Goal: Task Accomplishment & Management: Complete application form

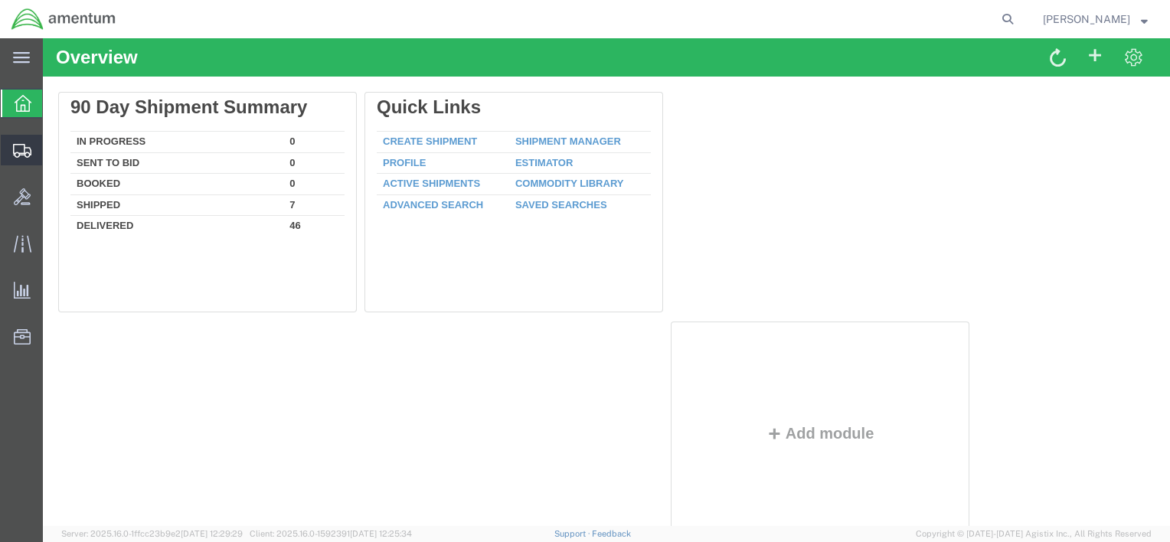
click at [0, 0] on span "Create Shipment" at bounding box center [0, 0] width 0 height 0
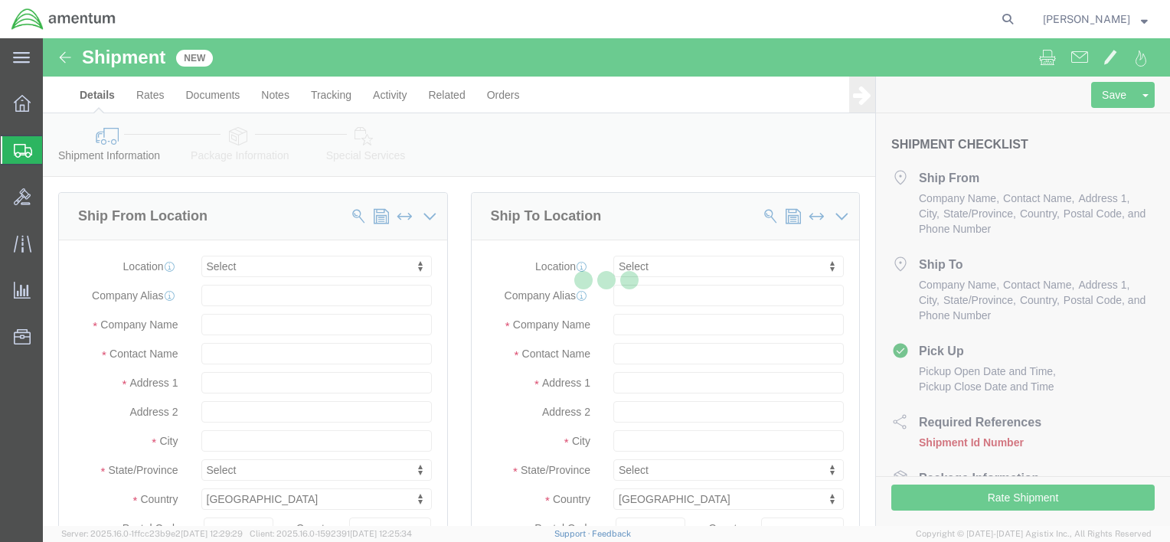
select select
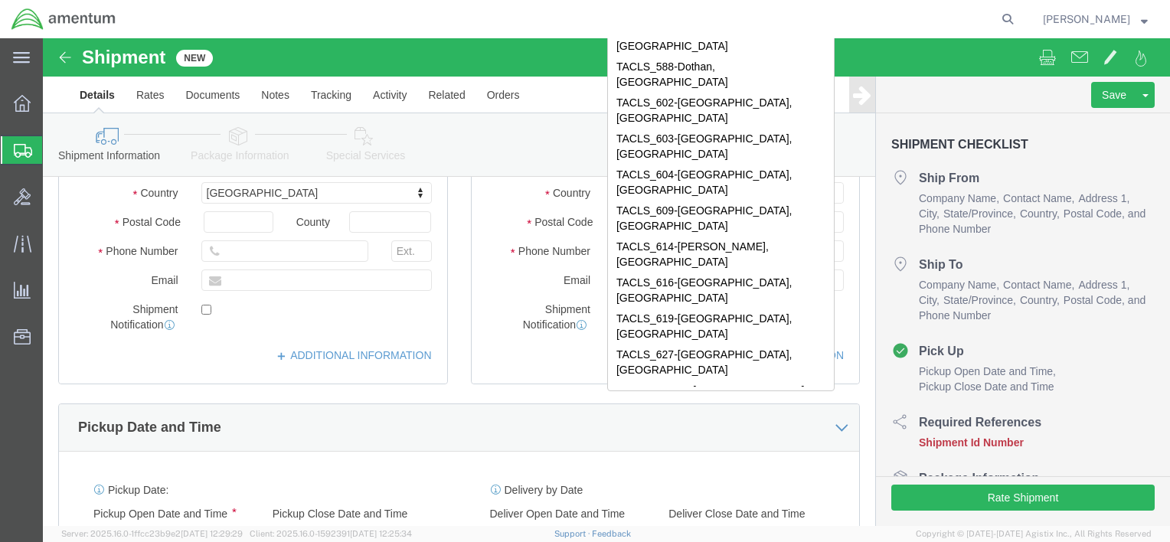
scroll to position [10, 0]
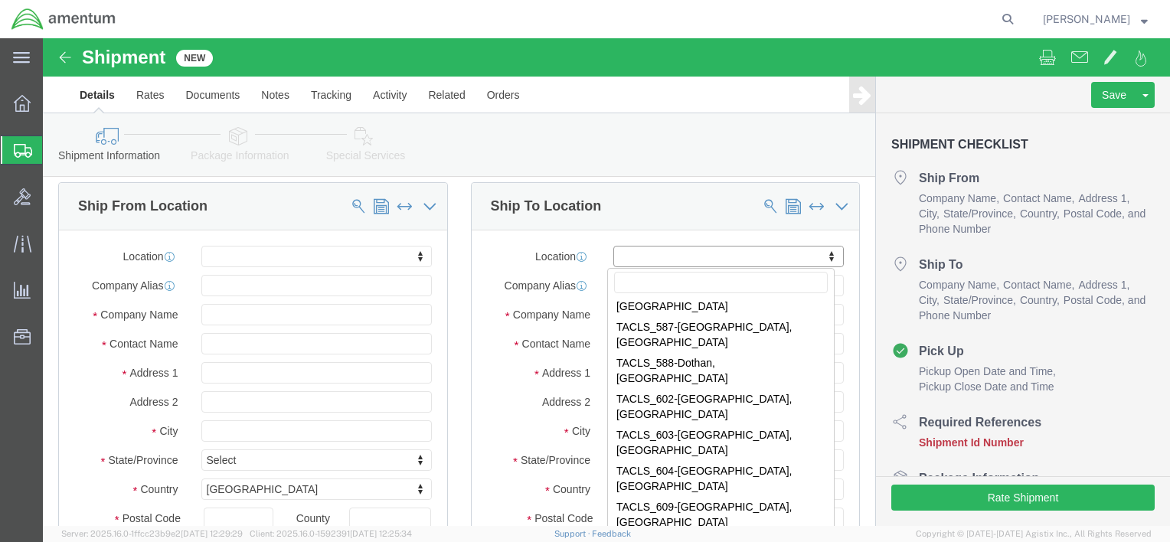
select select "42739"
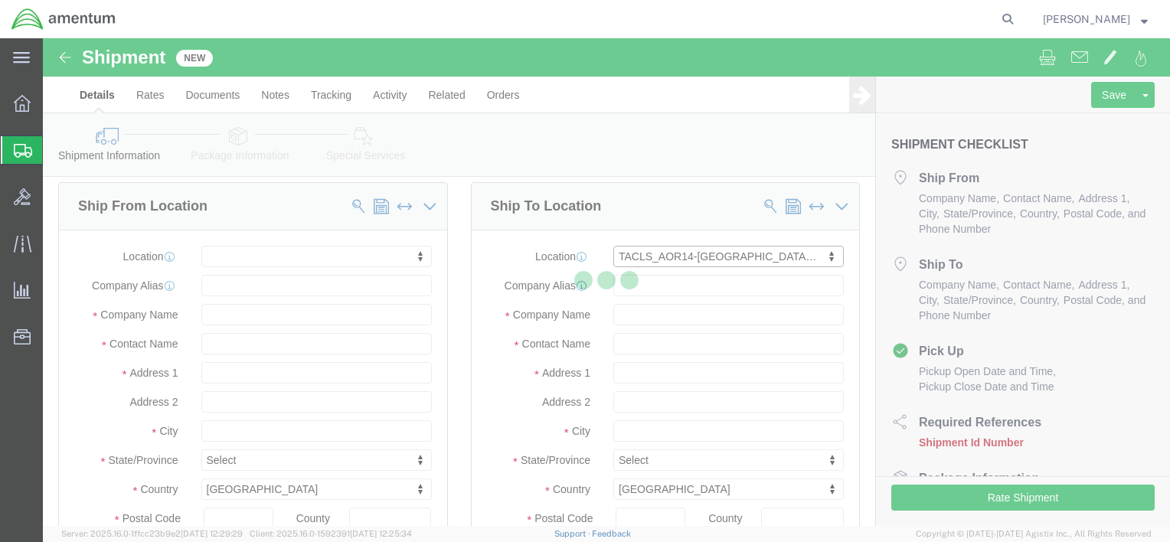
type input "6014 C-12 Det, Camp Lemonnier"
type input "C/O Dyncorp International"
select select "DJ"
type input "US Department of Defense"
type input "[GEOGRAPHIC_DATA]"
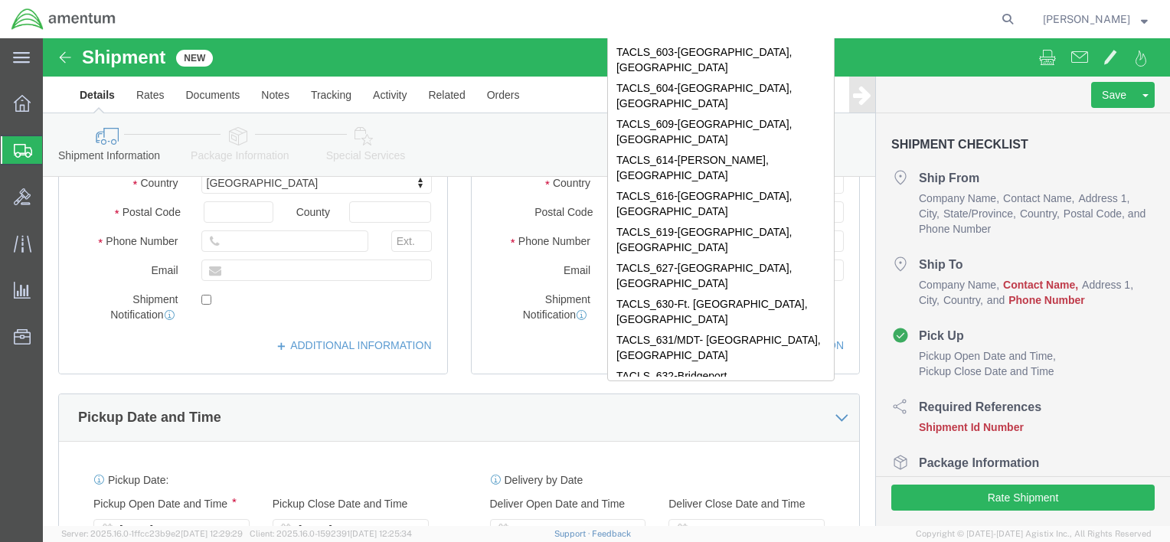
scroll to position [240, 0]
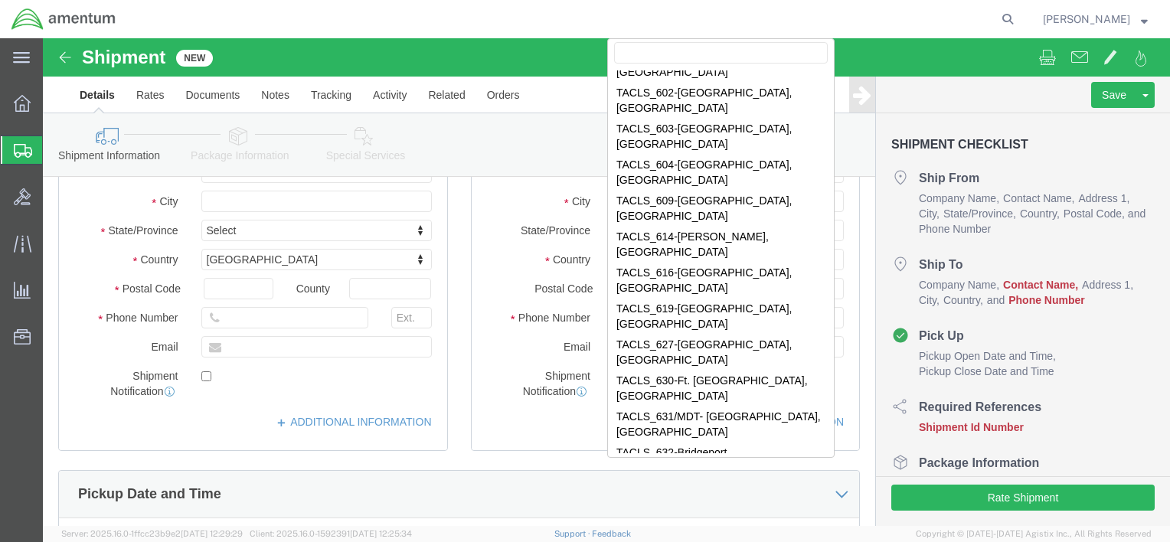
select select "44372"
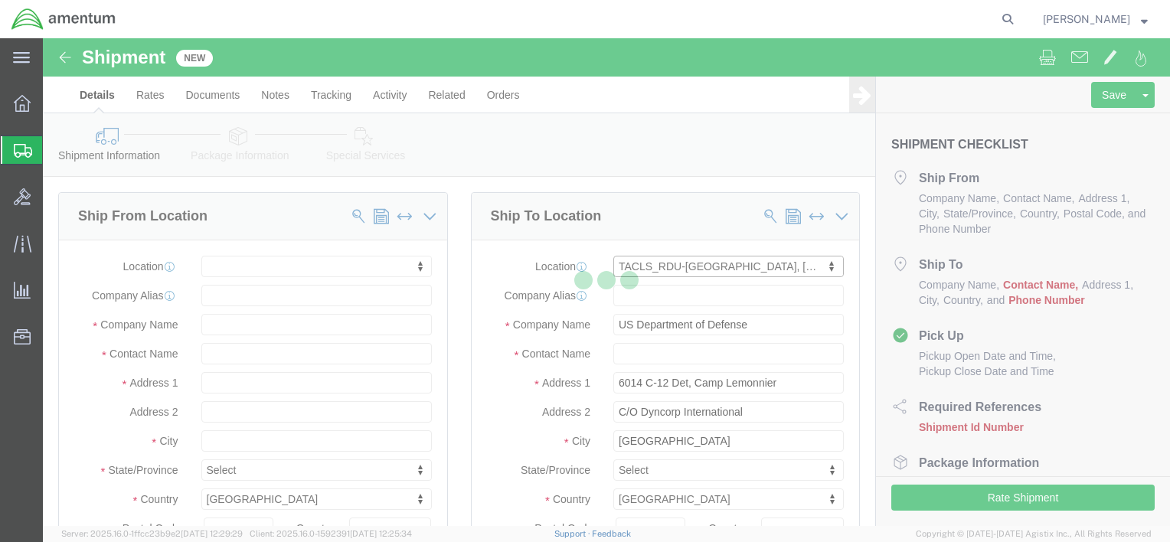
type input "2051 NATIONAL GUARD DR"
type input "BLDG 20, NCNG/[PERSON_NAME][GEOGRAPHIC_DATA]"
select select "US"
type input "27560"
type input "Amentum Services, Inc."
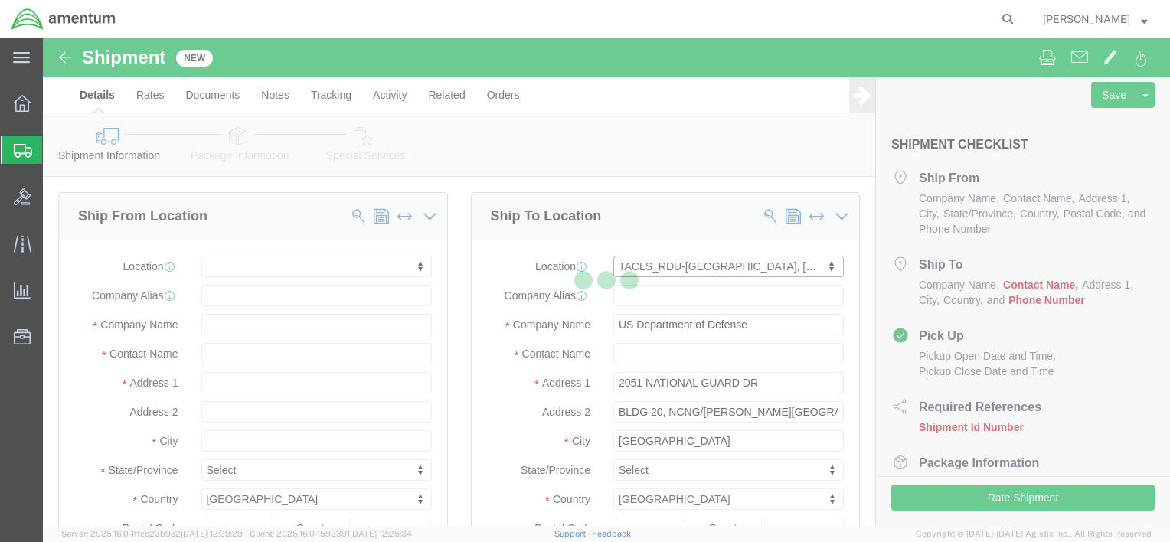
type input "MORRISVILLE"
select select "NC"
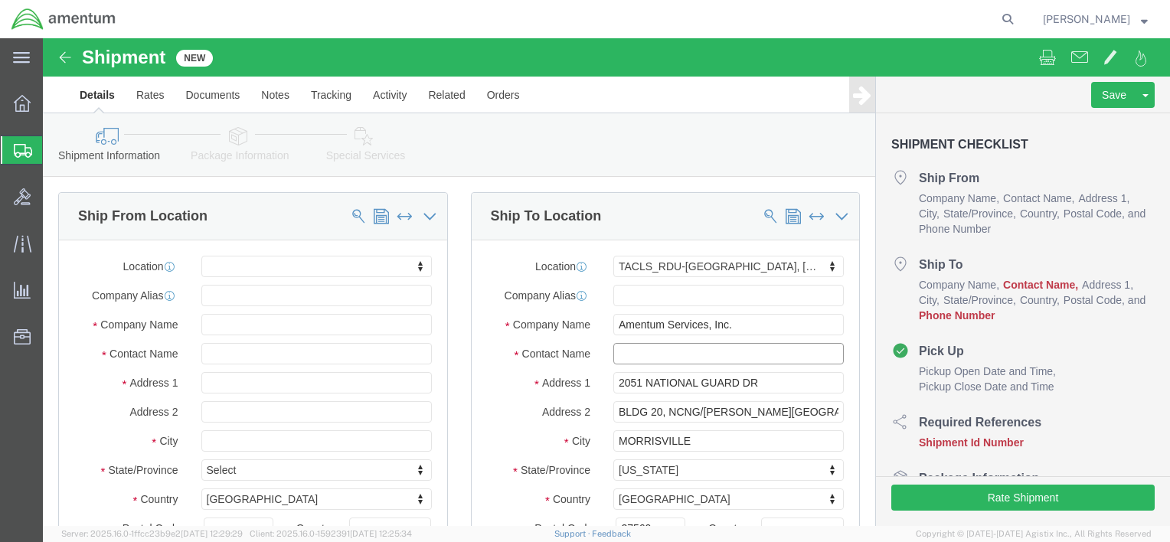
click input "text"
click input "fr"
type input "f"
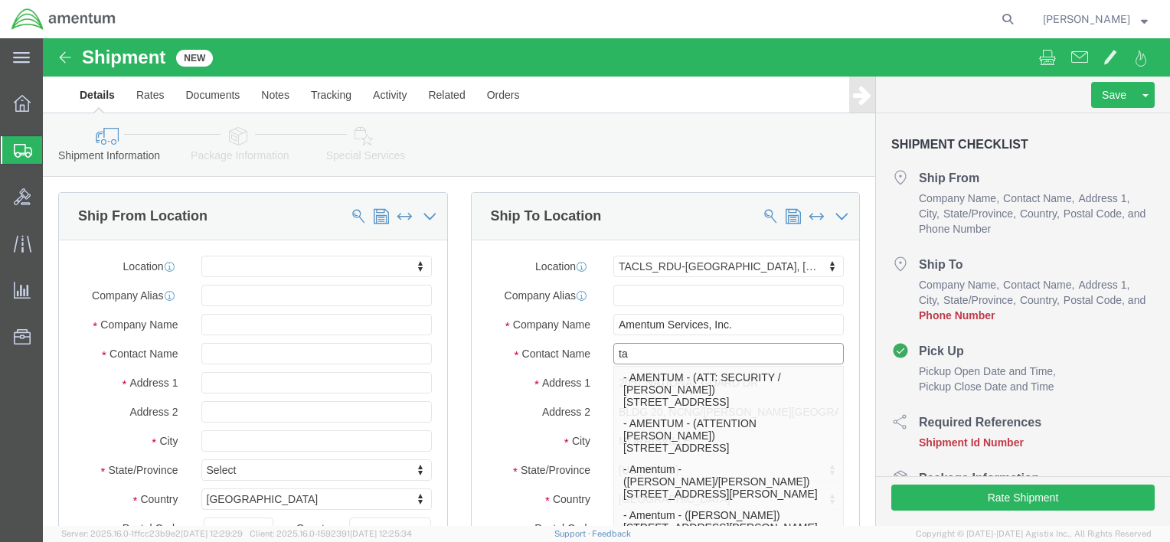
type input "t"
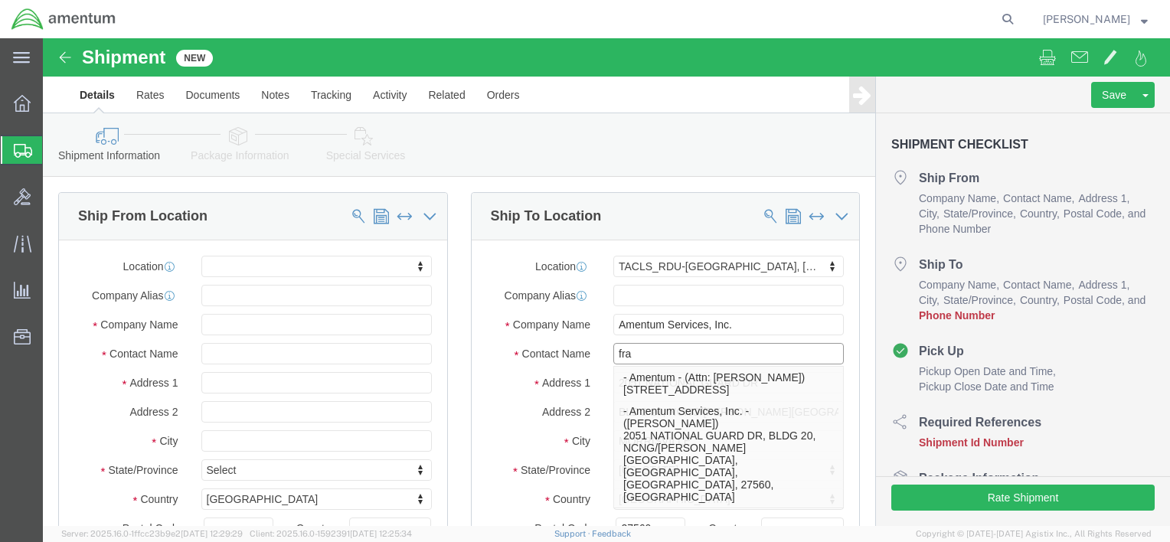
type input "[PERSON_NAME]"
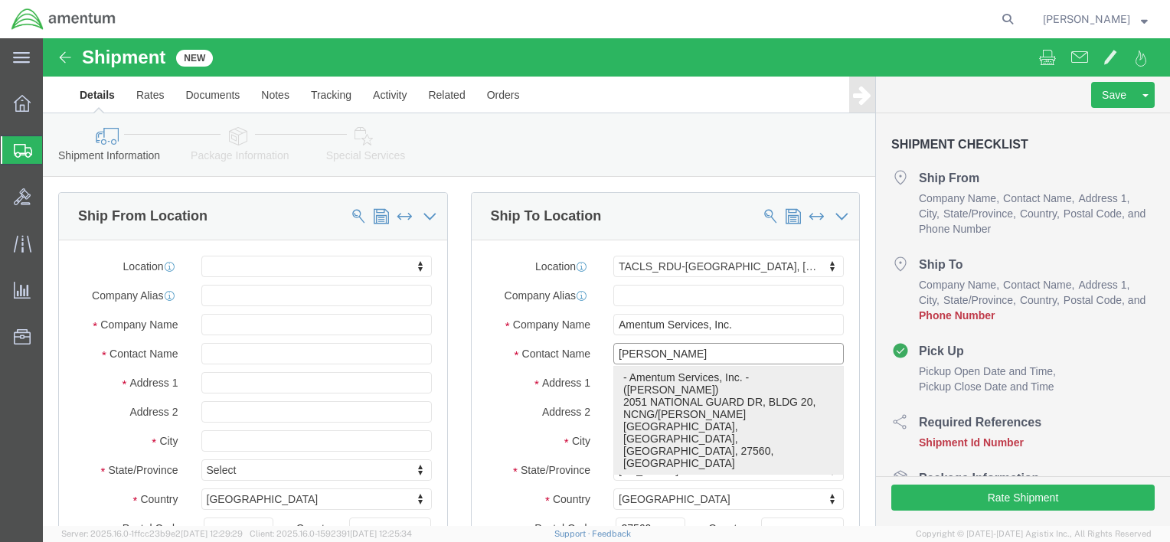
click p "- Amentum Services, Inc. - ([PERSON_NAME]) [STREET_ADDRESS]/[PERSON_NAME][GEOGR…"
select select
type input "[PHONE_NUMBER]"
type input "[PERSON_NAME]"
select select "NC"
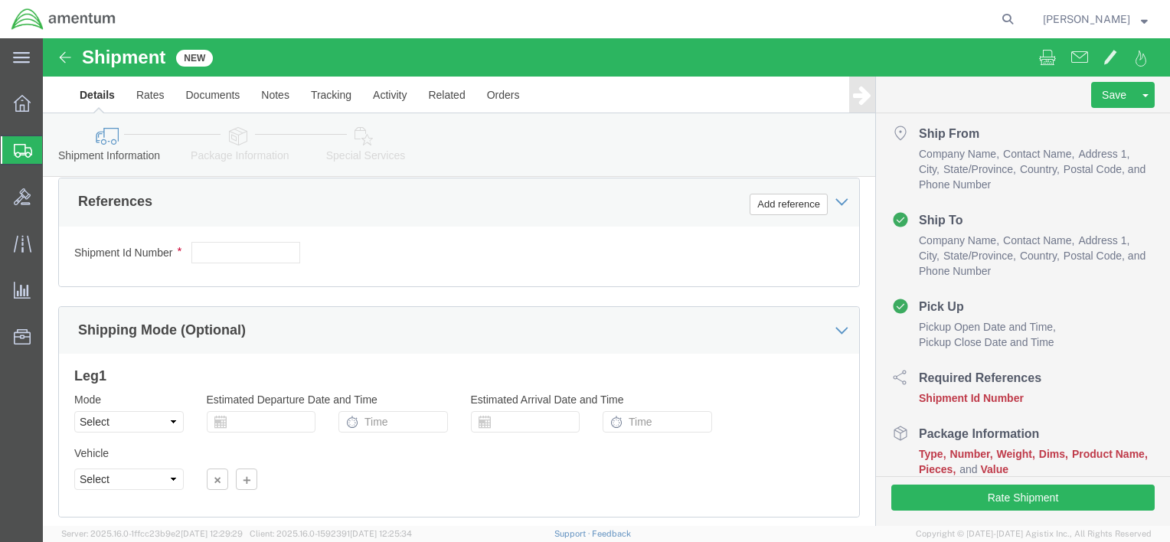
scroll to position [766, 0]
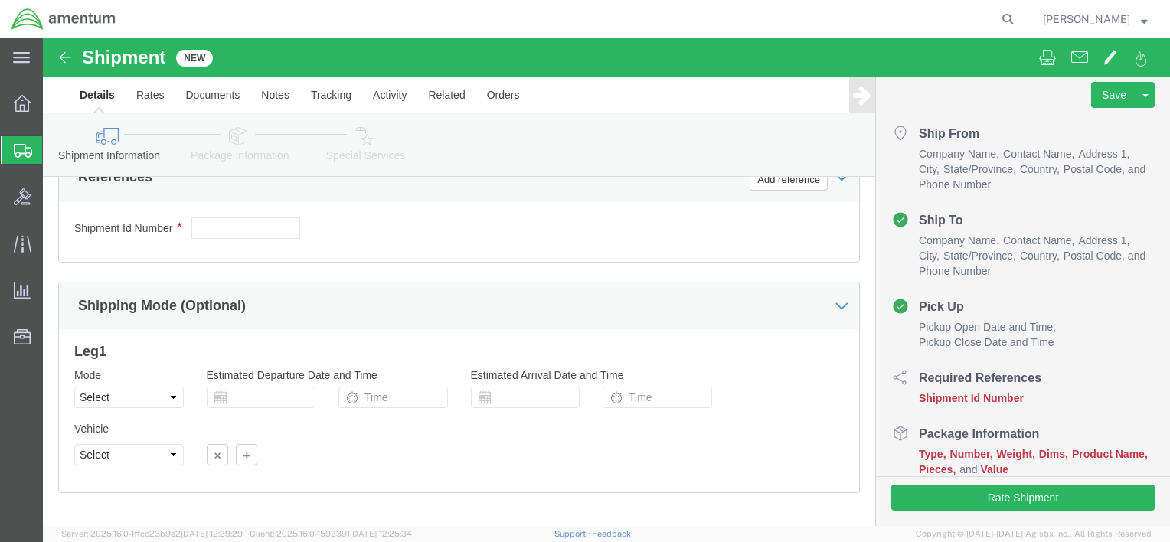
type input "[PERSON_NAME]"
click input "text"
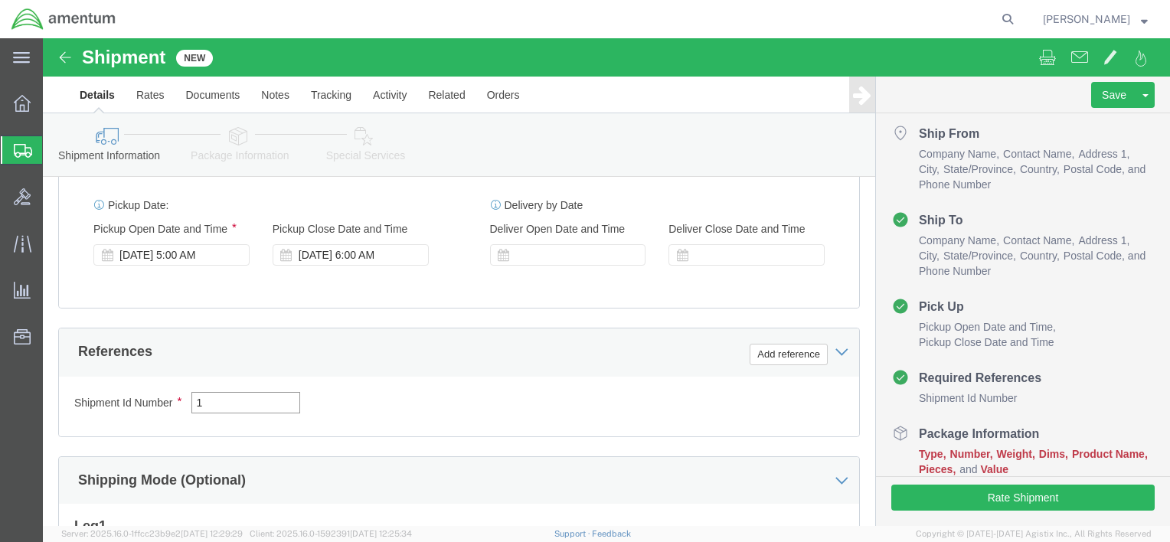
scroll to position [840, 0]
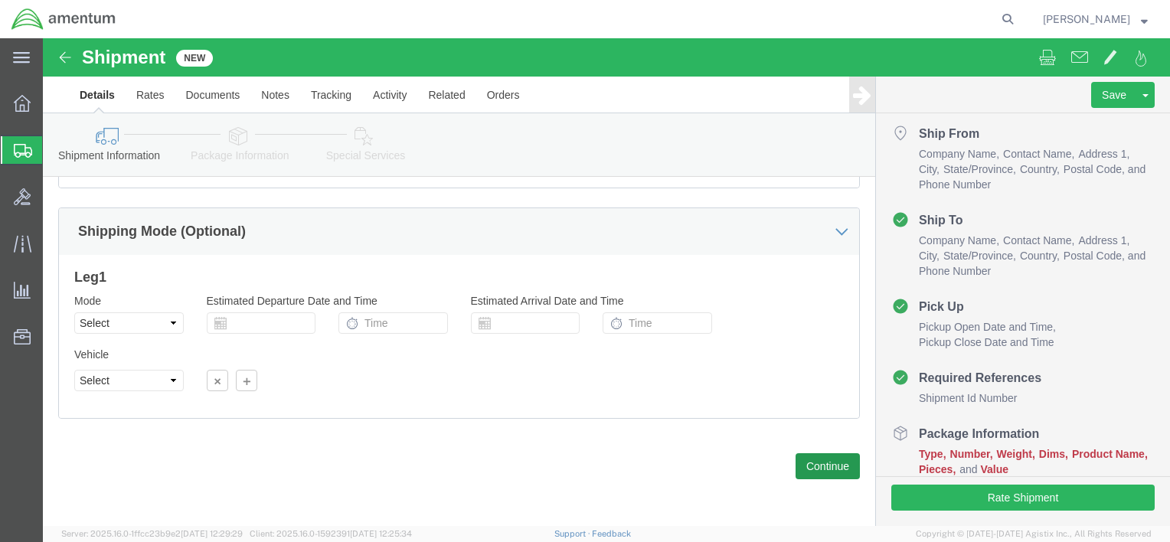
type input "1"
click button "Continue"
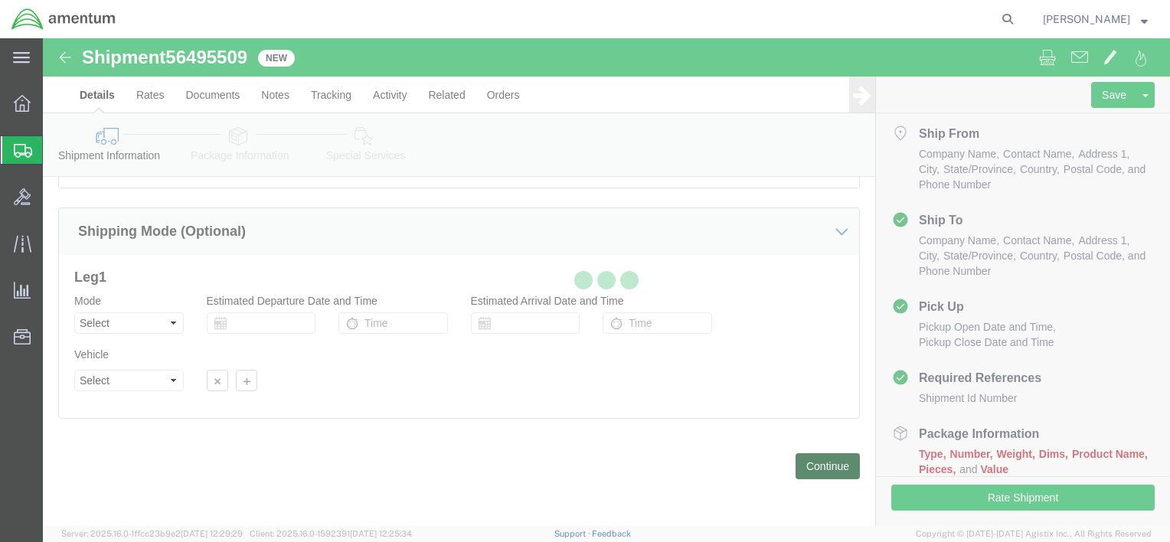
scroll to position [28, 0]
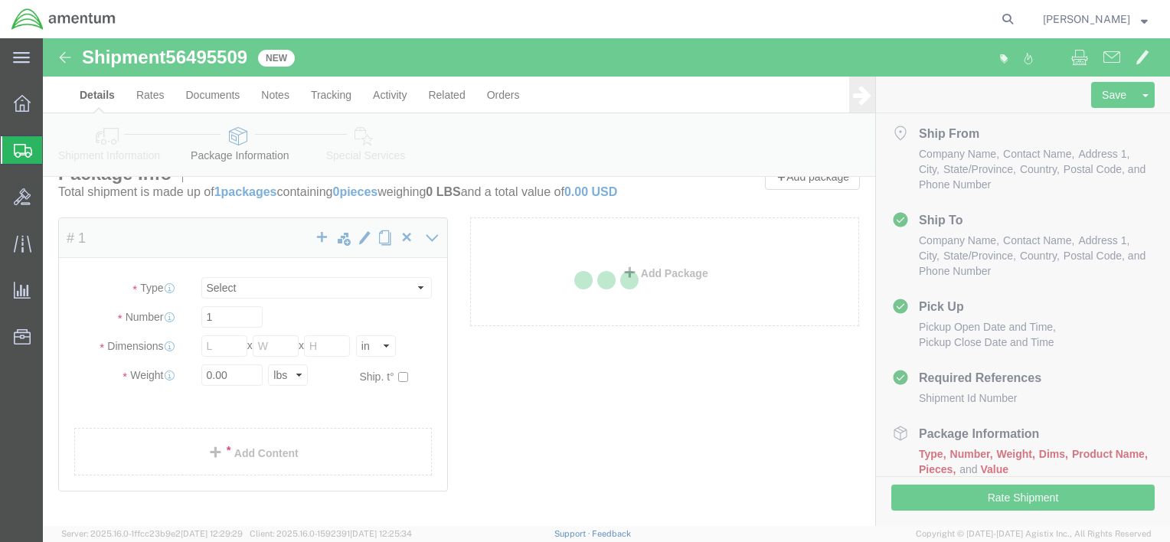
select select "CBOX"
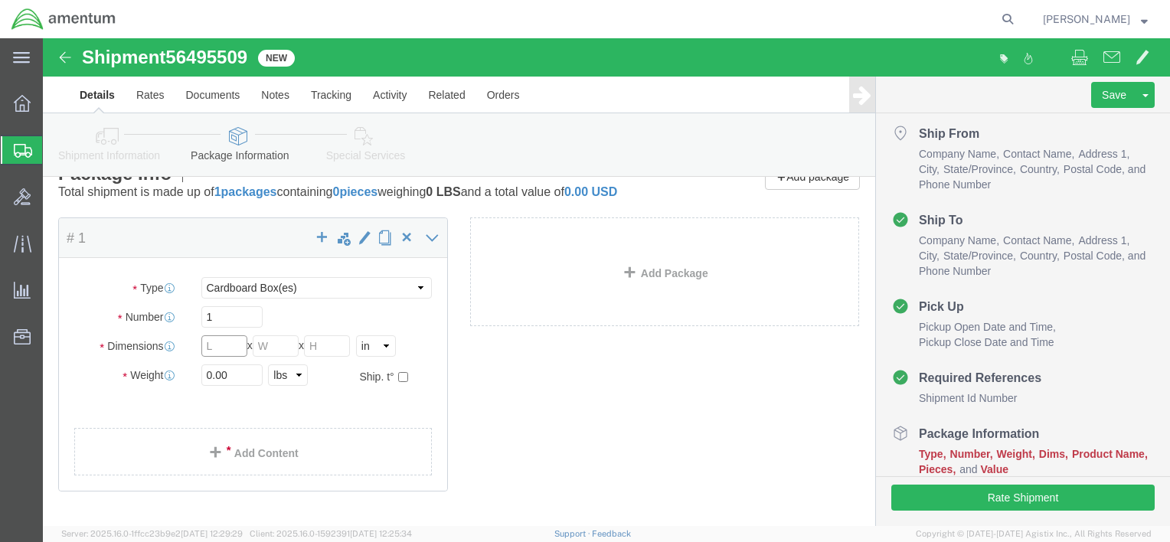
click input "text"
type input "15"
type input "11"
click input "0.00"
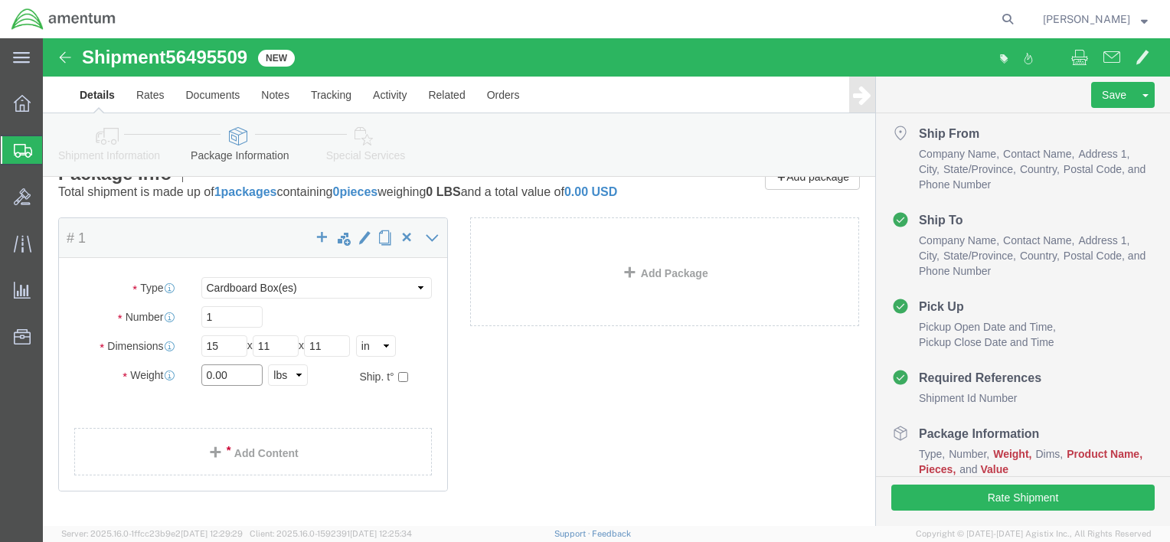
click input "0.00"
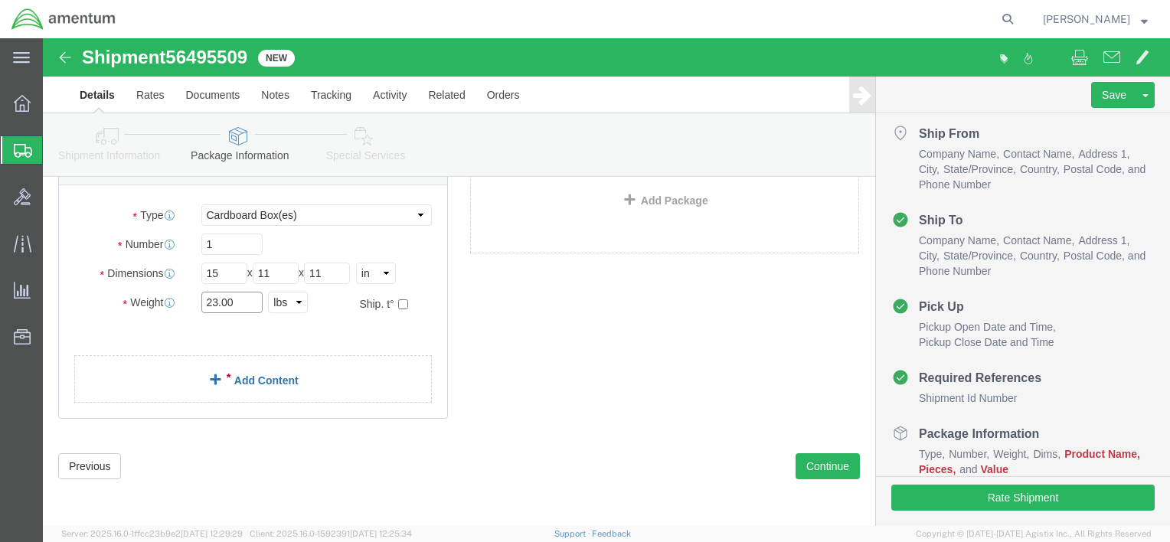
type input "23.00"
click span
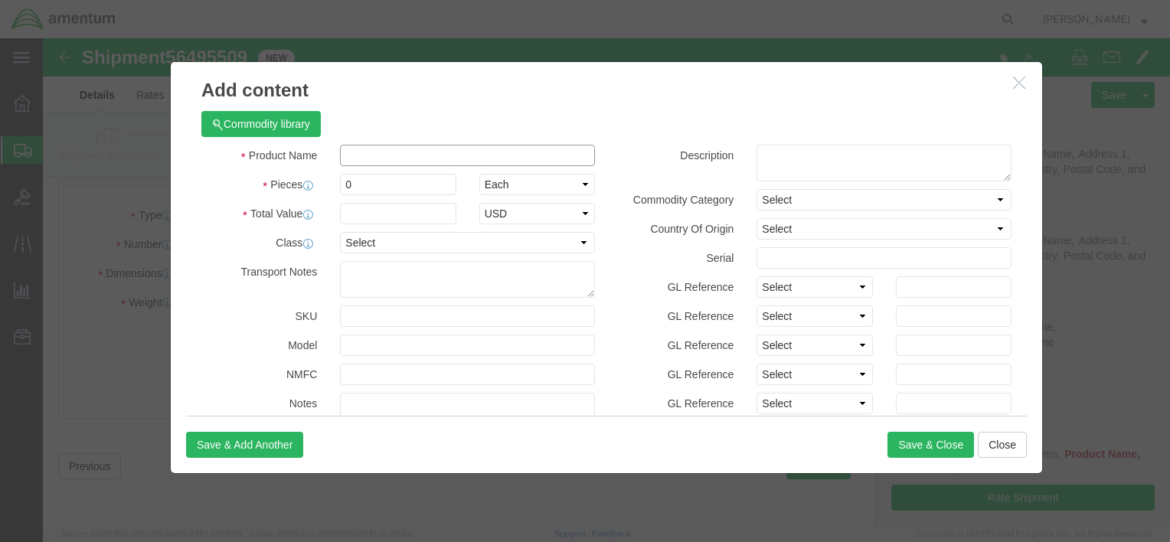
click input "text"
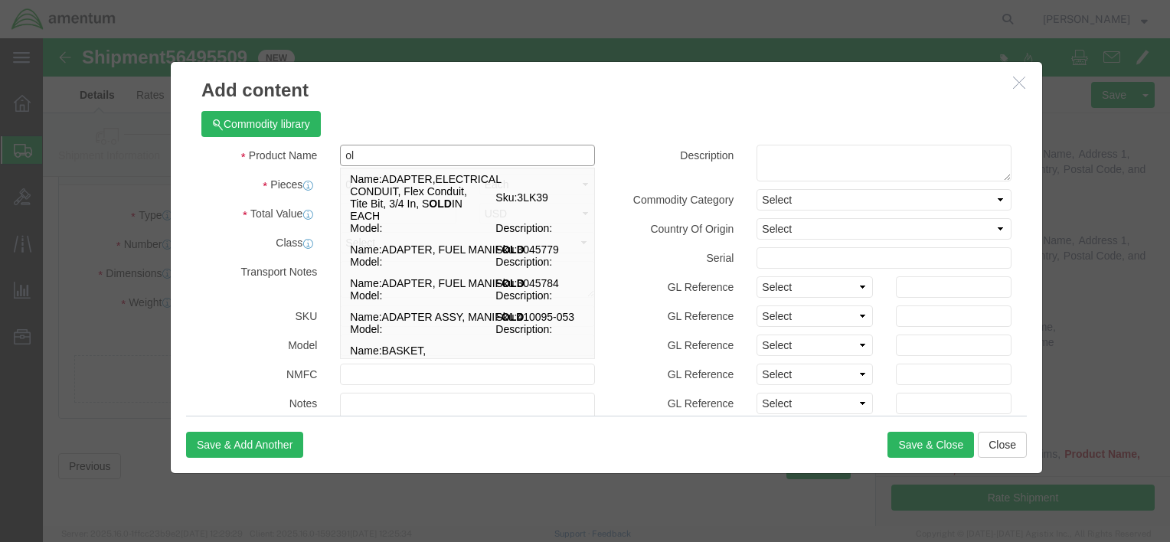
type input "o"
type input "O"
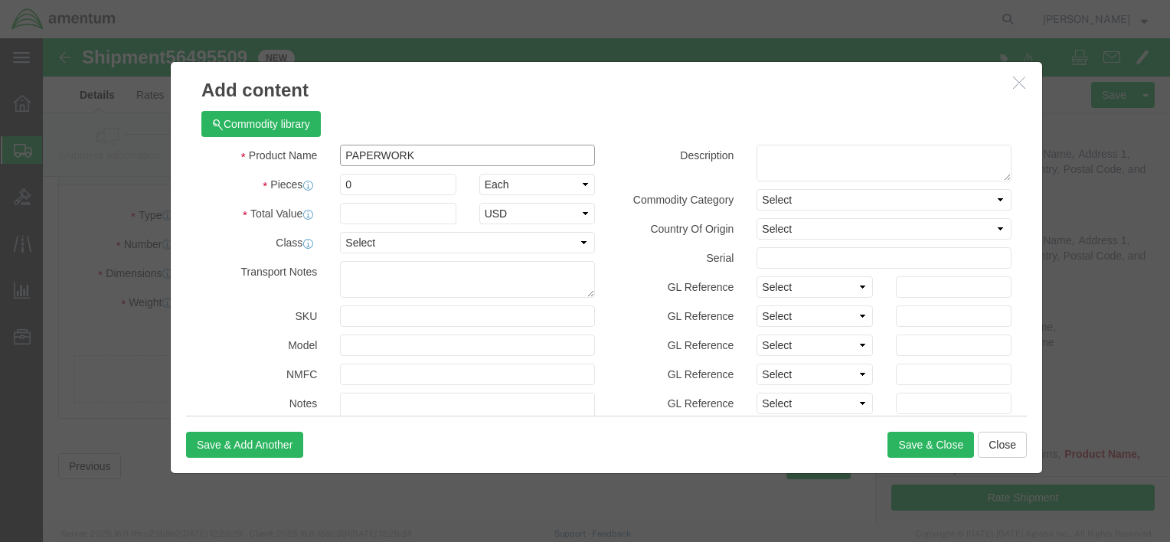
type input "PAPERWORK"
click input "0"
type input "2"
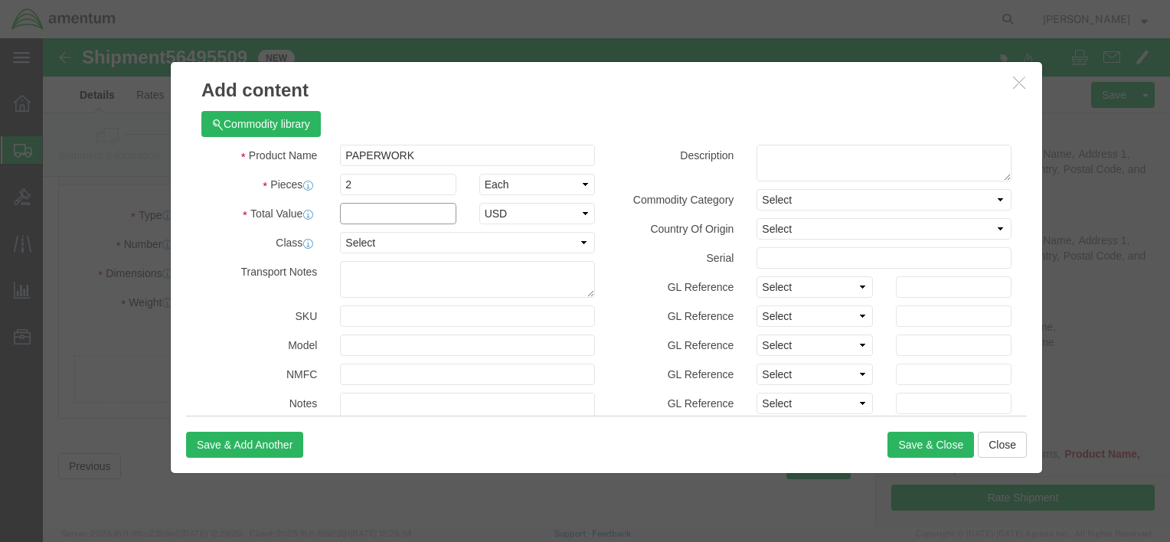
click input "text"
type input "100"
click button "Save & Close"
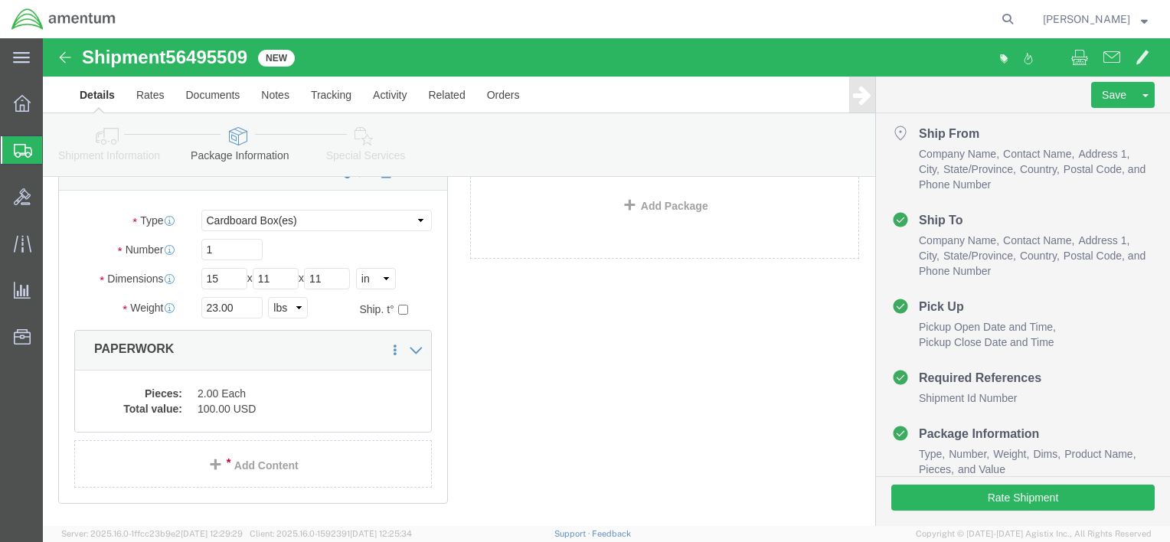
scroll to position [196, 0]
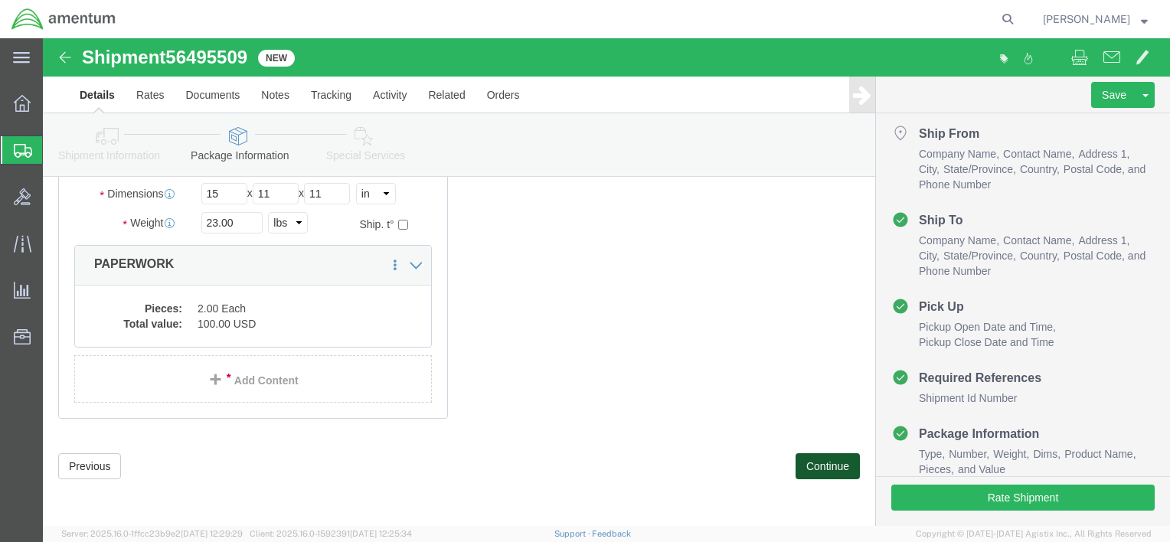
click button "Continue"
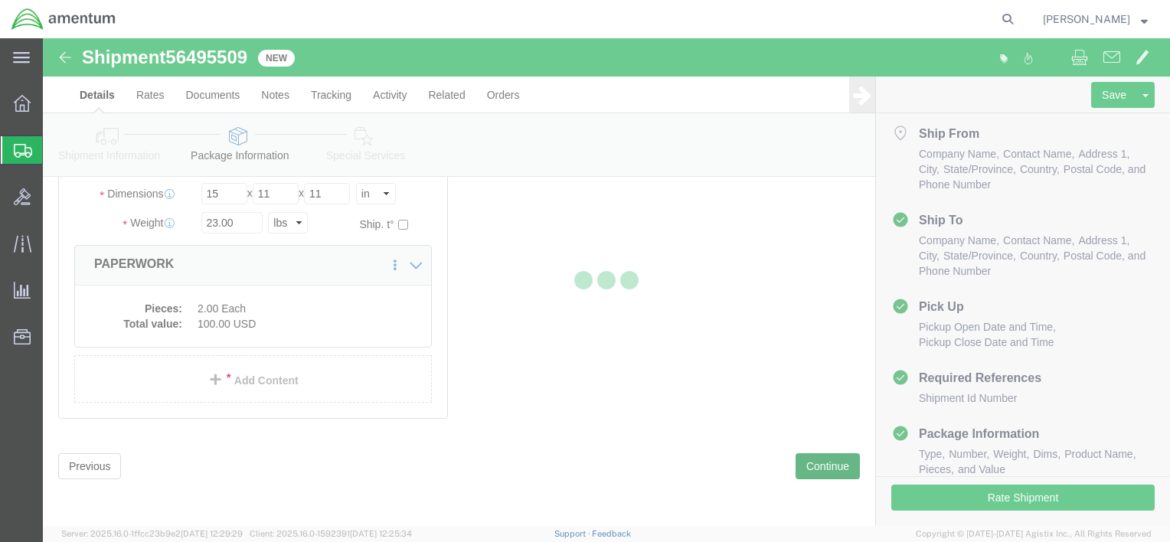
select select
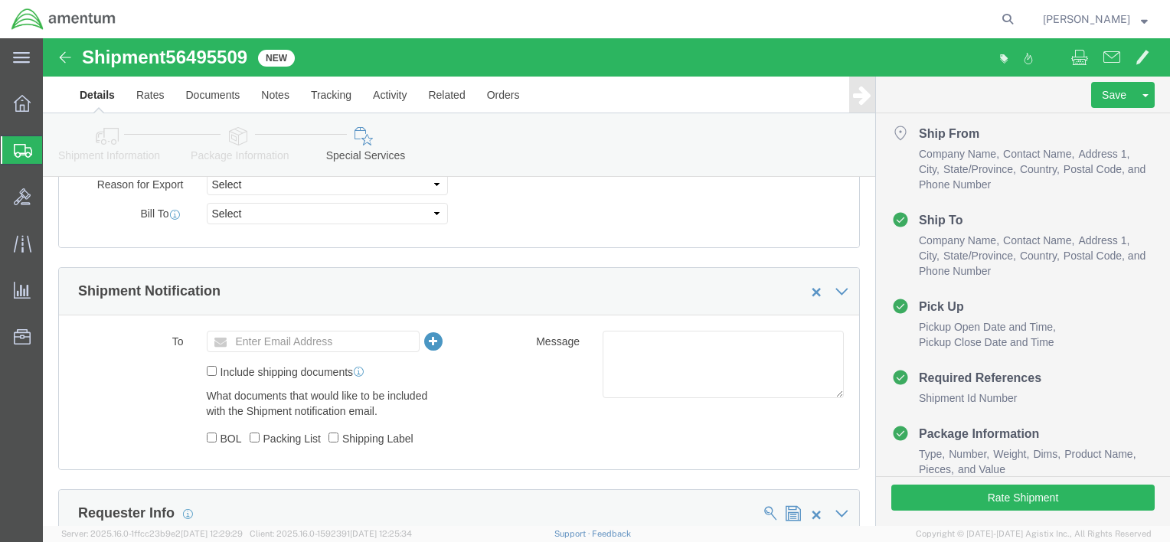
scroll to position [848, 0]
click input "text"
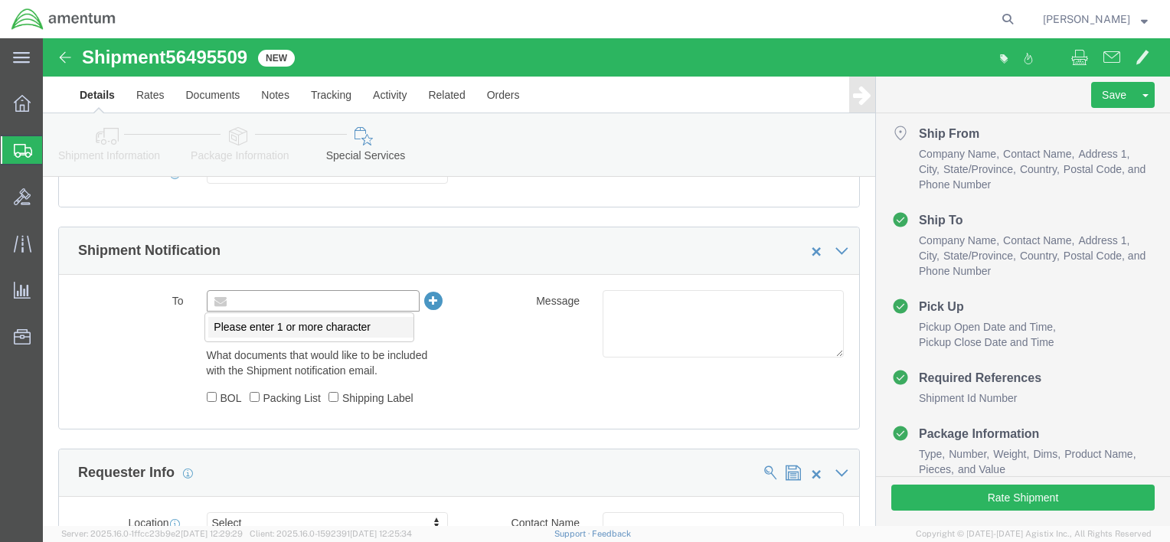
scroll to position [851, 0]
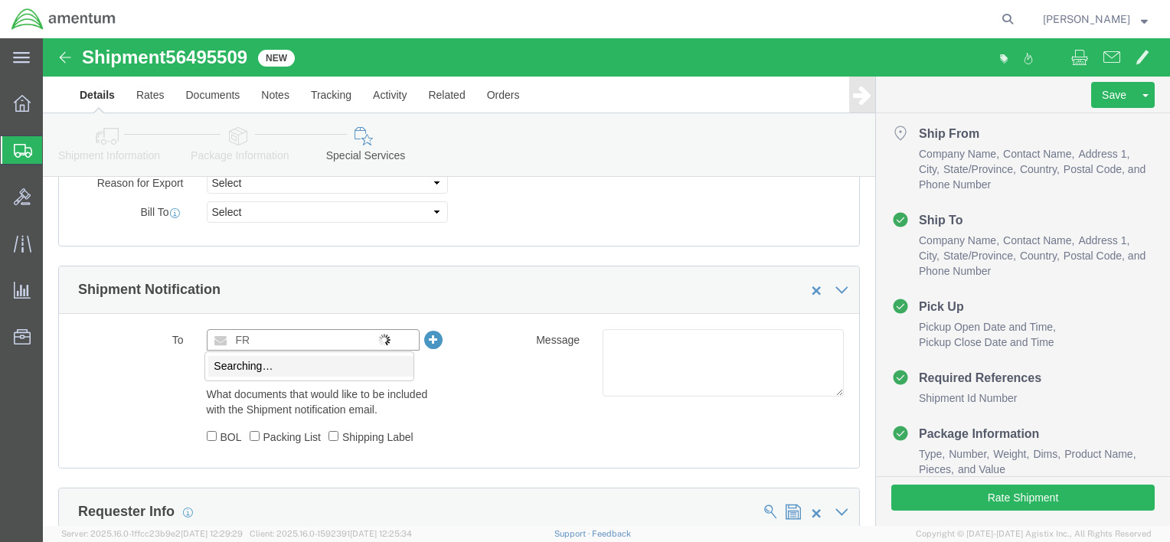
type input "F"
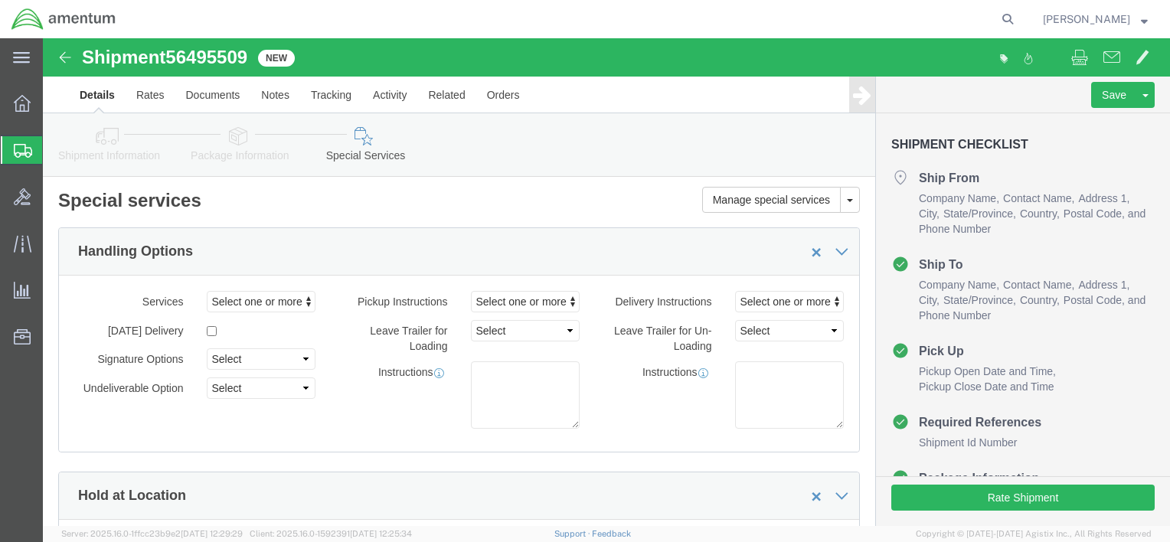
scroll to position [0, 0]
type input "Enter Email Address"
click icon
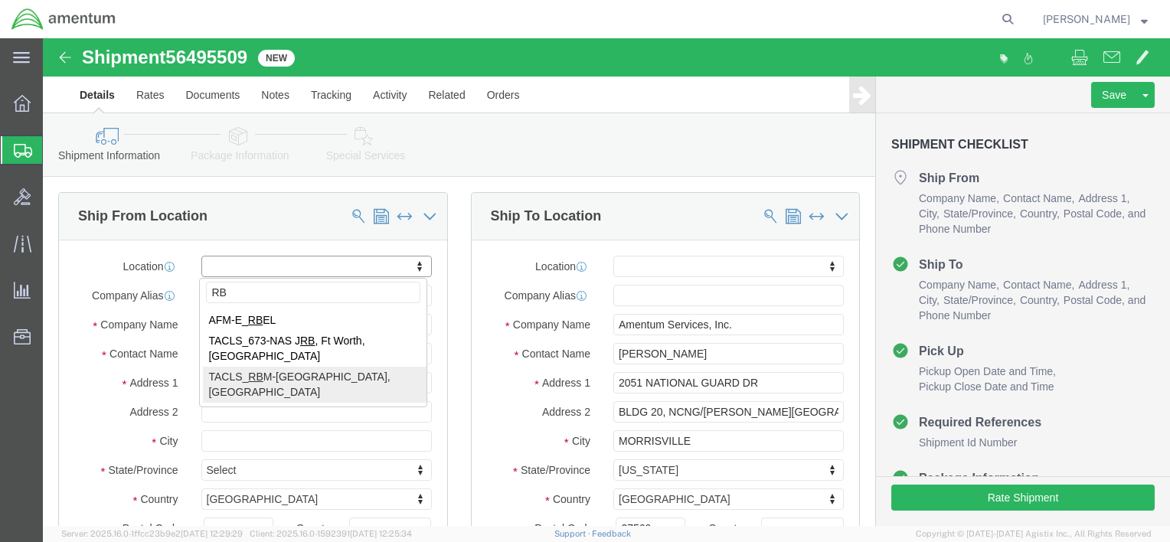
type input "RB"
select select "44371"
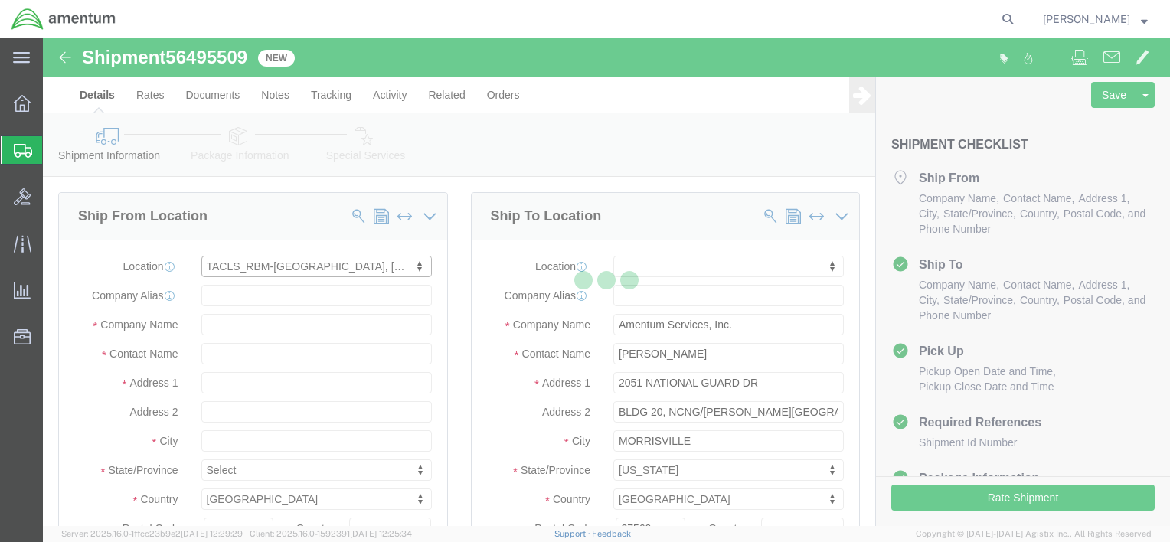
type input "AR-AASF-BLDG 28001"
type input "CAMP [PERSON_NAME], Amentum C-26"
type input "72199"
type input "[PHONE_NUMBER]"
type input "Amentum Services, Inc."
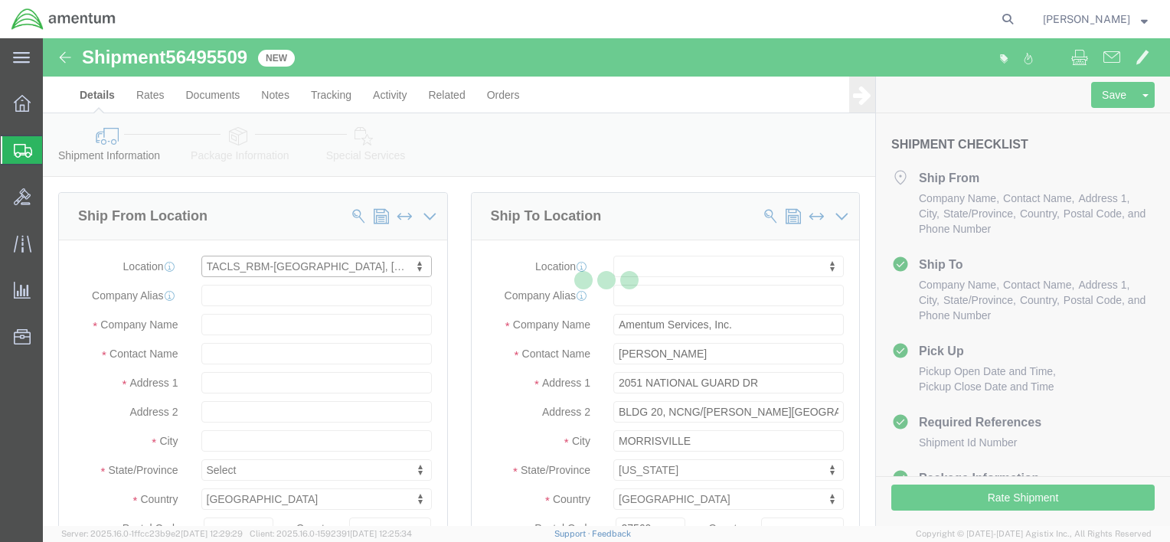
type input "[GEOGRAPHIC_DATA]"
select select "AR"
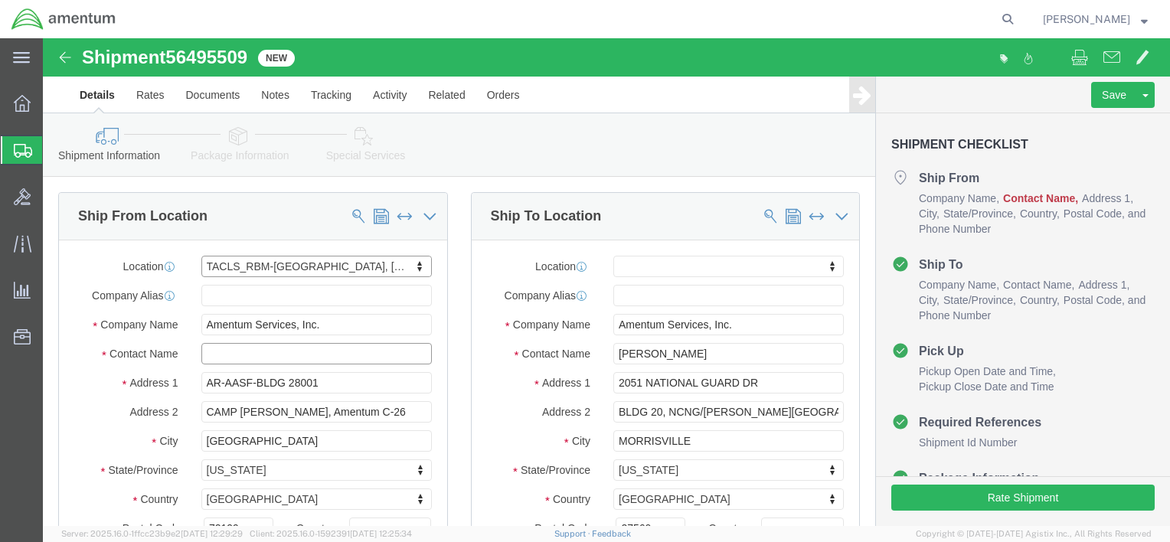
click input "text"
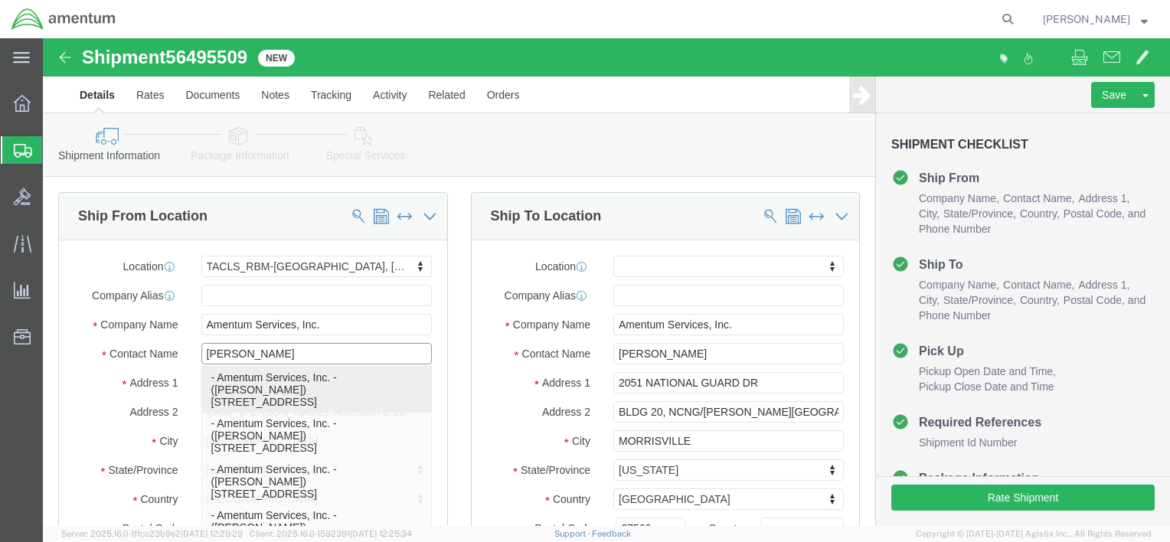
type input "[PERSON_NAME]"
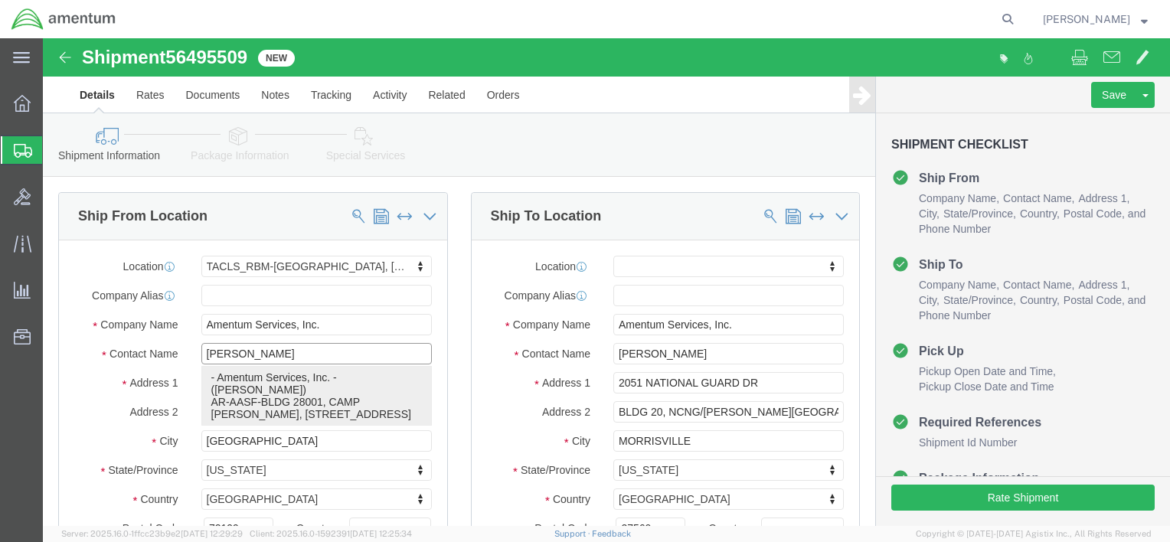
click p "- Amentum Services, Inc. - ([PERSON_NAME]) AR-AASF-BLDG 28001, CAMP [PERSON_NAM…"
select select
type input "[PERSON_NAME]"
select select "AR"
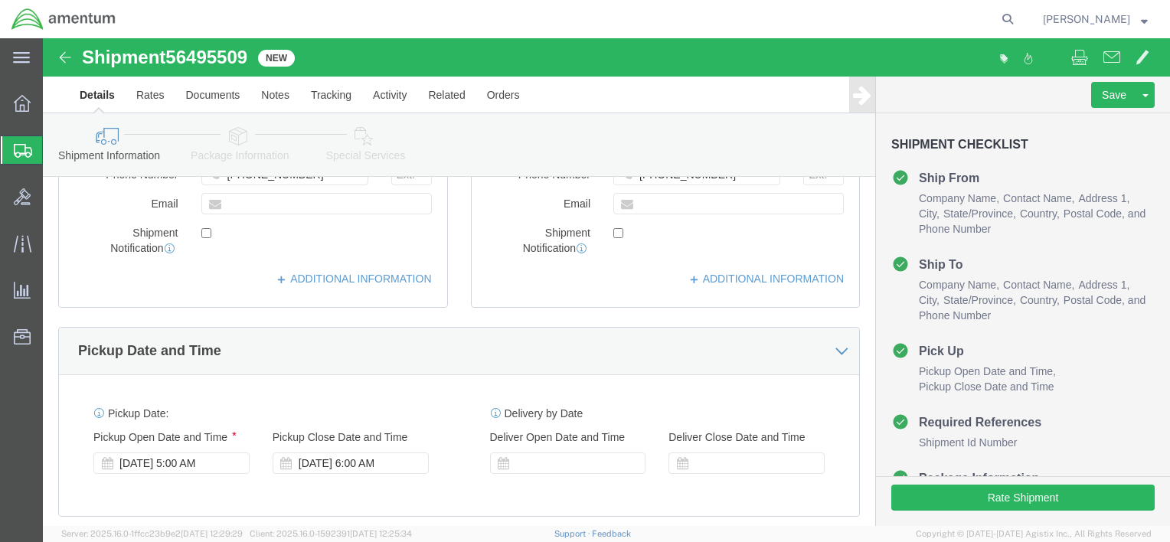
scroll to position [840, 0]
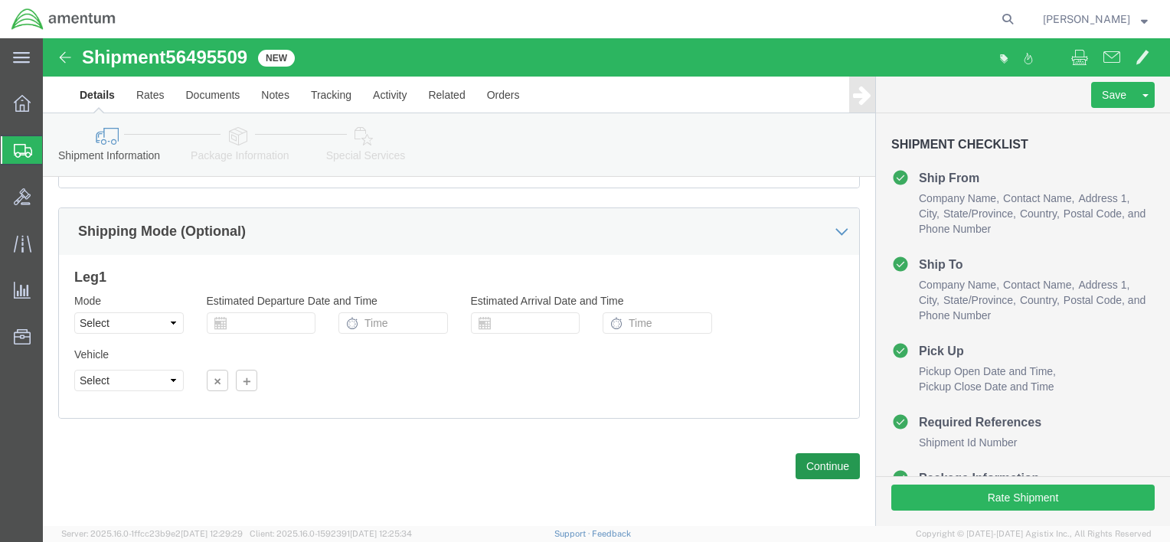
type input "[PERSON_NAME]"
click button "Continue"
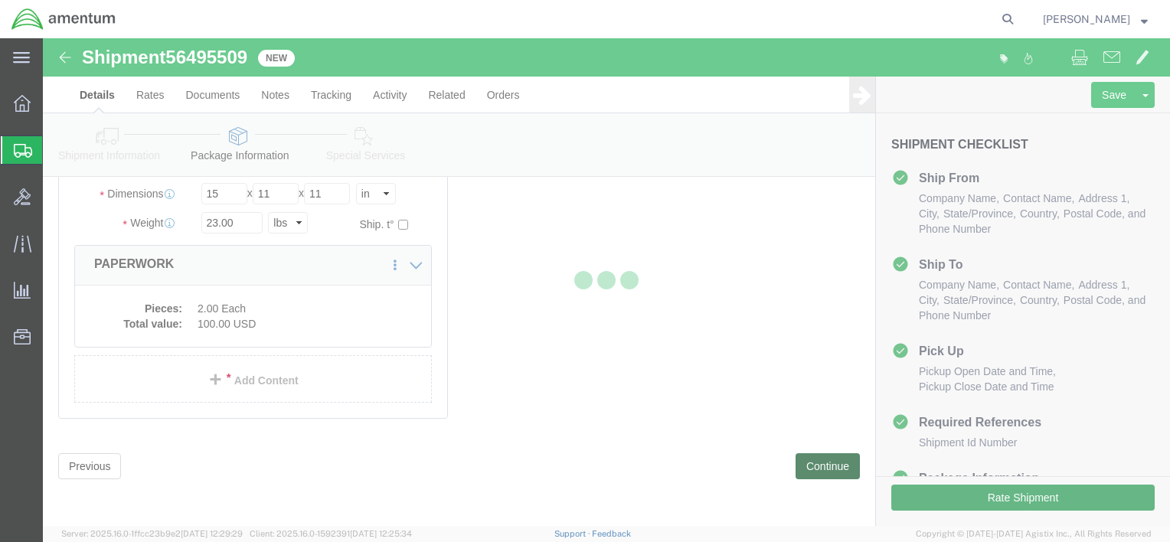
scroll to position [196, 0]
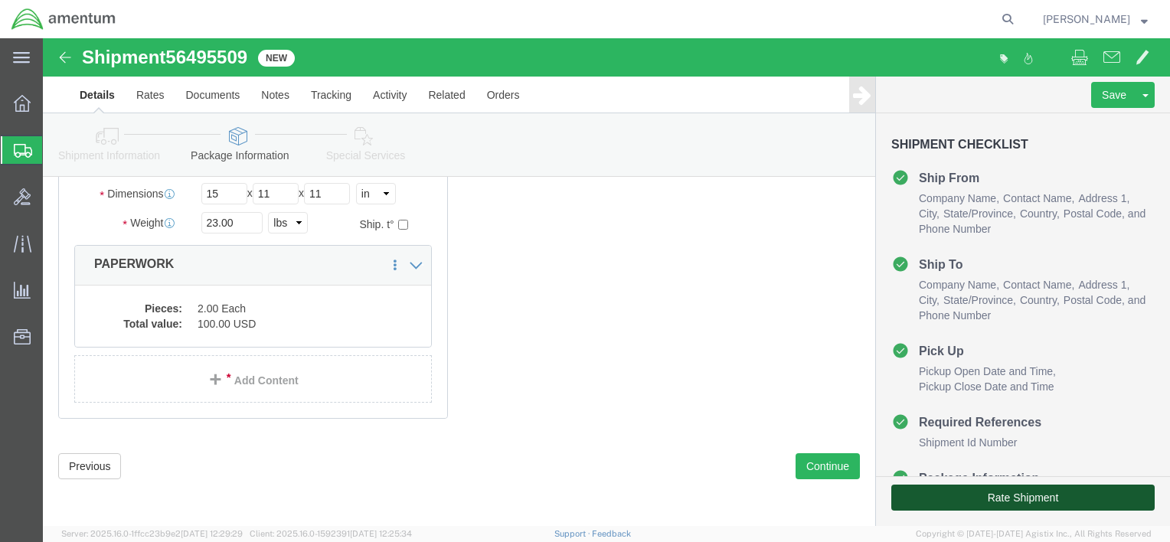
click button "Rate Shipment"
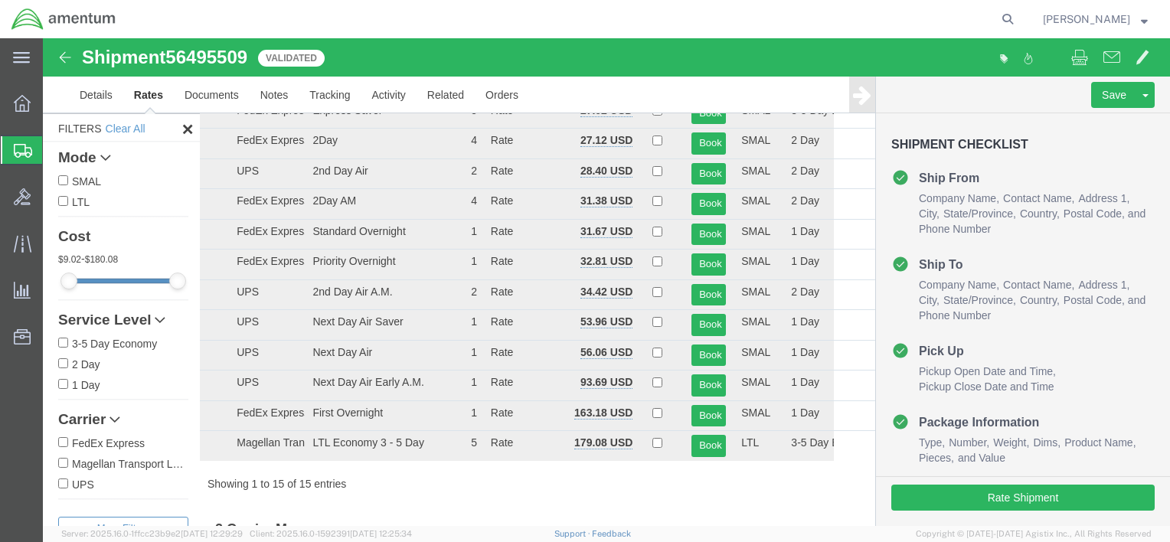
scroll to position [36, 0]
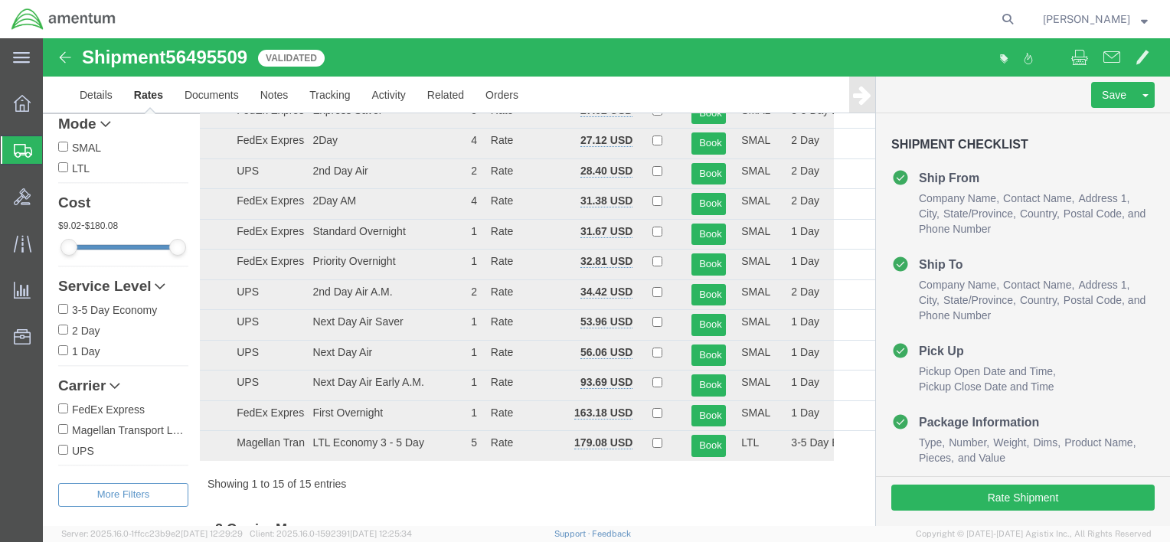
click at [70, 406] on label "FedEx Express" at bounding box center [123, 408] width 130 height 17
click at [68, 406] on input "FedEx Express" at bounding box center [63, 409] width 10 height 10
checkbox input "true"
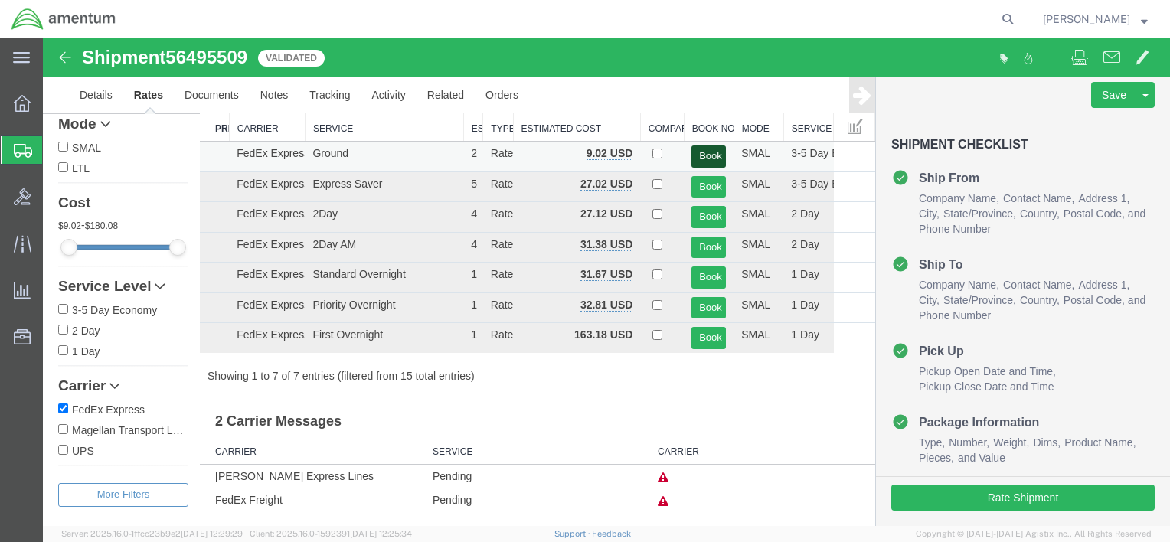
click at [711, 157] on button "Book" at bounding box center [708, 156] width 34 height 22
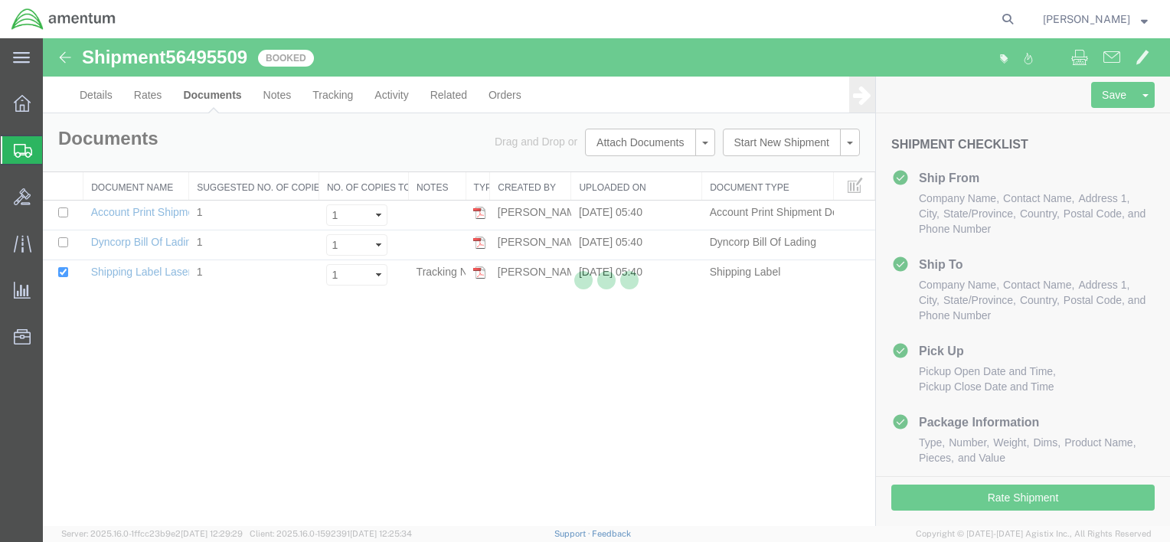
scroll to position [0, 0]
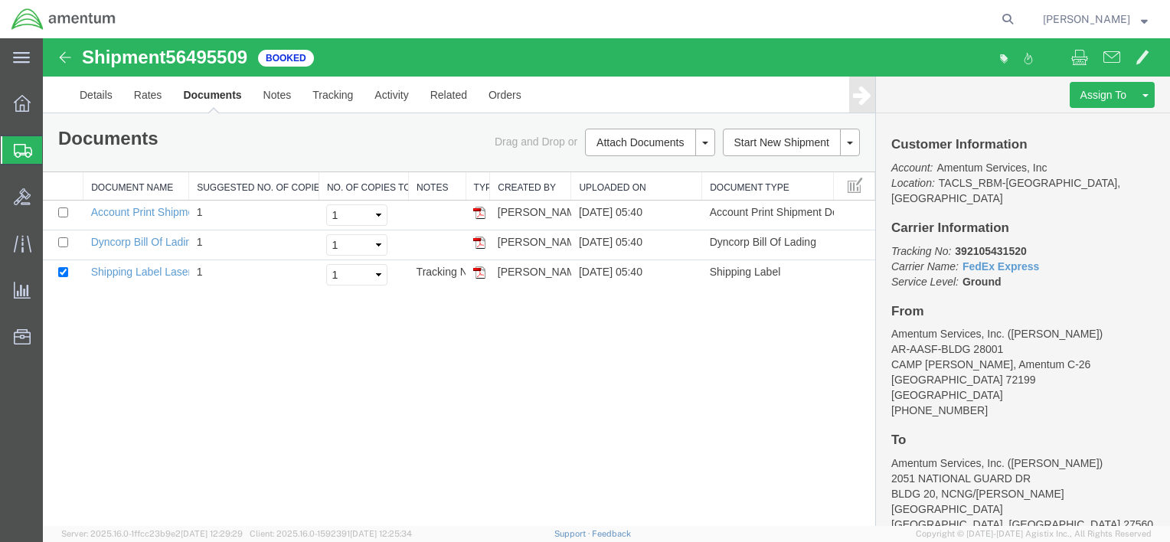
click at [0, 0] on span "Create Shipment" at bounding box center [0, 0] width 0 height 0
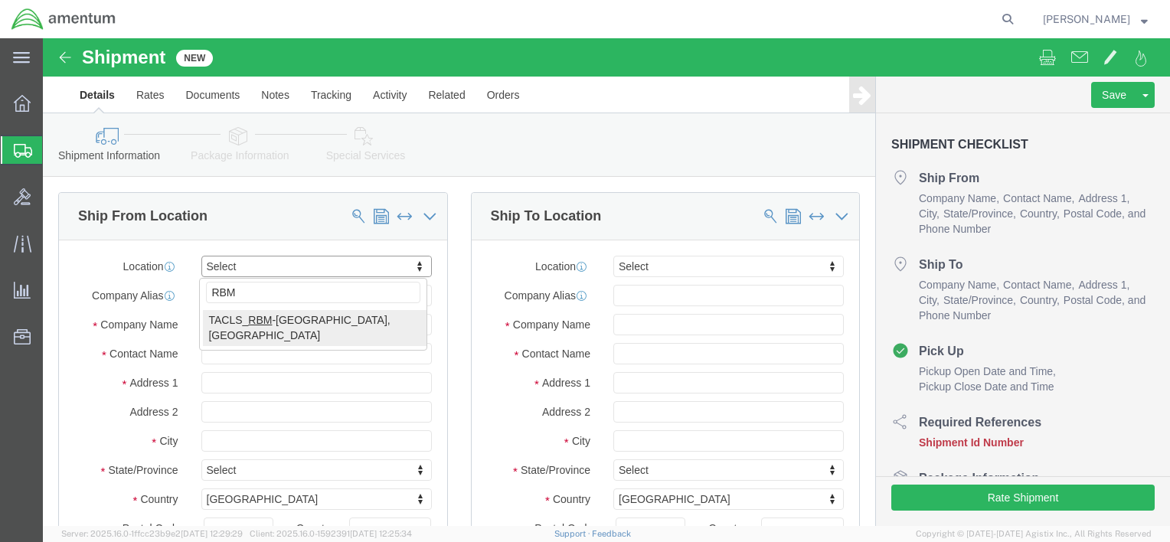
type input "RBM"
select select "44371"
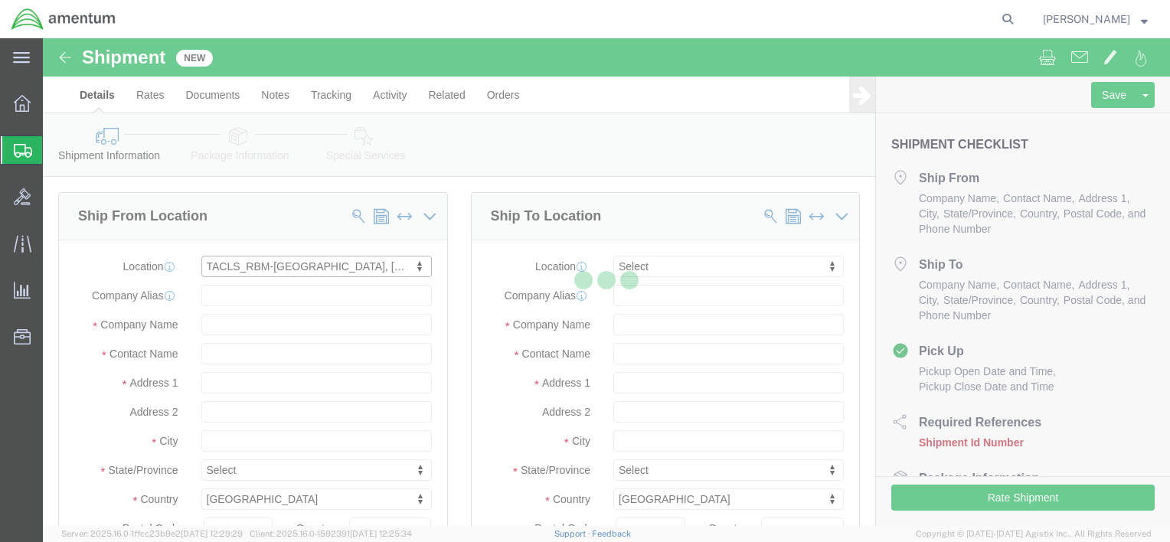
type input "AR-AASF-BLDG 28001"
type input "CAMP [PERSON_NAME], Amentum C-26"
type input "72199"
type input "[PHONE_NUMBER]"
type input "Amentum Services, Inc."
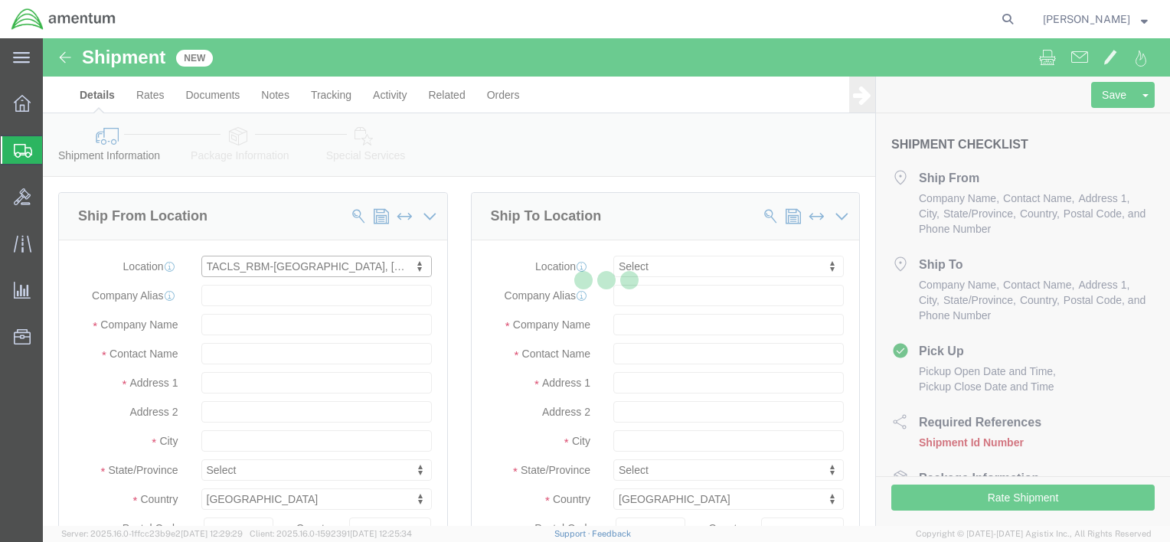
type input "[GEOGRAPHIC_DATA]"
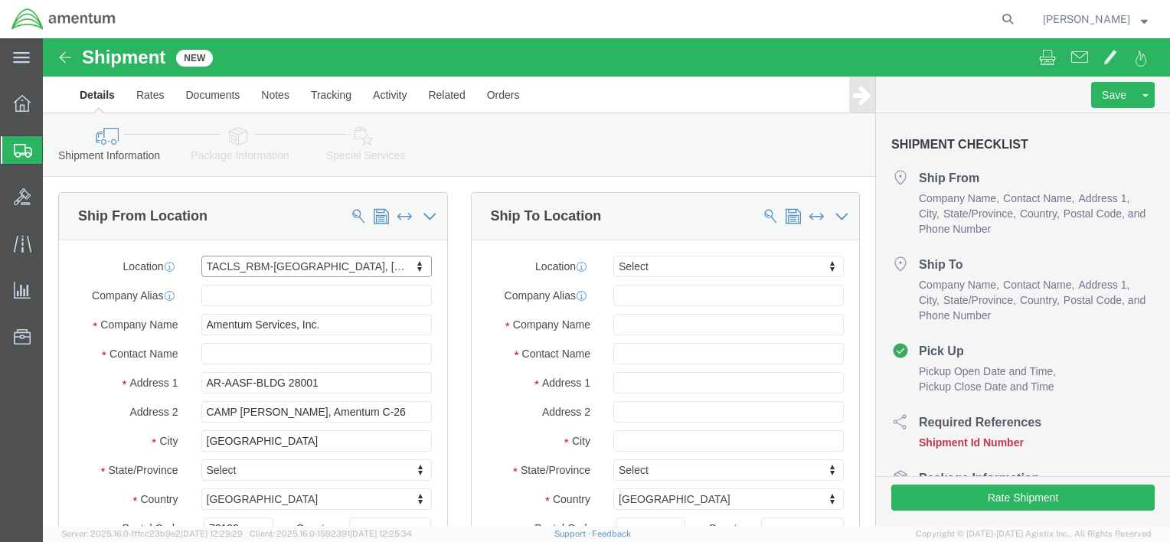
select select "AR"
click input "text"
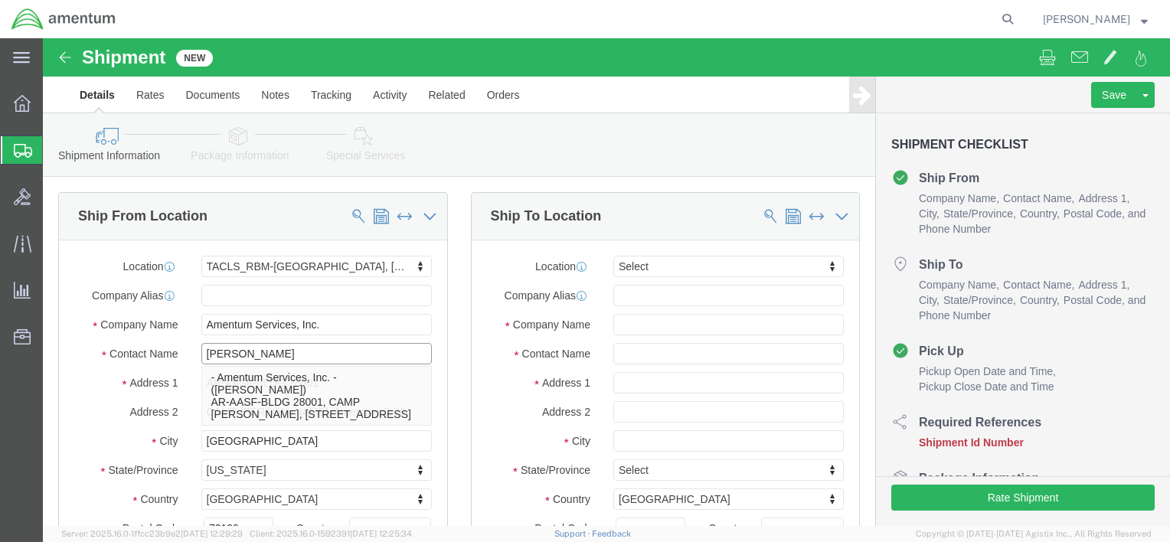
type input "[PERSON_NAME]"
click p "- Amentum Services, Inc. - ([PERSON_NAME]) AR-AASF-BLDG 28001, CAMP [PERSON_NAM…"
select select
type input "[PERSON_NAME]"
select select "AR"
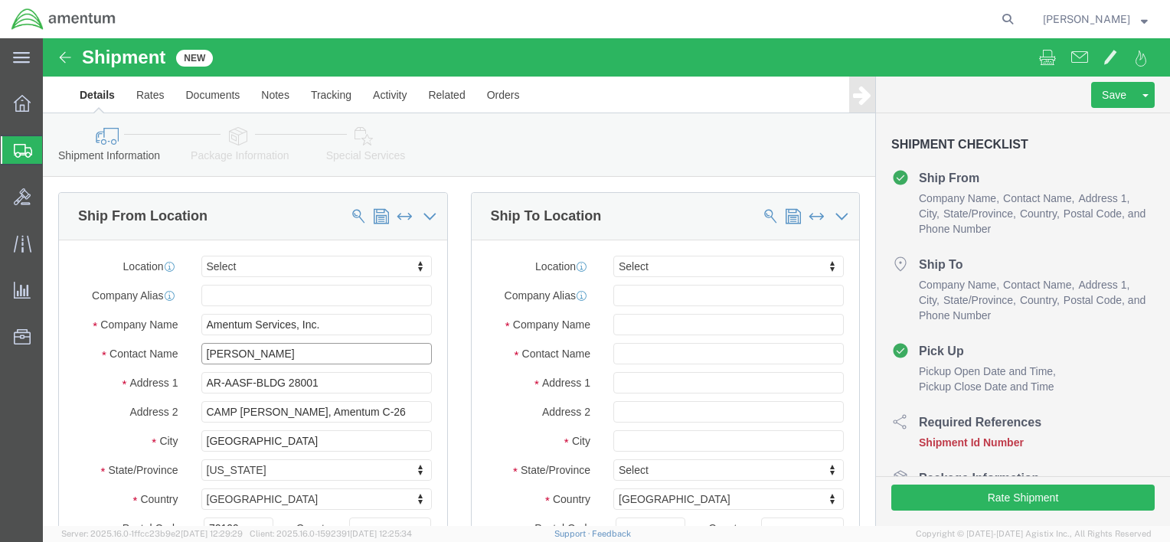
type input "[PERSON_NAME]"
type input "RDU"
select select "44372"
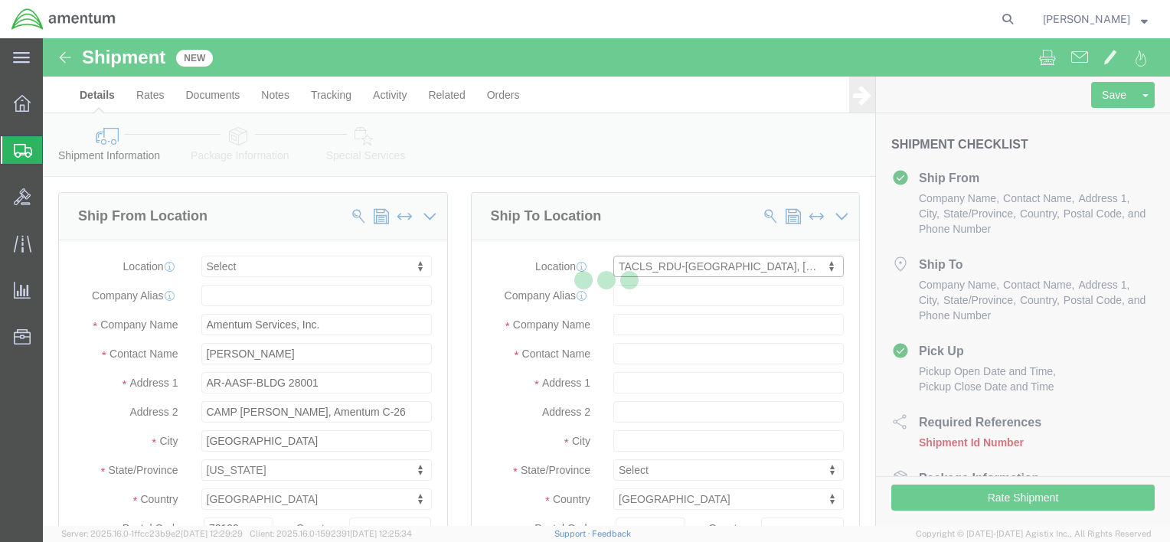
type input "2051 NATIONAL GUARD DR"
type input "BLDG 20, NCNG/[PERSON_NAME][GEOGRAPHIC_DATA]"
type input "27560"
type input "Amentum Services, Inc."
type input "MORRISVILLE"
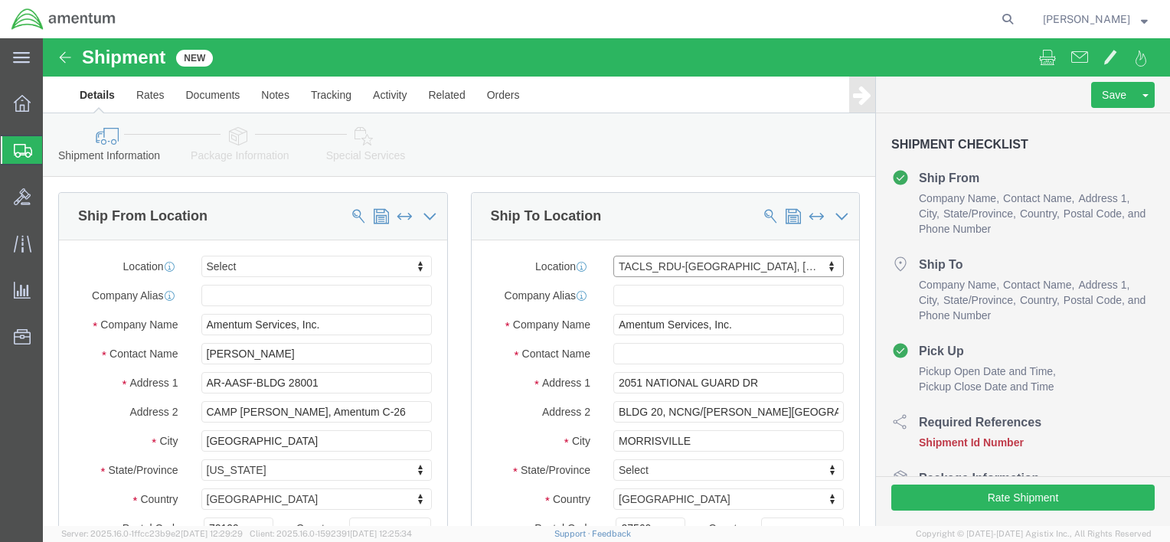
select select "NC"
click input "text"
type input "[PERSON_NAME]"
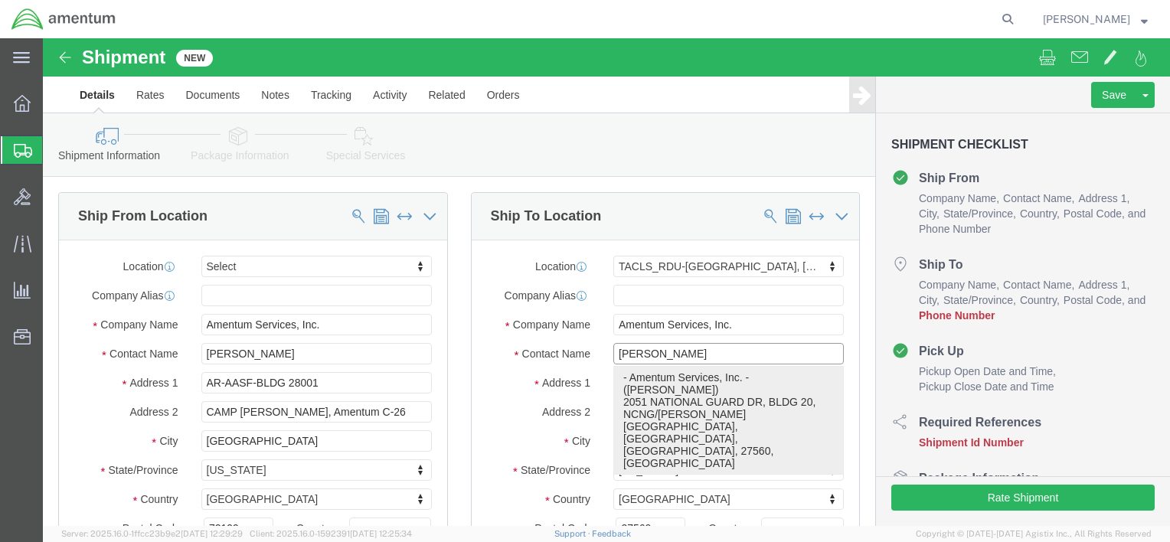
click p "- Amentum Services, Inc. - ([PERSON_NAME]) [STREET_ADDRESS]/[PERSON_NAME][GEOGR…"
select select
type input "[PHONE_NUMBER]"
type input "[PERSON_NAME]"
select select "NC"
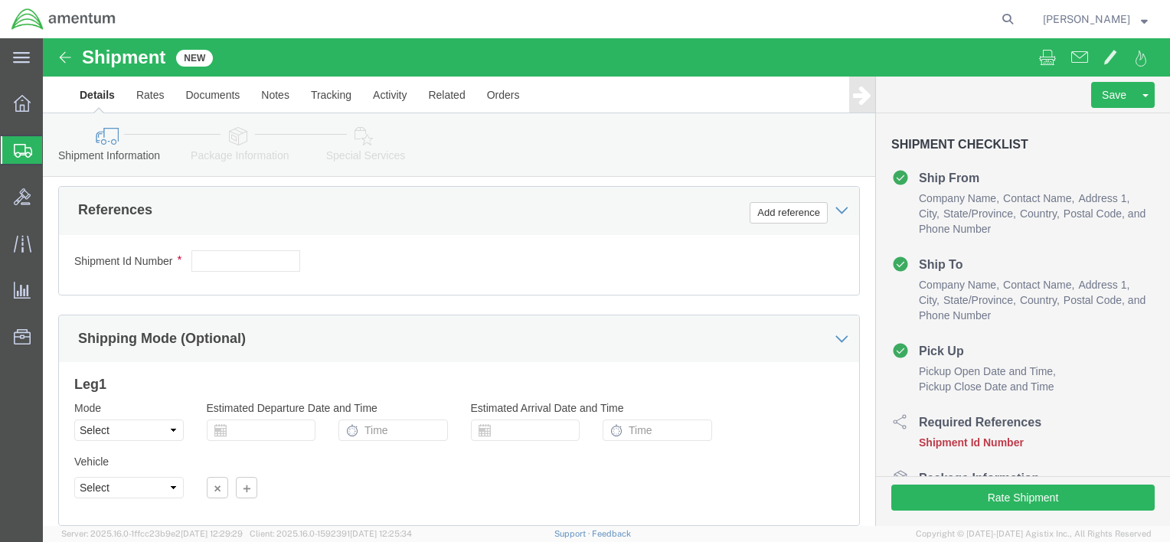
scroll to position [766, 0]
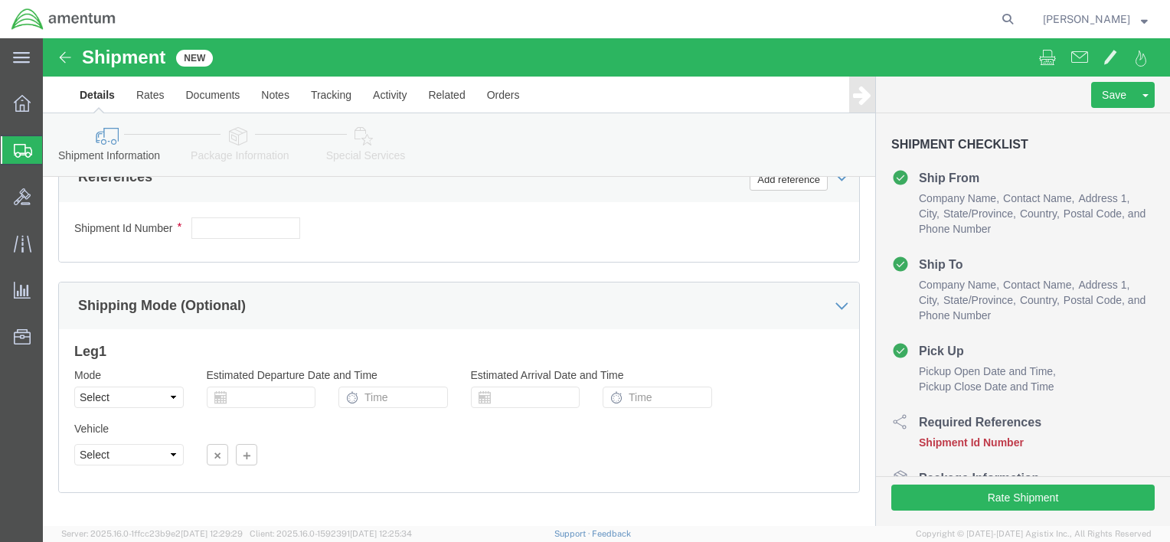
type input "[PERSON_NAME]"
click input "text"
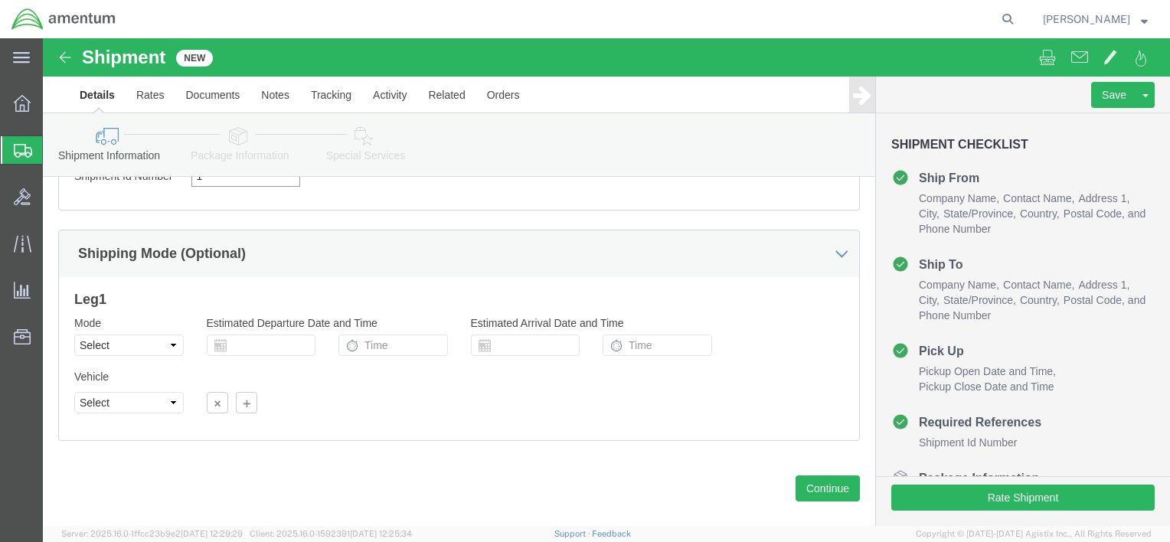
scroll to position [840, 0]
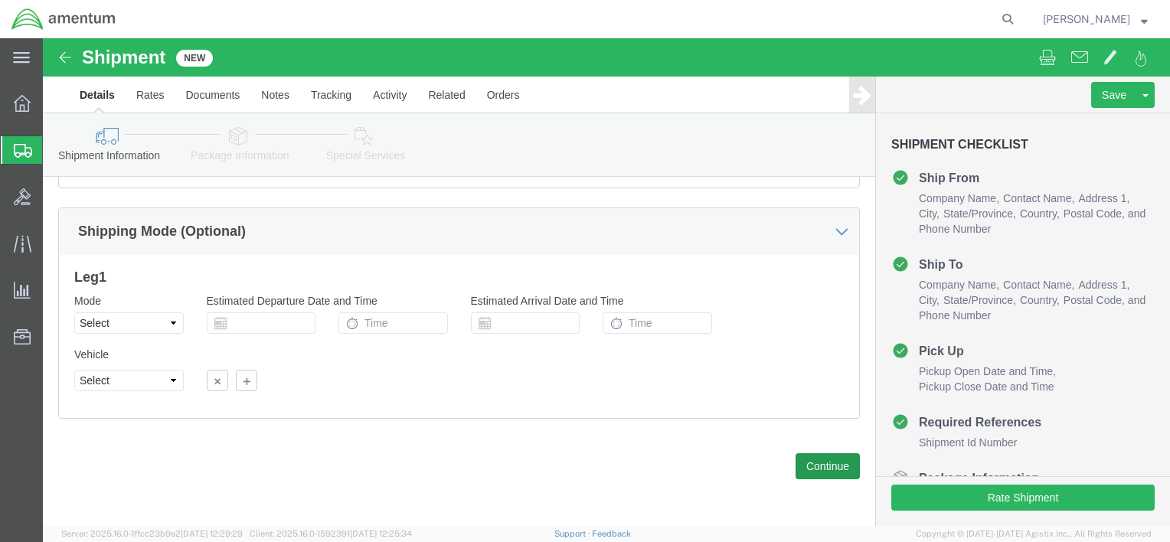
type input "1"
click button "Continue"
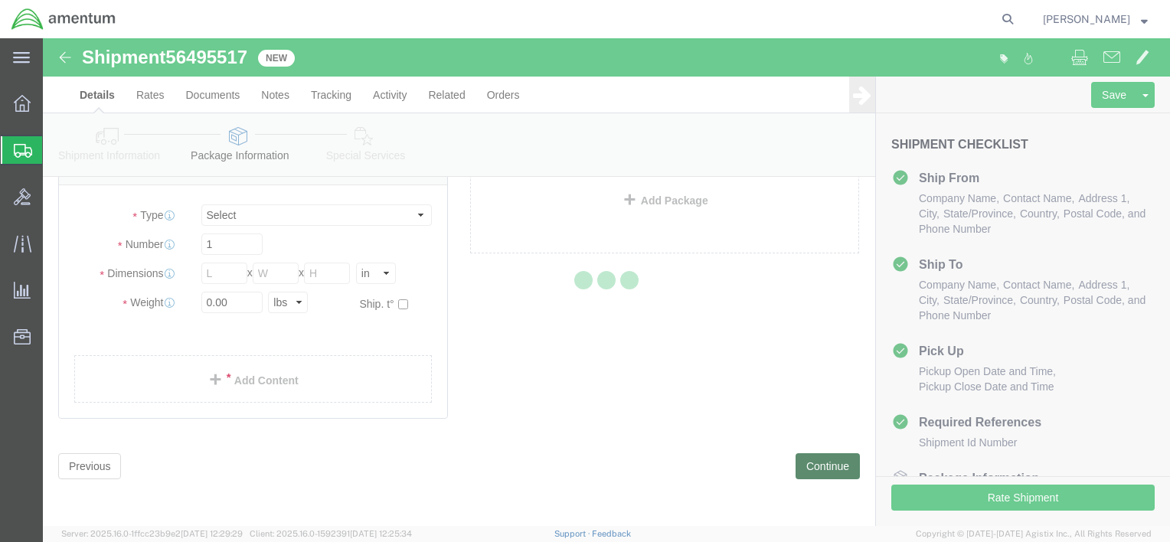
scroll to position [28, 0]
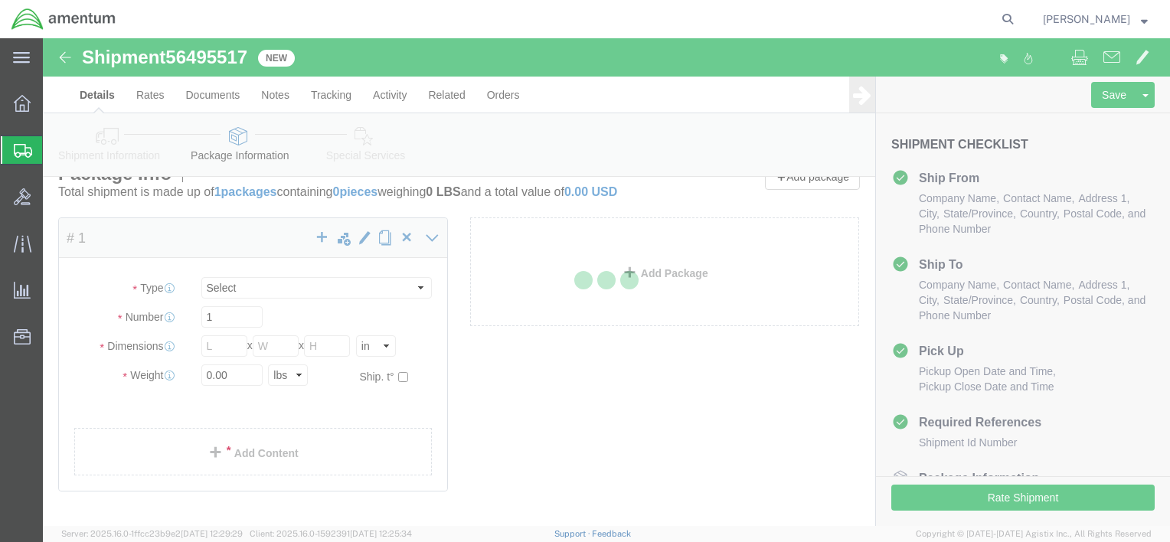
select select "CBOX"
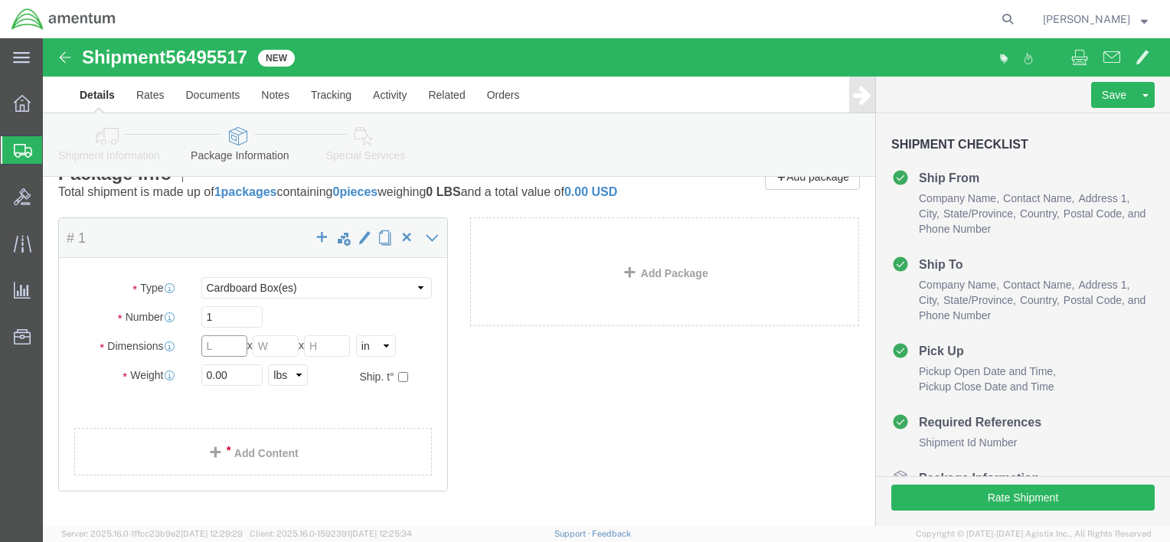
click input "text"
type input "15"
type input "11"
click input "0.00"
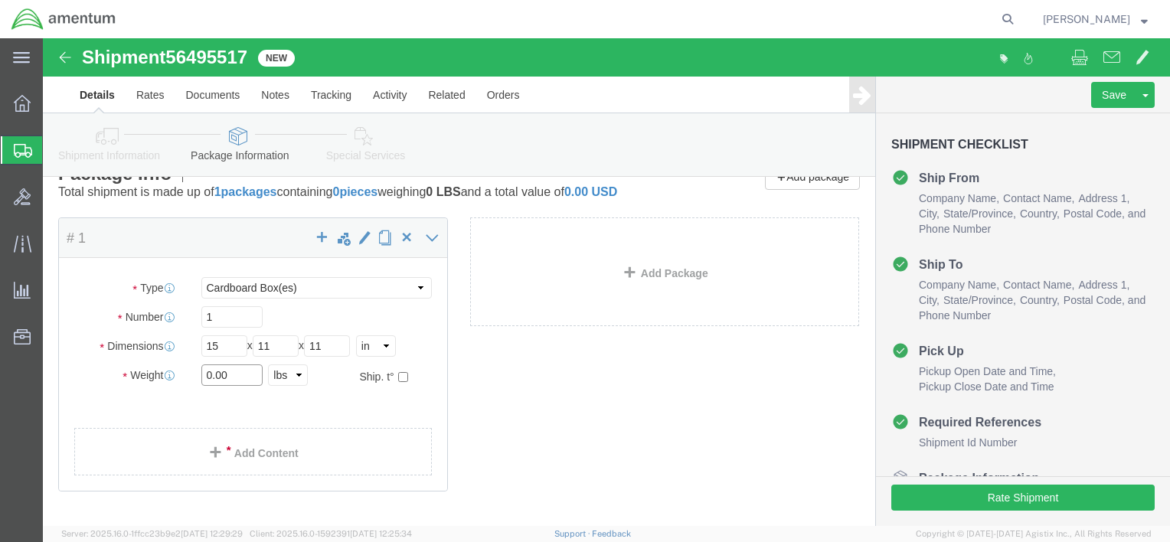
click input "0.00"
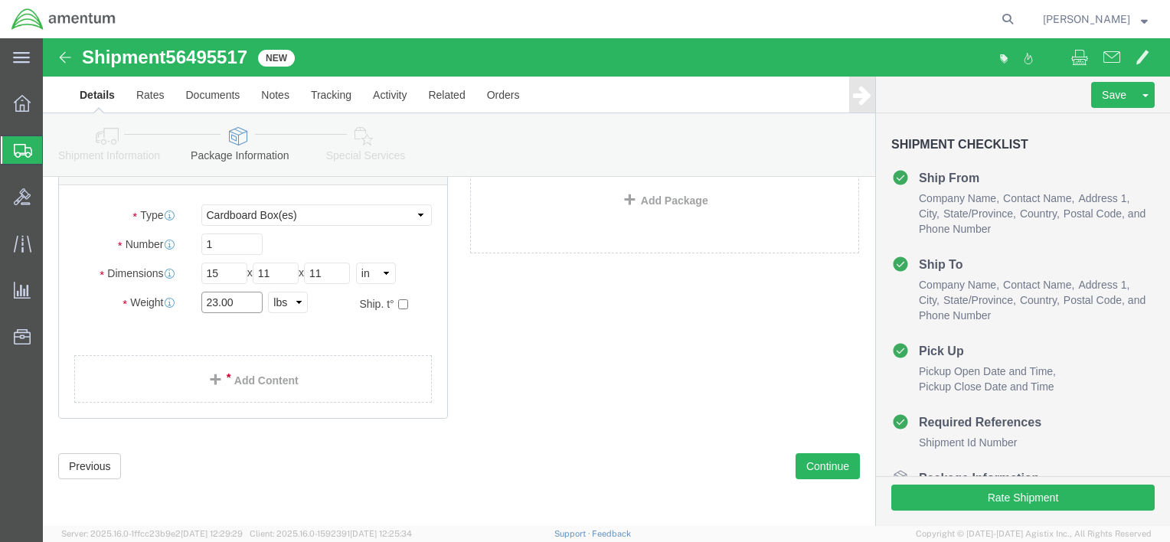
scroll to position [116, 0]
type input "23.00"
click link "Add Content"
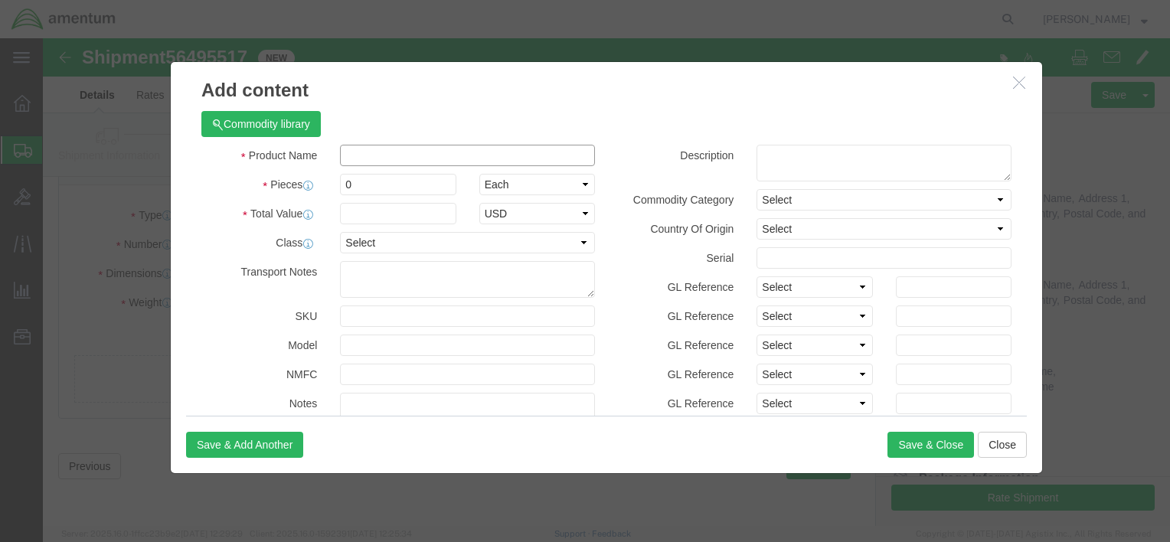
click input "text"
type input "PAPERWORK"
type input "100"
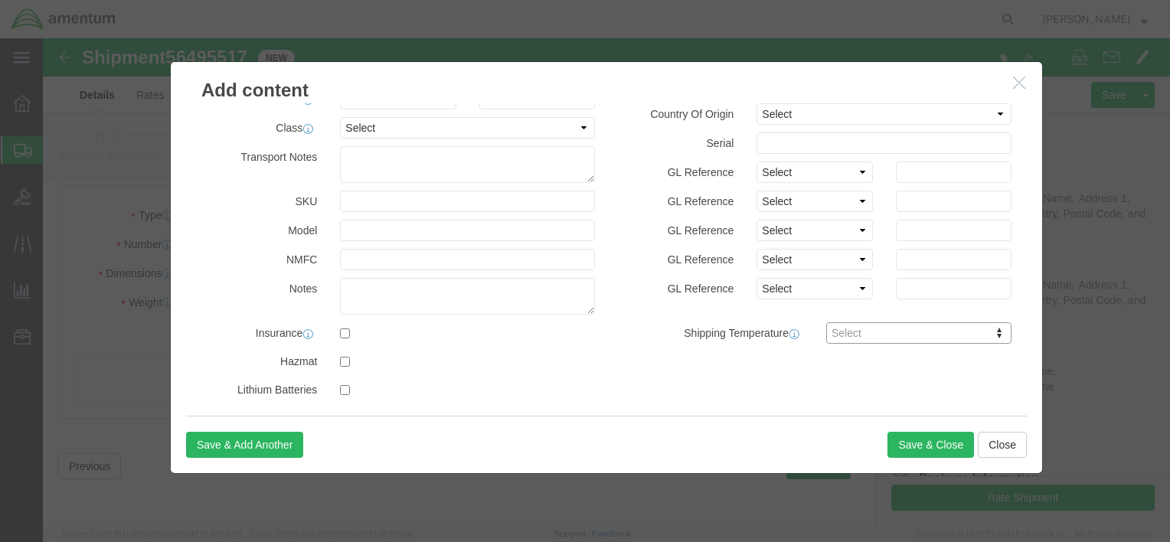
scroll to position [125, 0]
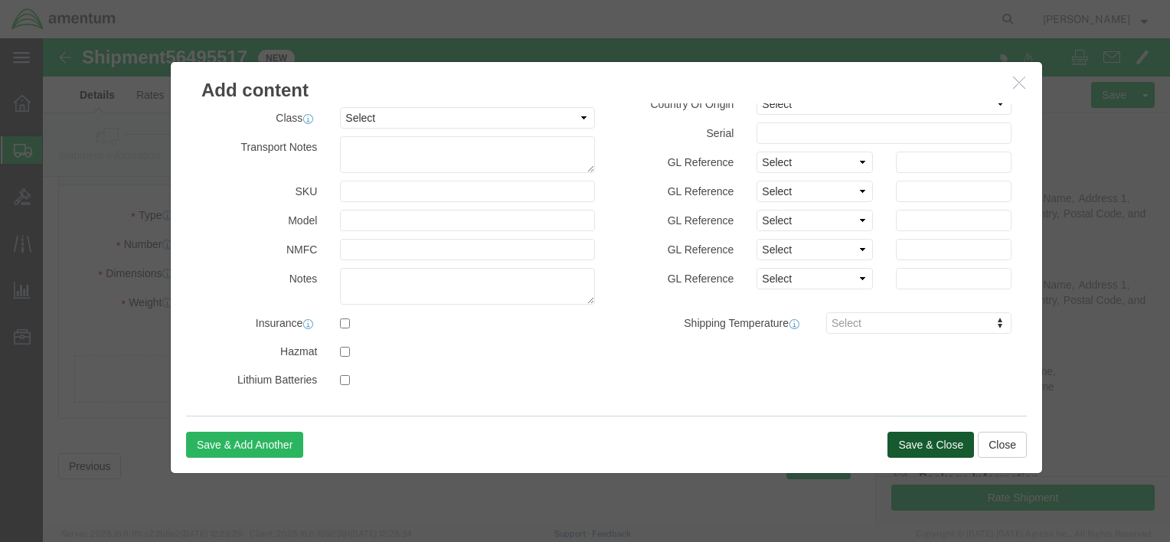
click button "Save & Close"
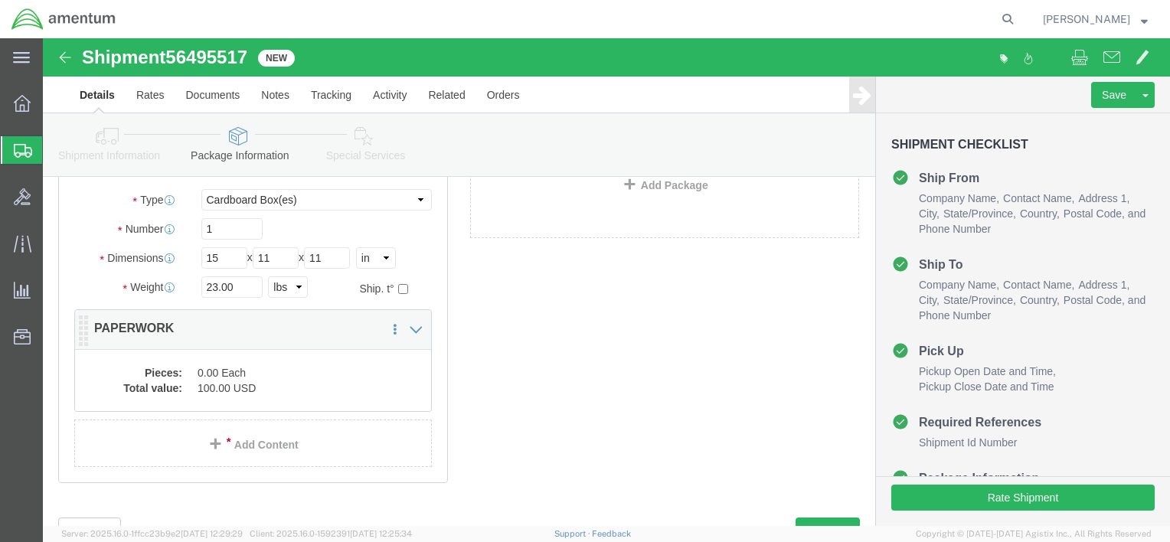
click dd "0.00 Each"
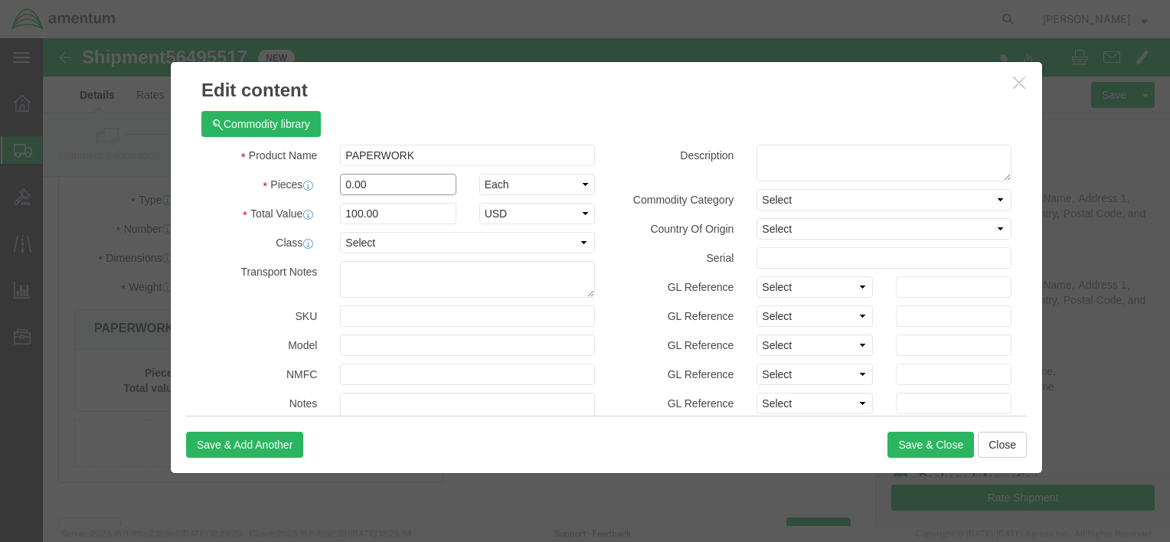
click input "0.00"
type input "2.00"
type input "200"
click select "Select Bag Barrels 100Board Feet Bottle Box Blister Pack Carats Can Capsule Car…"
click h3 "Edit content"
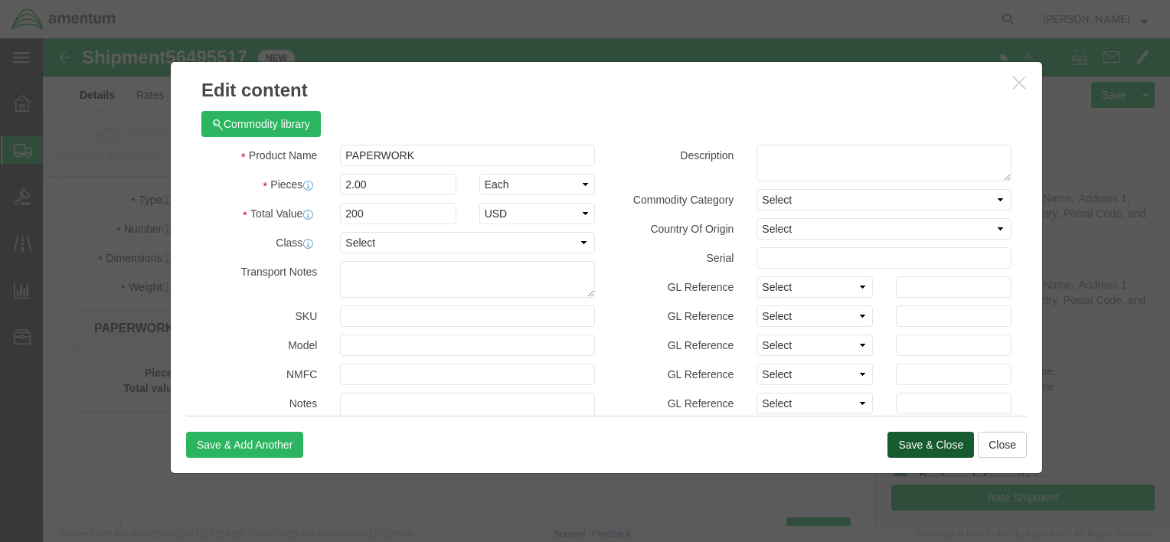
click button "Save & Close"
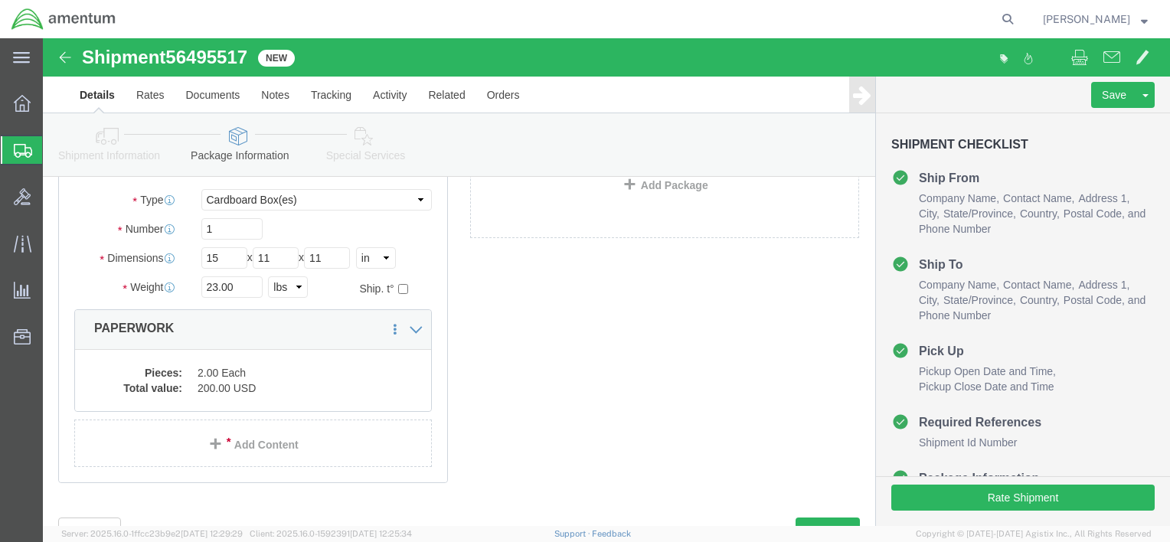
scroll to position [46, 0]
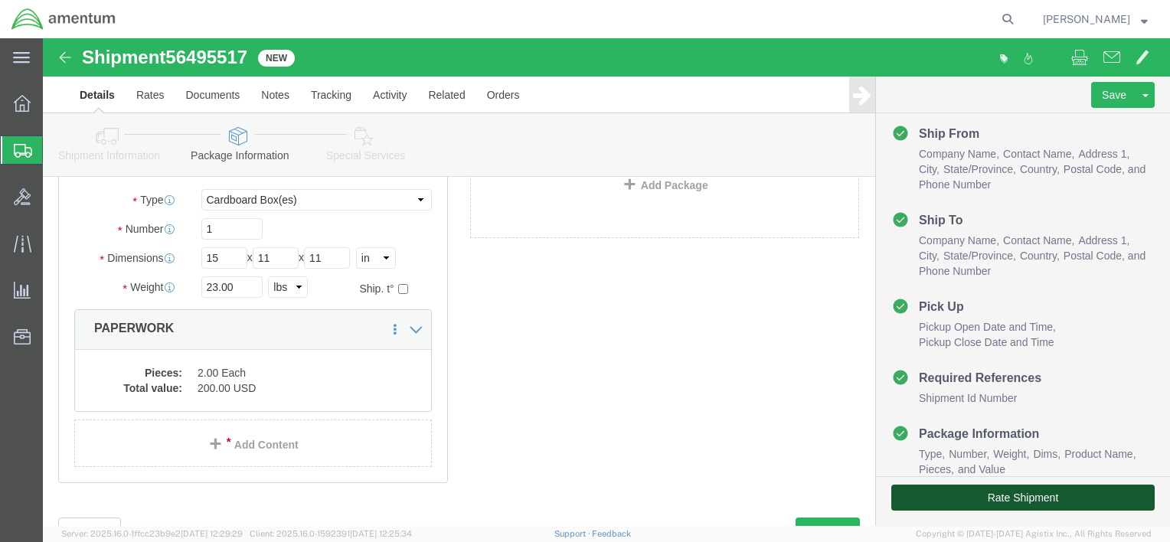
click button "Rate Shipment"
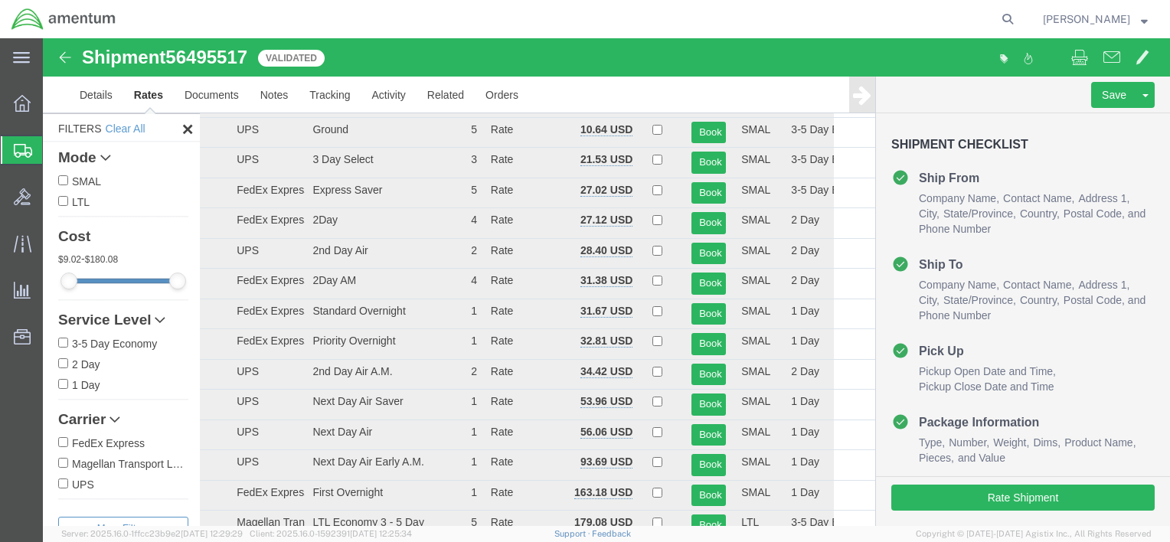
click at [65, 444] on input "FedEx Express" at bounding box center [63, 442] width 10 height 10
checkbox input "true"
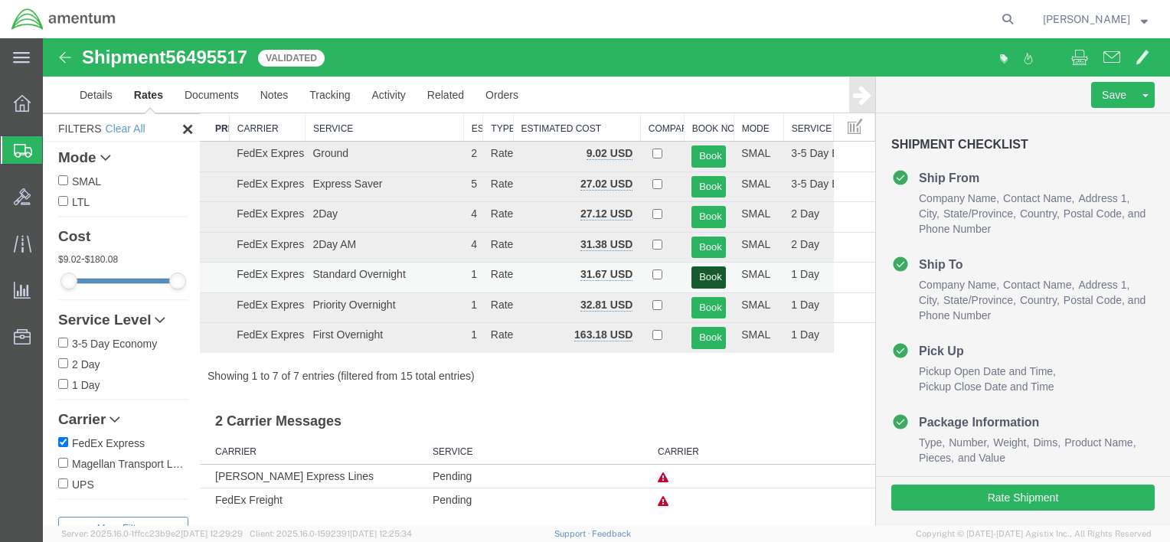
click at [702, 278] on button "Book" at bounding box center [708, 277] width 34 height 22
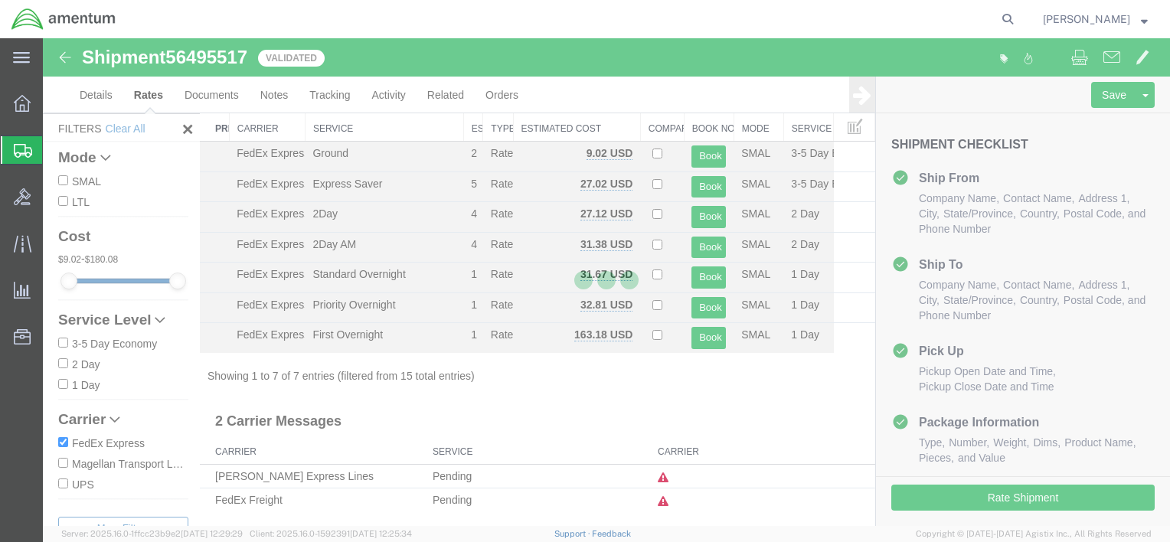
scroll to position [0, 0]
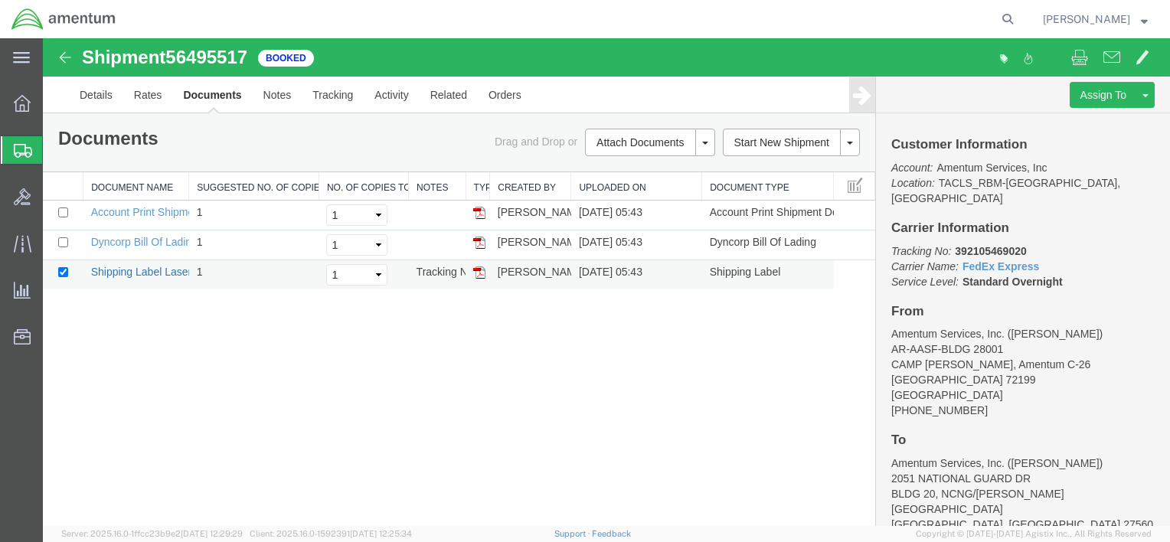
click at [150, 273] on link "Shipping Label Laser" at bounding box center [141, 272] width 101 height 12
click at [0, 0] on span "Create Shipment" at bounding box center [0, 0] width 0 height 0
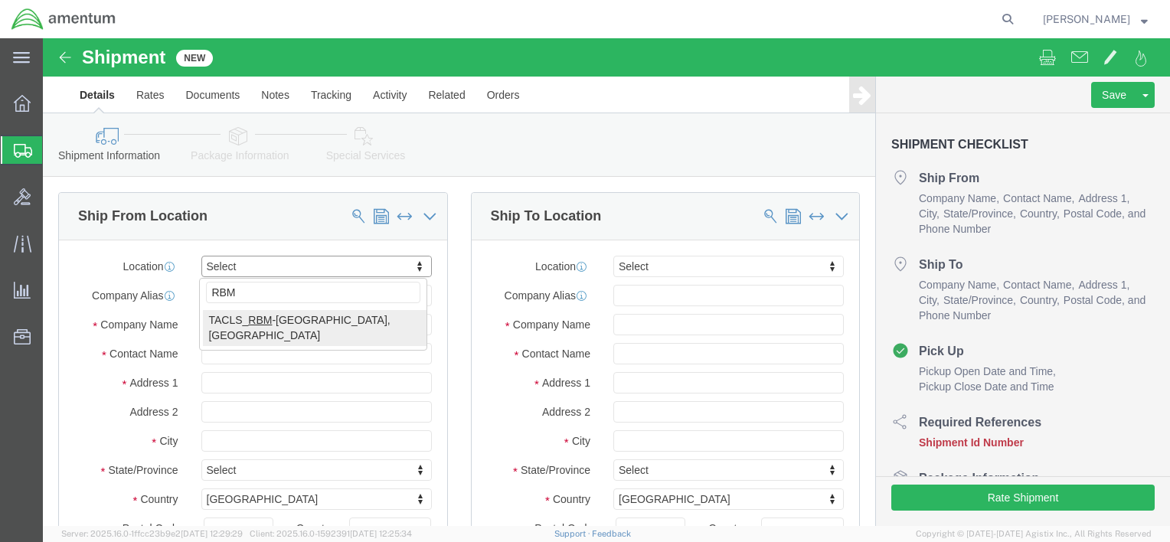
type input "RBM"
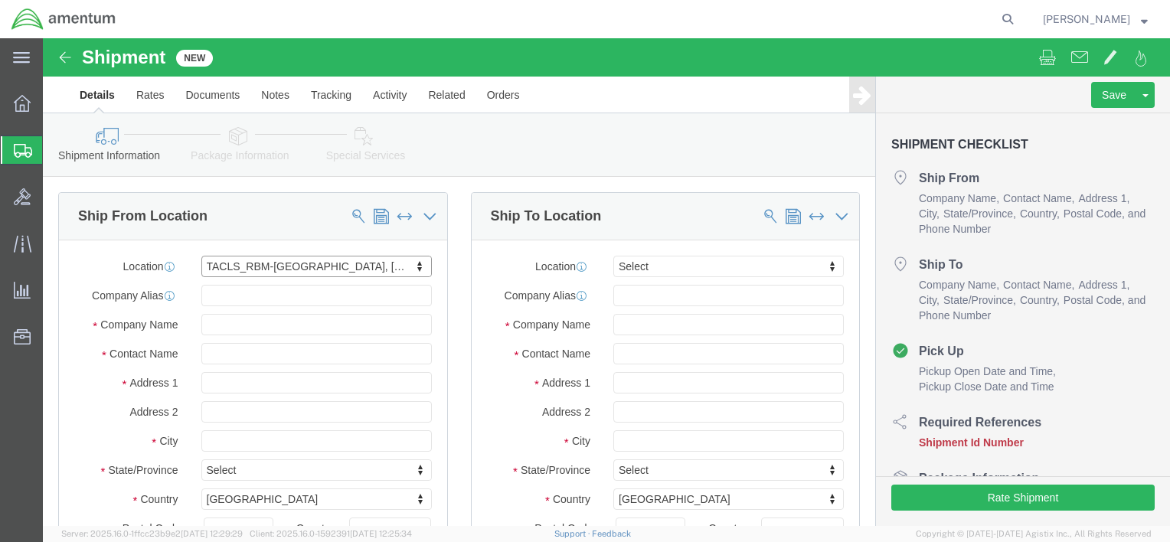
select select "44371"
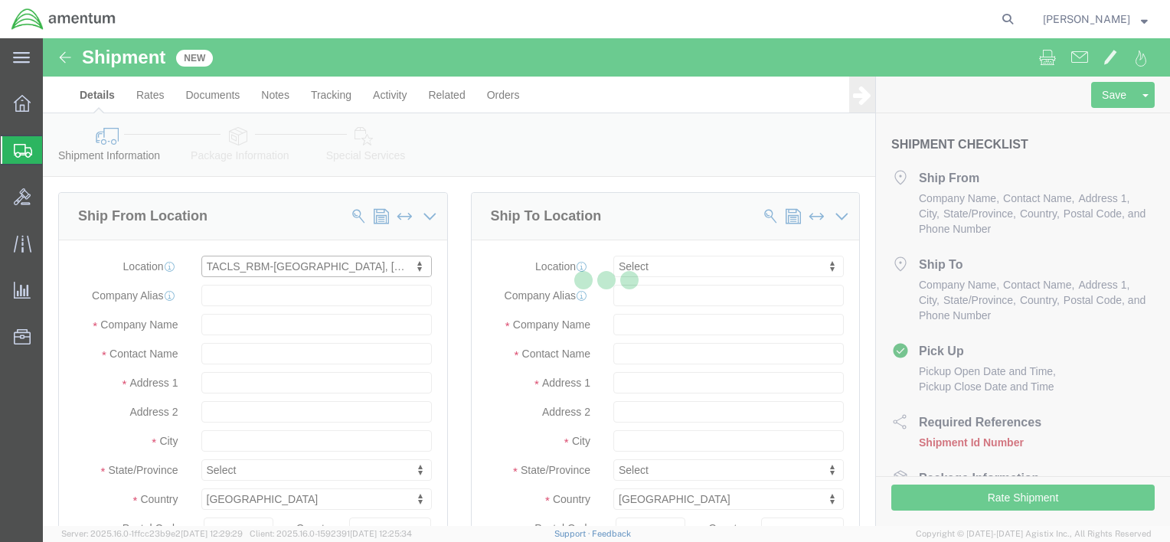
type input "AR-AASF-BLDG 28001"
type input "CAMP [PERSON_NAME], Amentum C-26"
type input "72199"
type input "[PHONE_NUMBER]"
type input "Amentum Services, Inc."
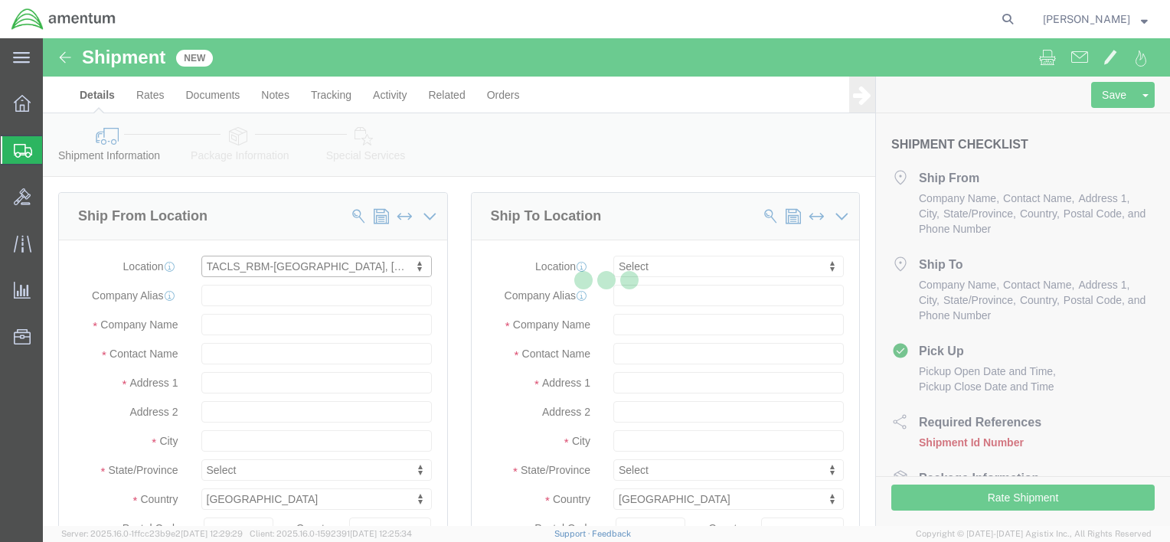
type input "[GEOGRAPHIC_DATA]"
select select "AR"
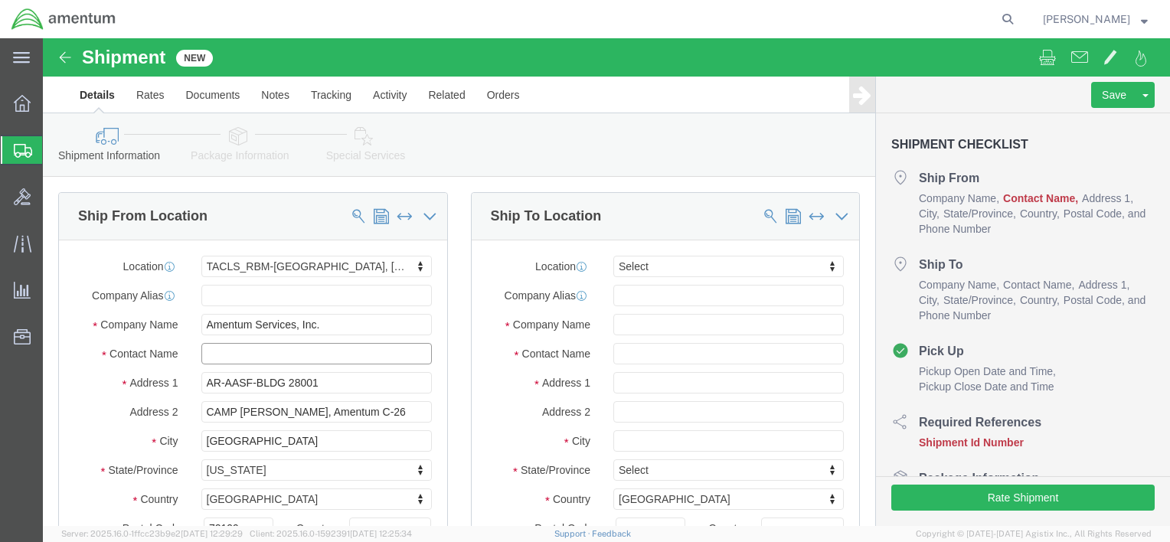
click input "text"
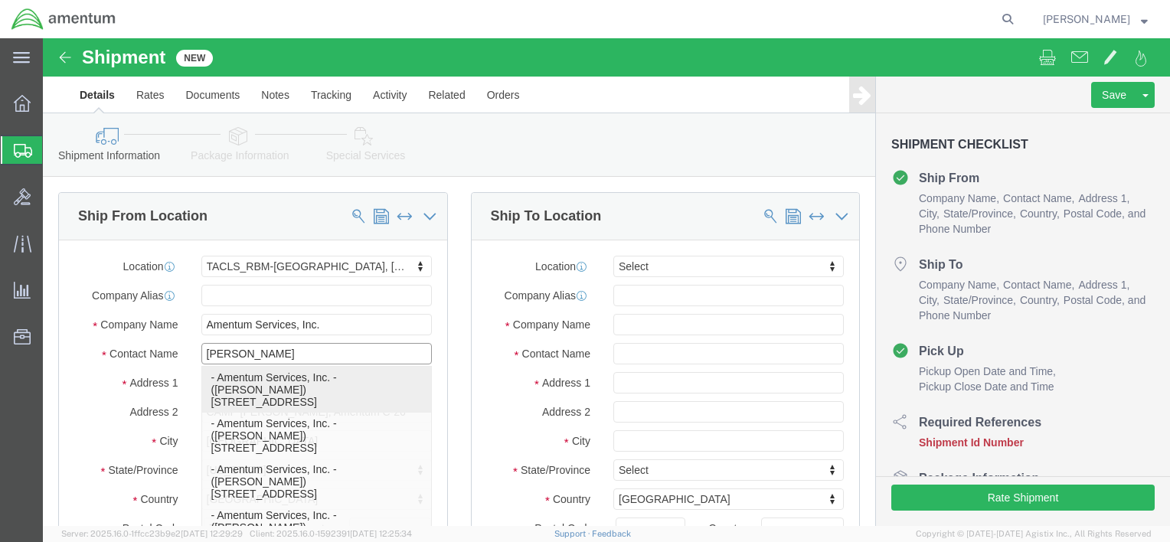
type input "[PERSON_NAME]"
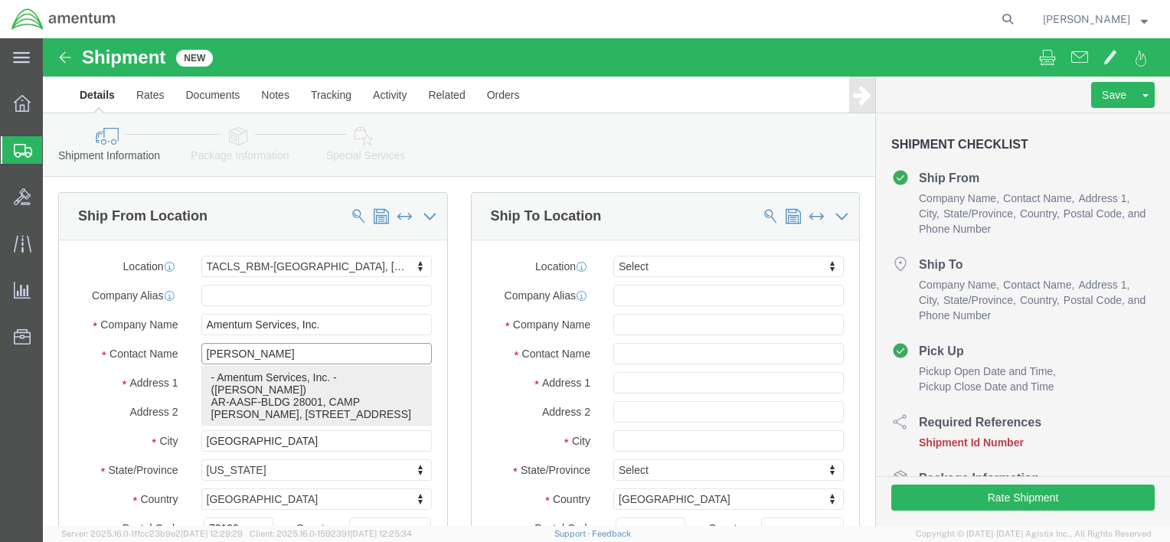
click p "- Amentum Services, Inc. - ([PERSON_NAME]) AR-AASF-BLDG 28001, CAMP [PERSON_NAM…"
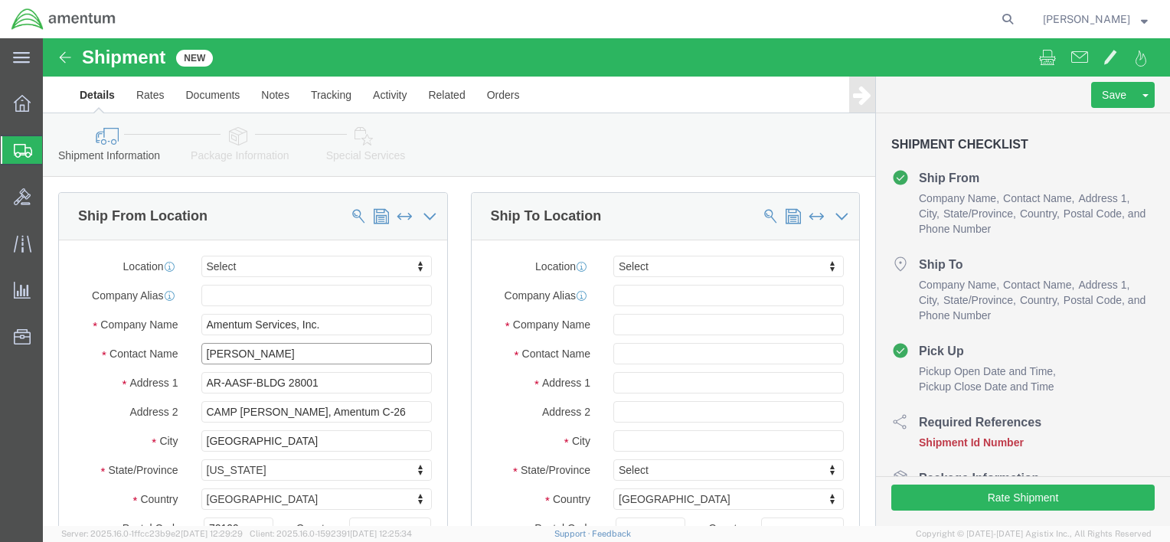
select select
select select "AR"
type input "[PERSON_NAME]"
type input "RDU"
select select "44372"
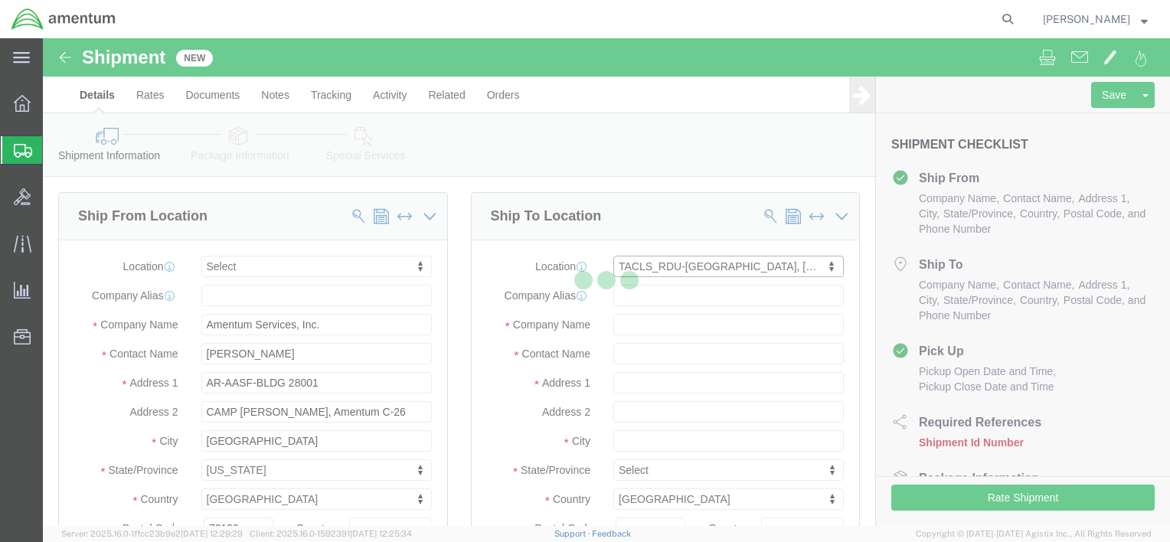
type input "2051 NATIONAL GUARD DR"
type input "BLDG 20, NCNG/[PERSON_NAME][GEOGRAPHIC_DATA]"
type input "27560"
type input "Amentum Services, Inc."
type input "MORRISVILLE"
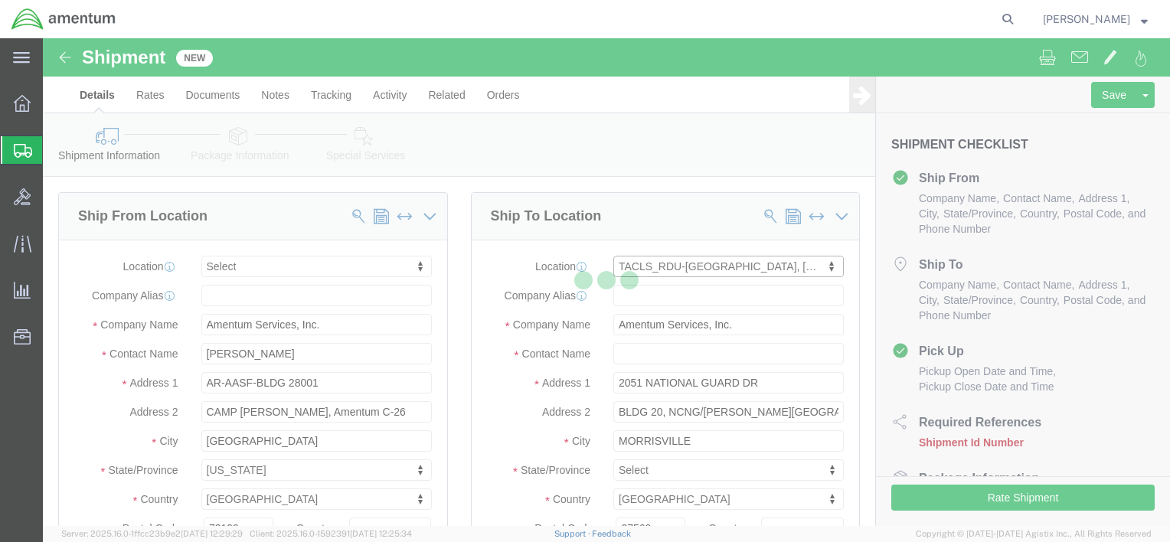
select select "NC"
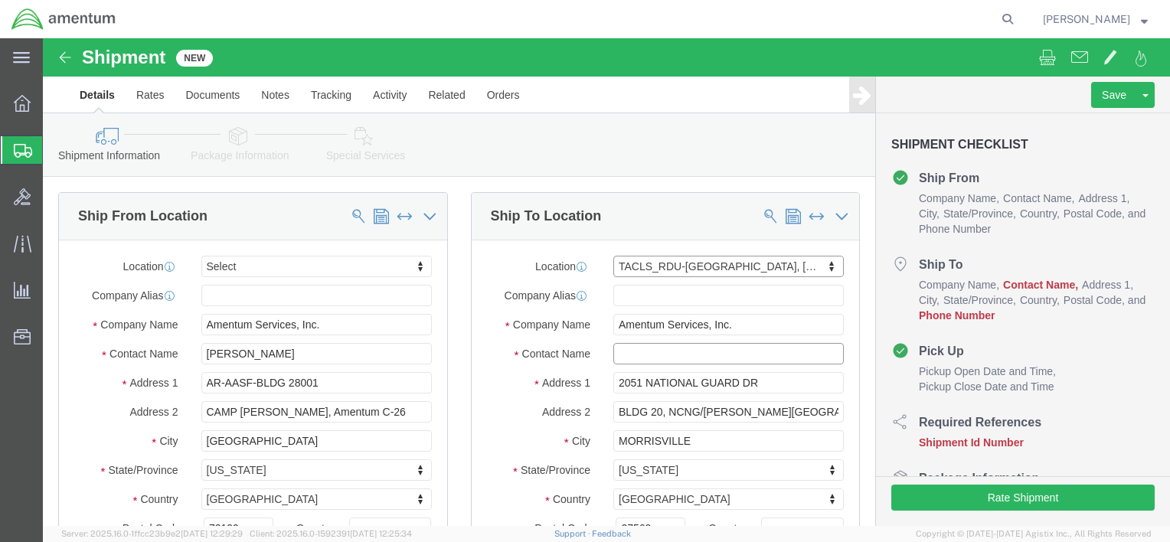
click input "text"
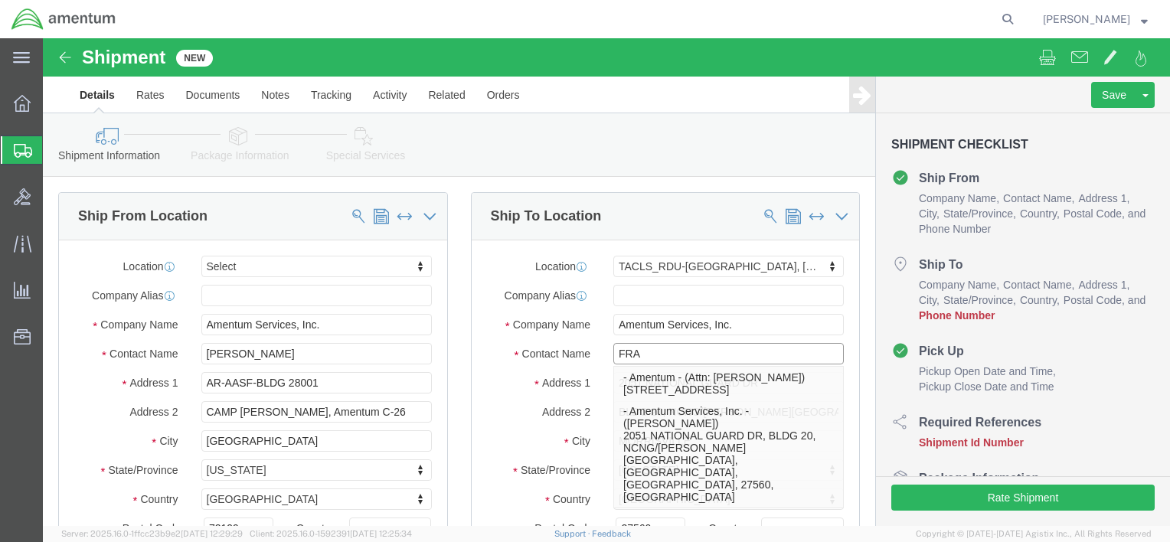
type input "[PERSON_NAME]"
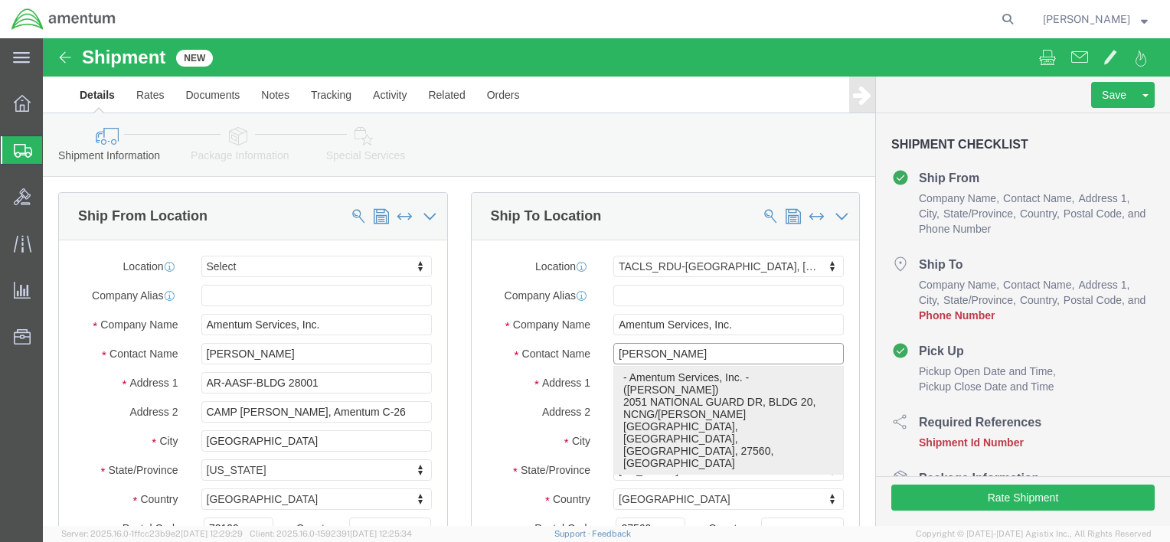
click p "- Amentum Services, Inc. - ([PERSON_NAME]) [STREET_ADDRESS]/[PERSON_NAME][GEOGR…"
select select
type input "[PHONE_NUMBER]"
type input "[PERSON_NAME]"
select select "NC"
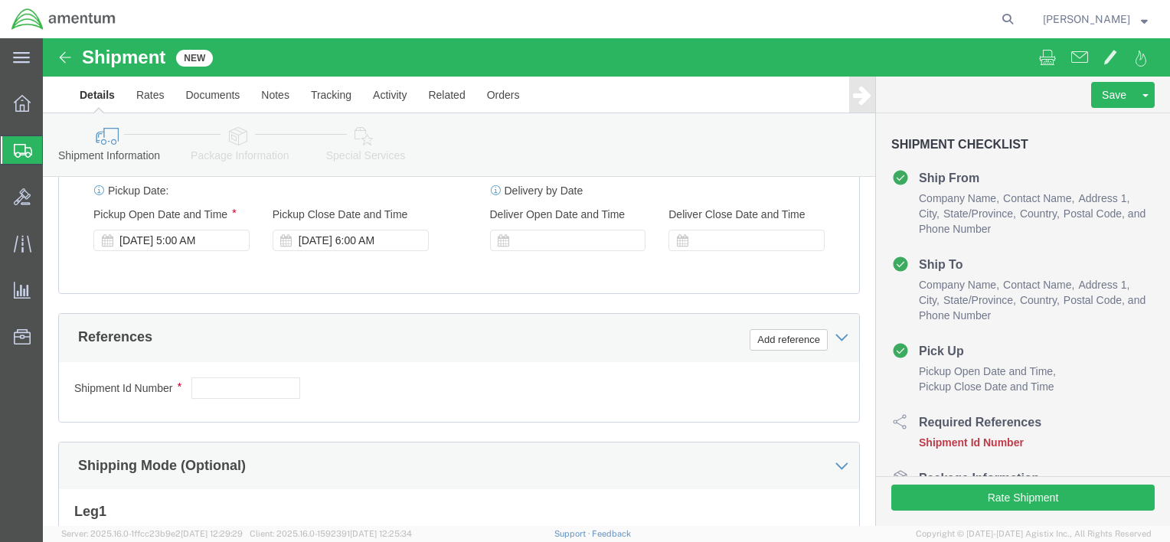
scroll to position [613, 0]
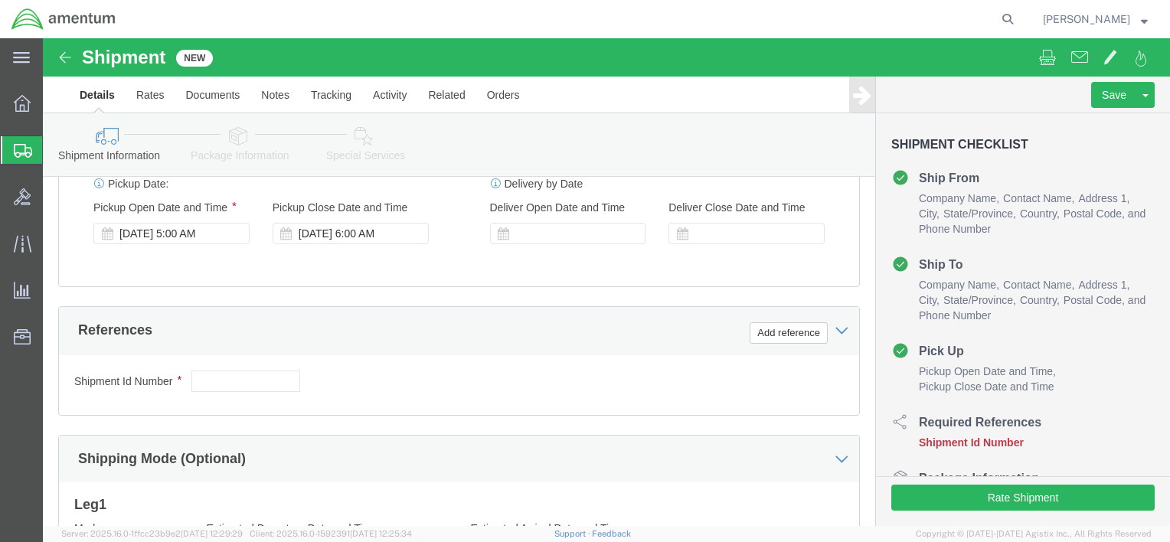
type input "[PERSON_NAME]"
click input "text"
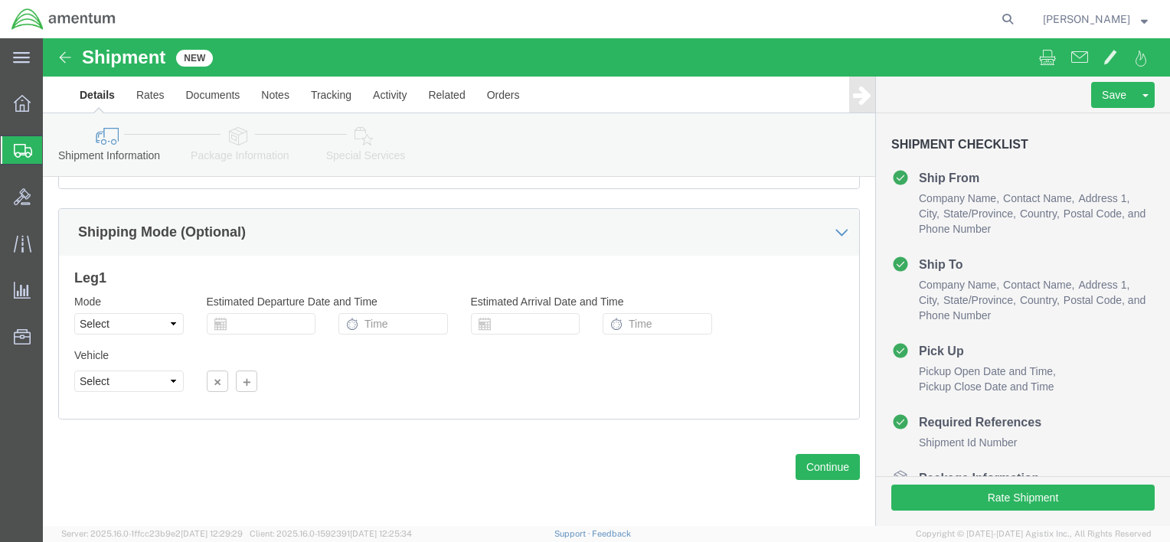
scroll to position [840, 0]
type input "2"
click button "Continue"
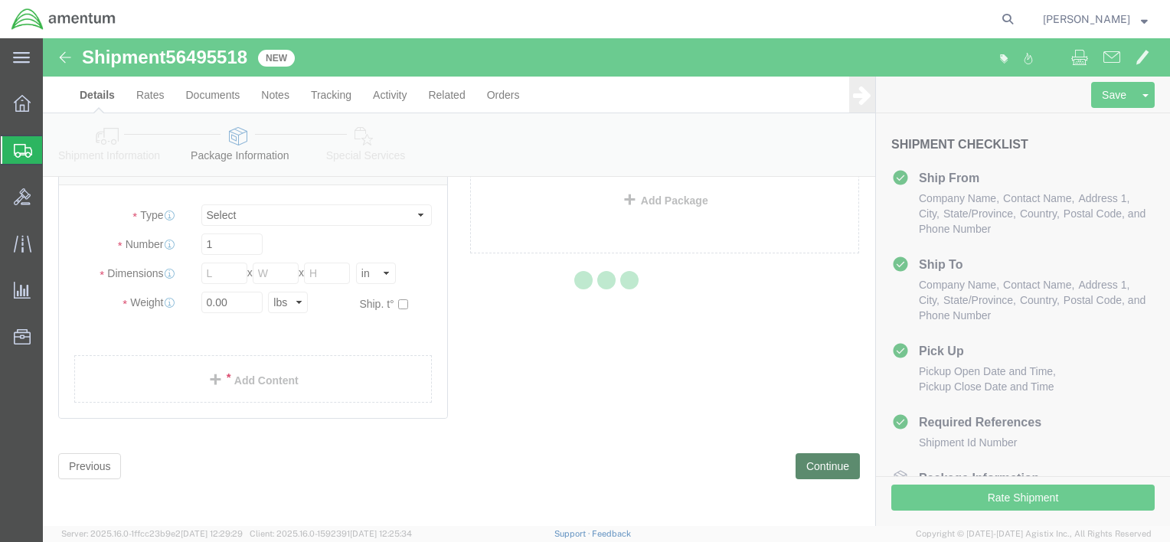
scroll to position [28, 0]
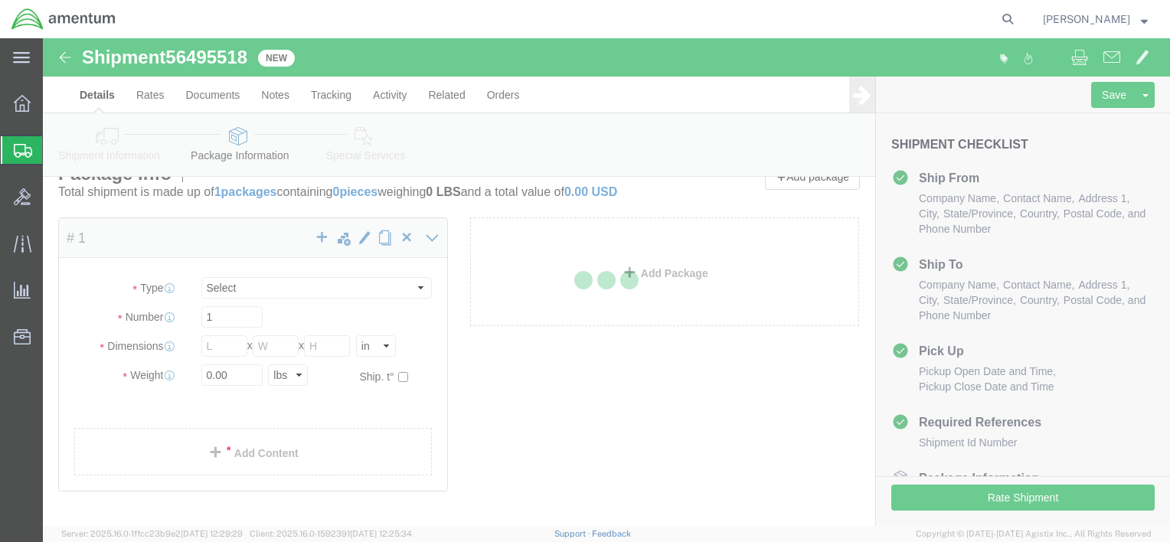
select select "CBOX"
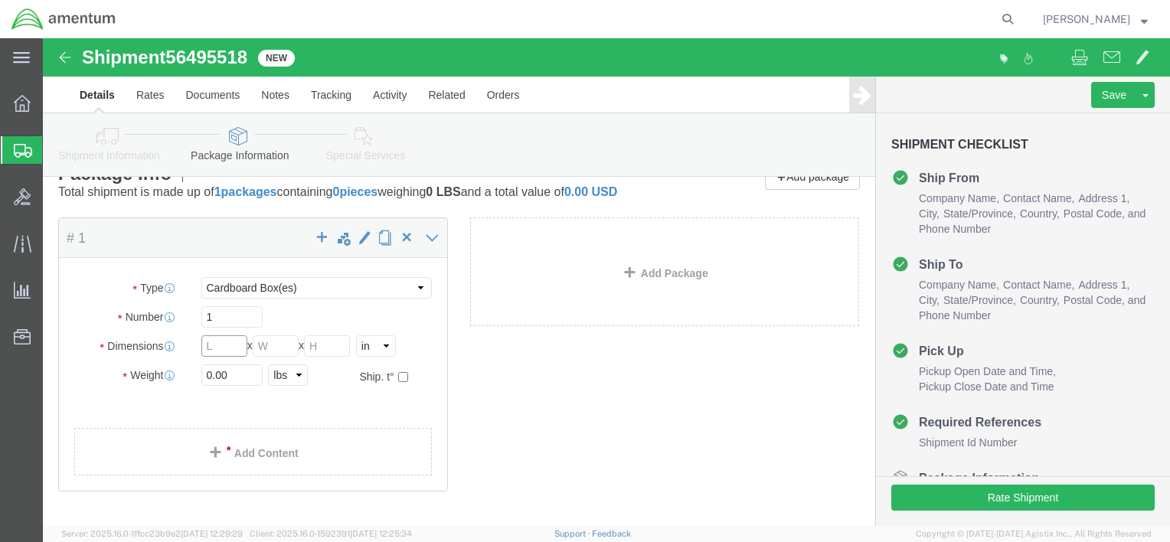
click input "text"
type input "17"
type input "14"
type input "10"
click input "0.00"
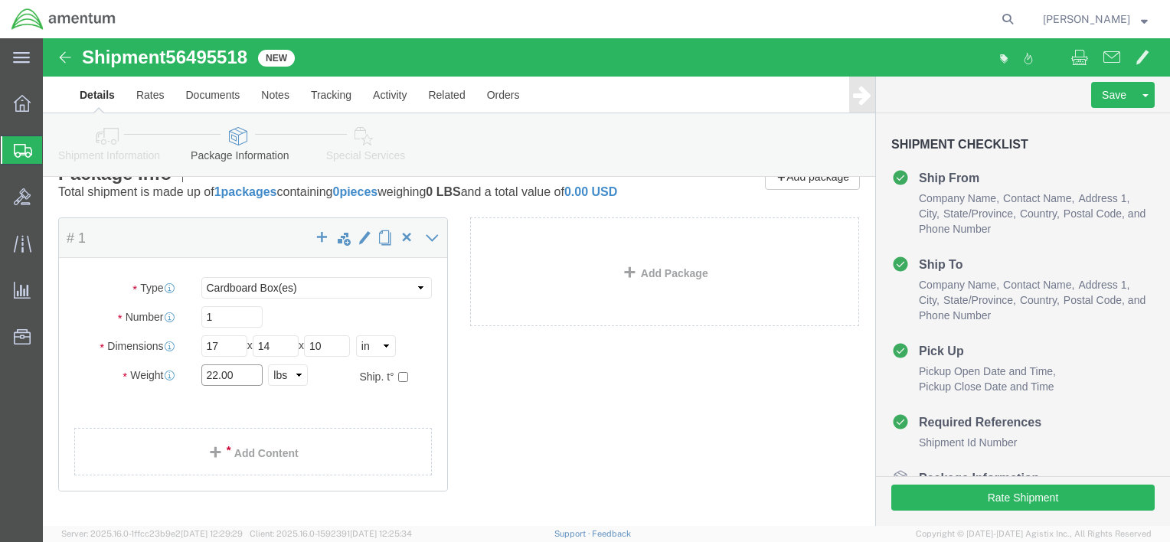
scroll to position [116, 0]
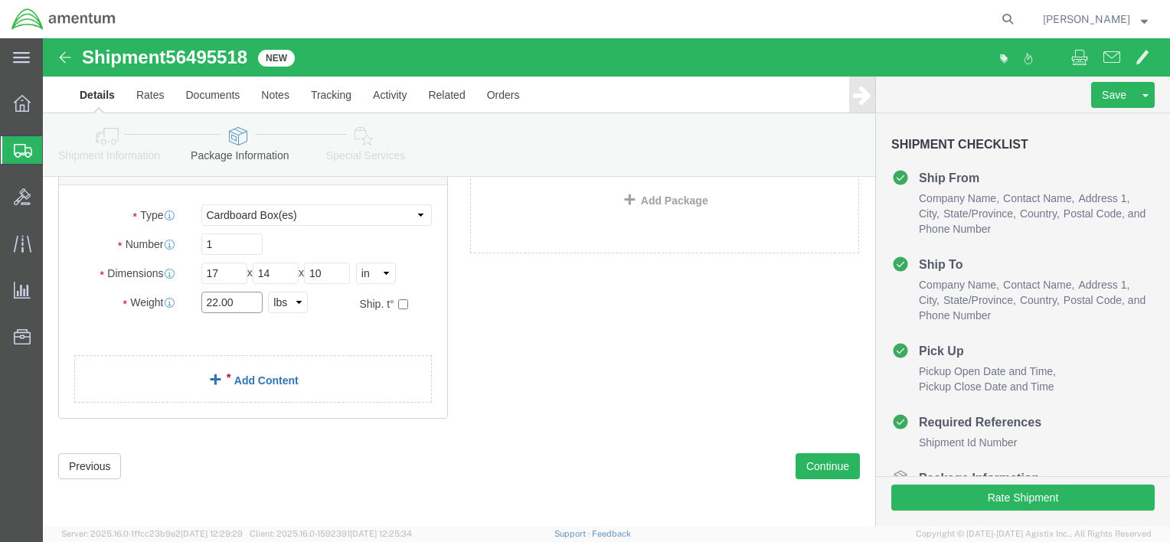
type input "22.00"
click link "Add Content"
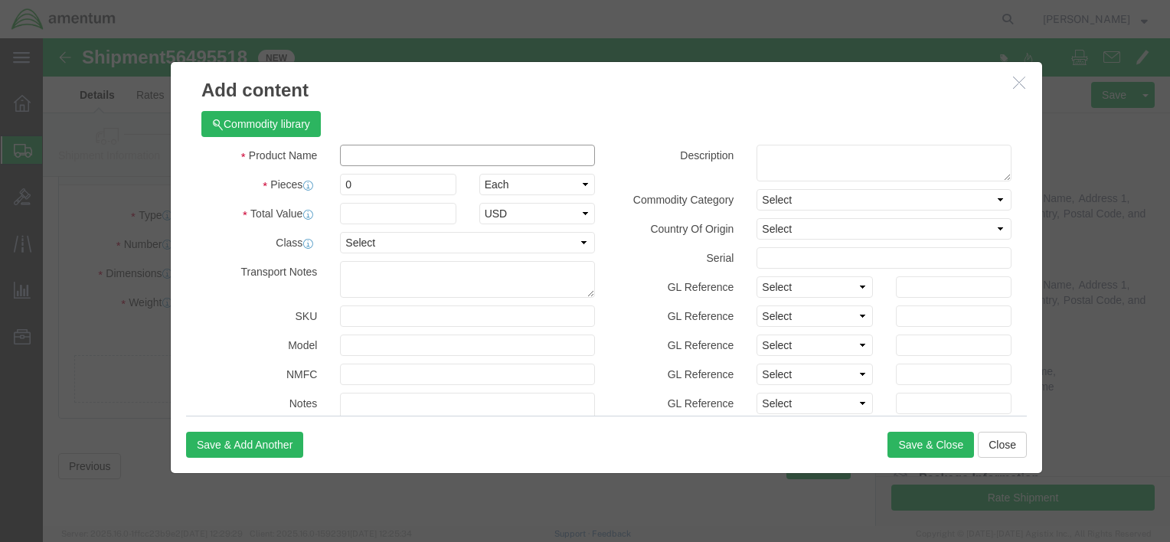
click input "text"
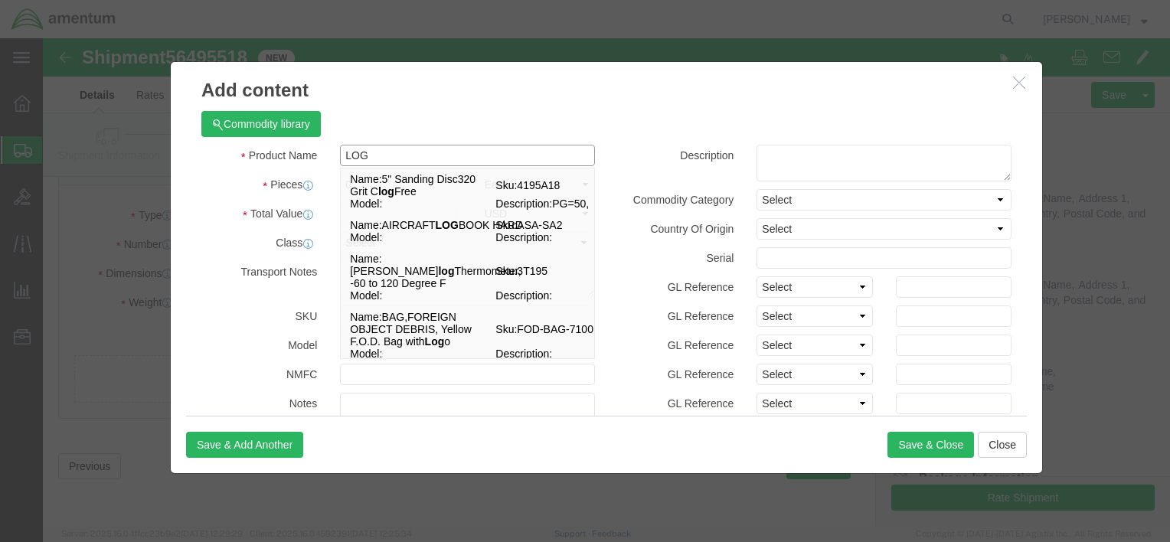
type input "log book"
select select "US"
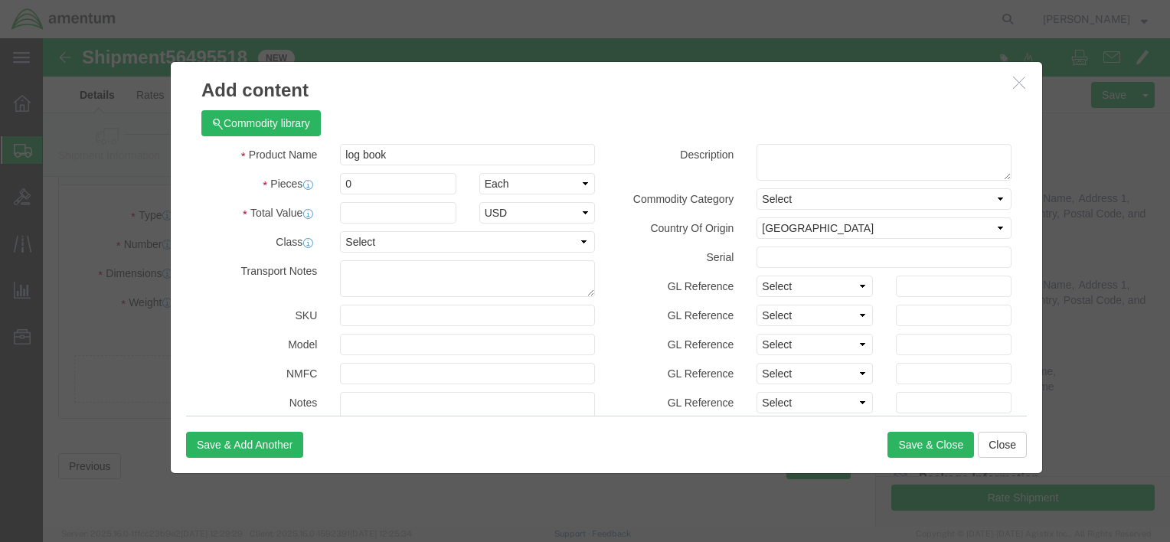
scroll to position [0, 0]
click input "0"
type input "11"
click input "text"
type input "5"
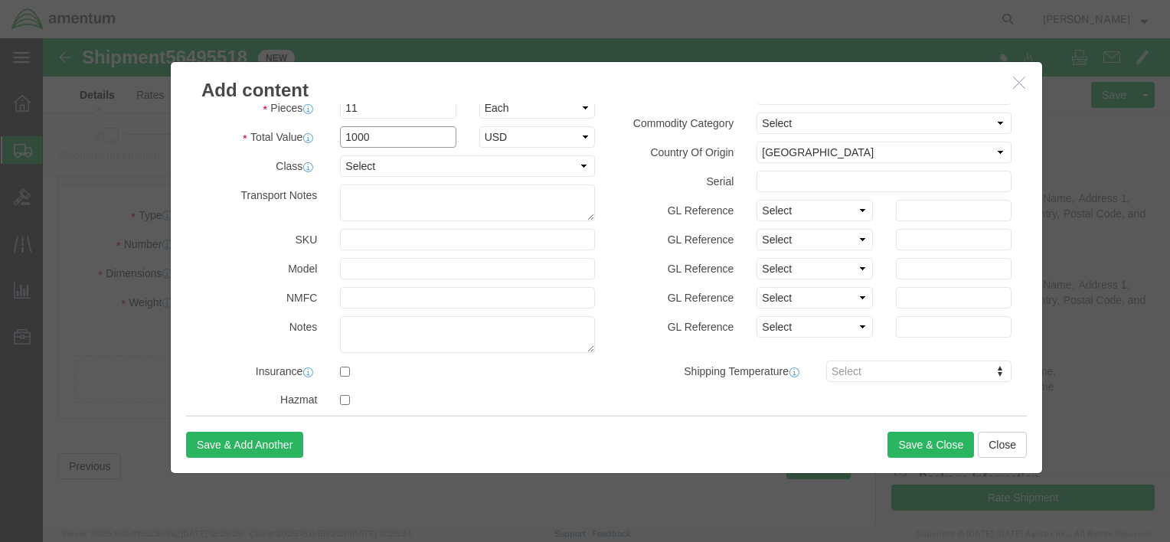
scroll to position [125, 0]
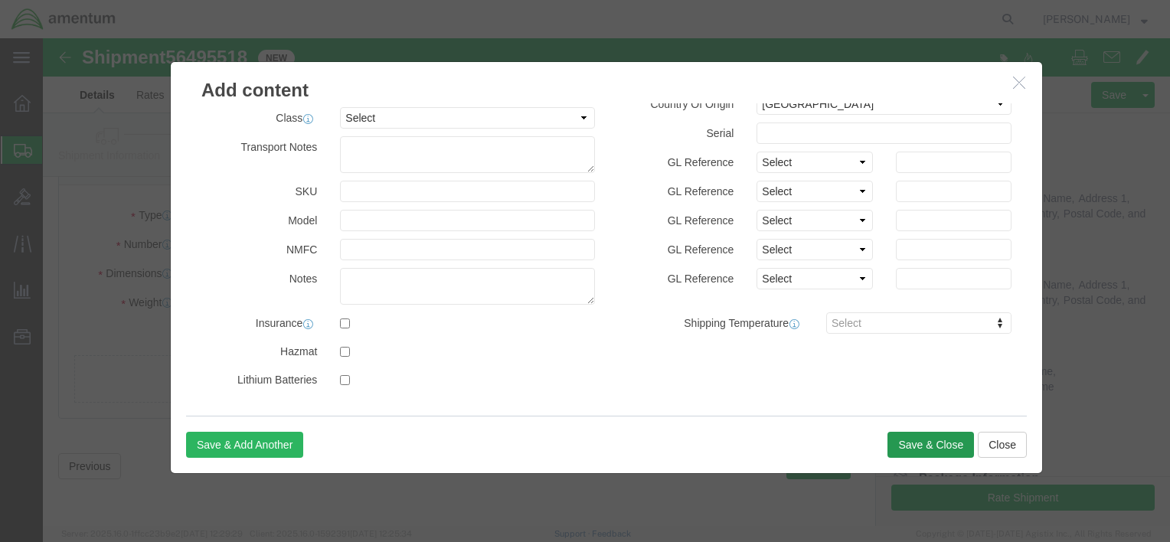
type input "1000"
click button "Save & Close"
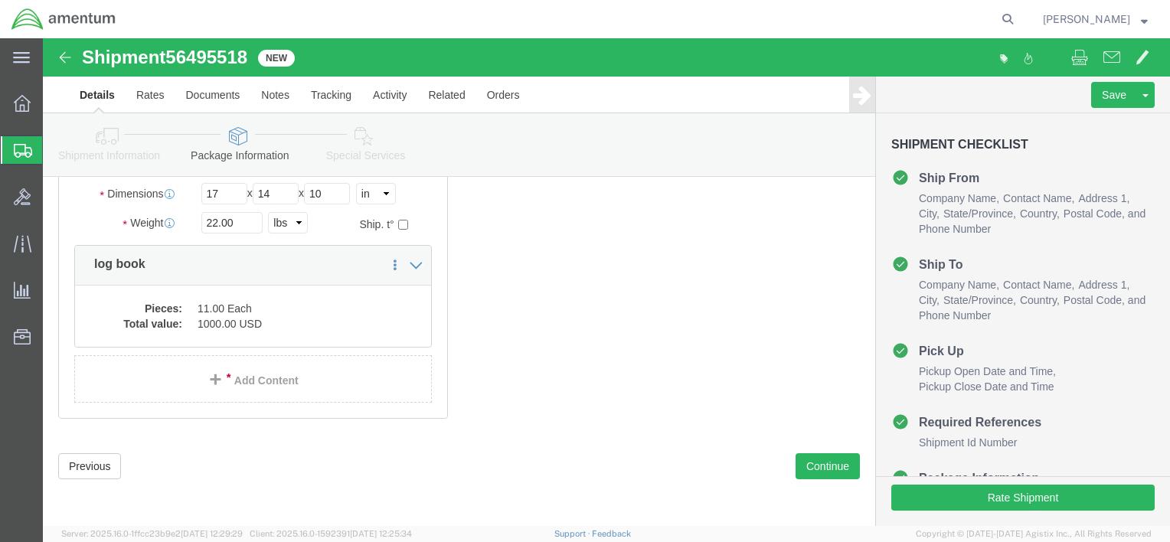
scroll to position [119, 0]
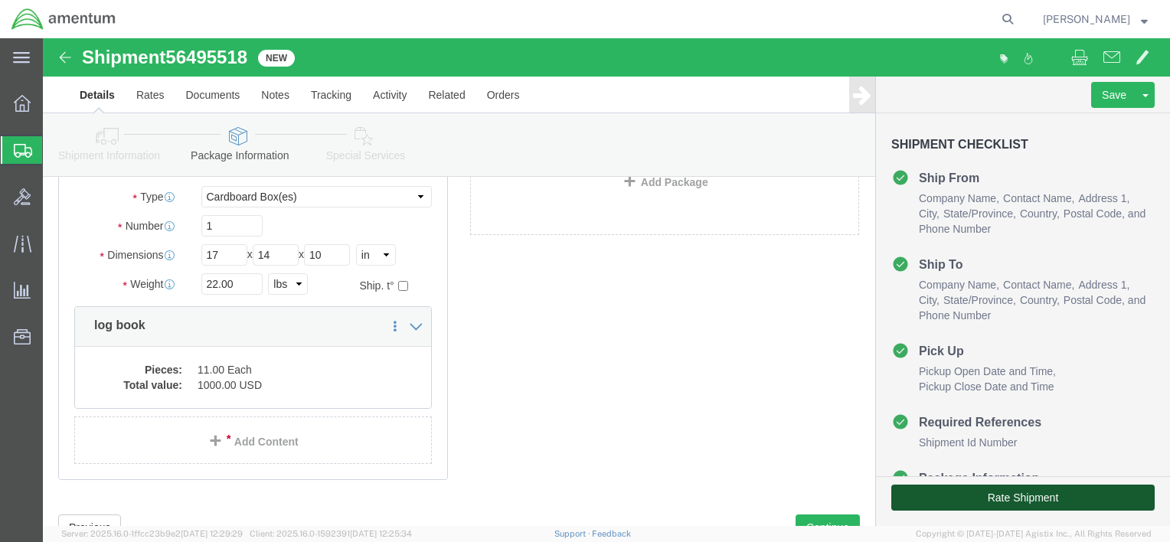
click button "Rate Shipment"
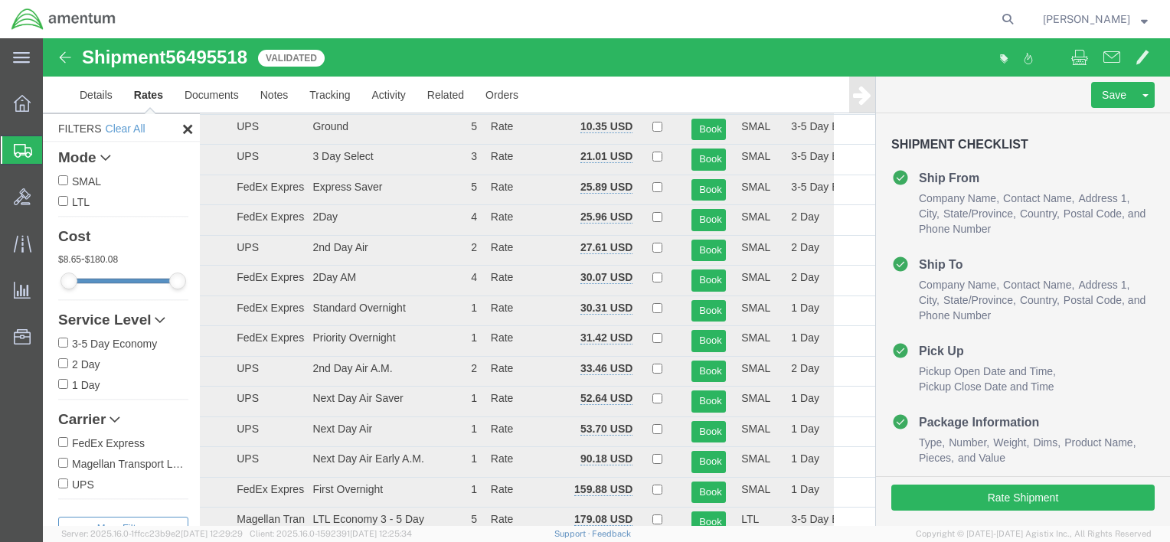
scroll to position [36, 0]
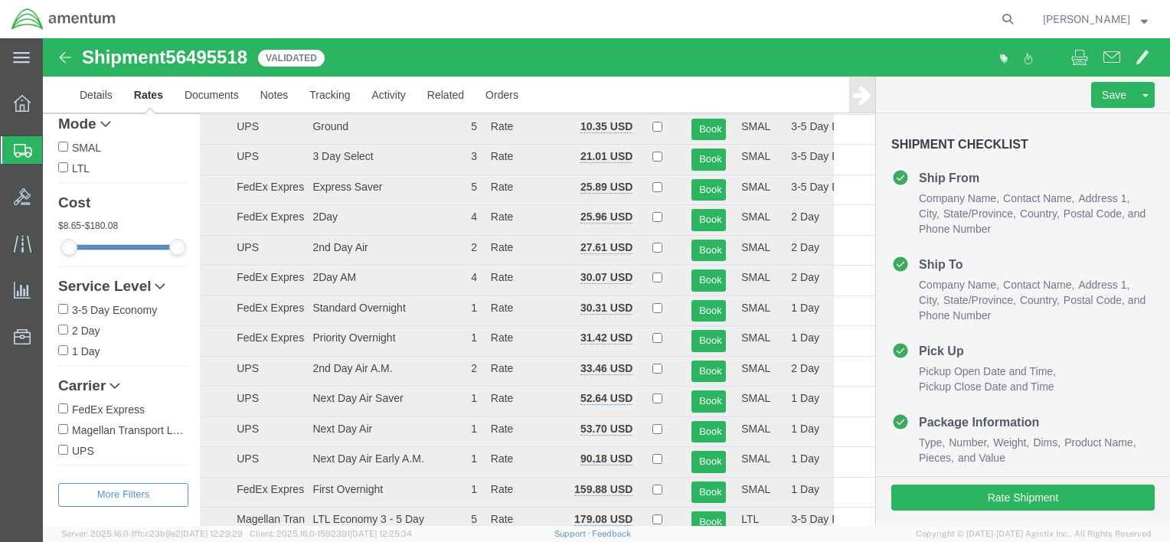
click at [62, 407] on input "FedEx Express" at bounding box center [63, 409] width 10 height 10
checkbox input "true"
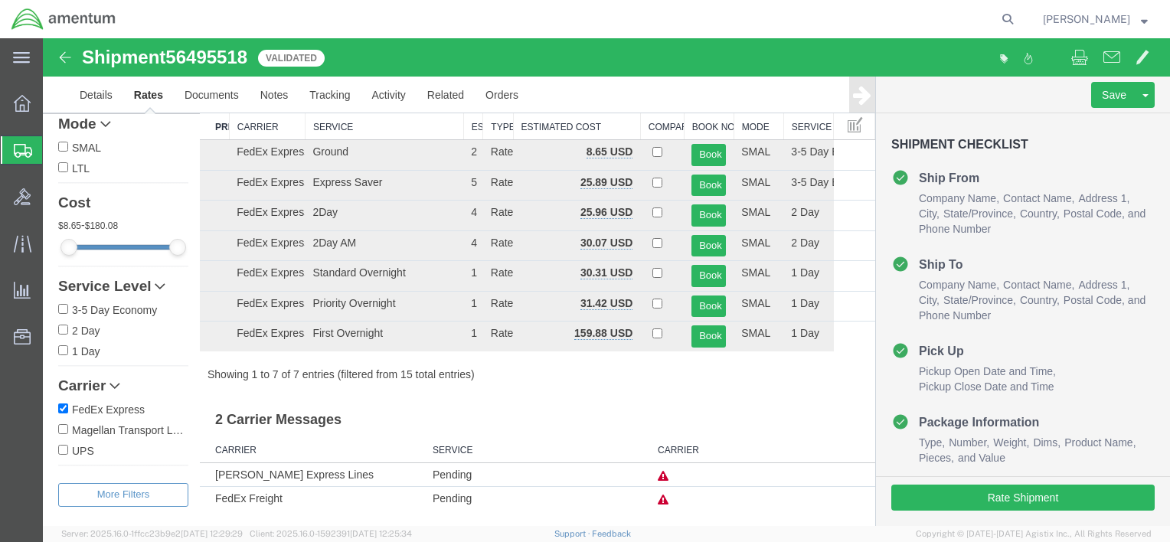
scroll to position [62, 0]
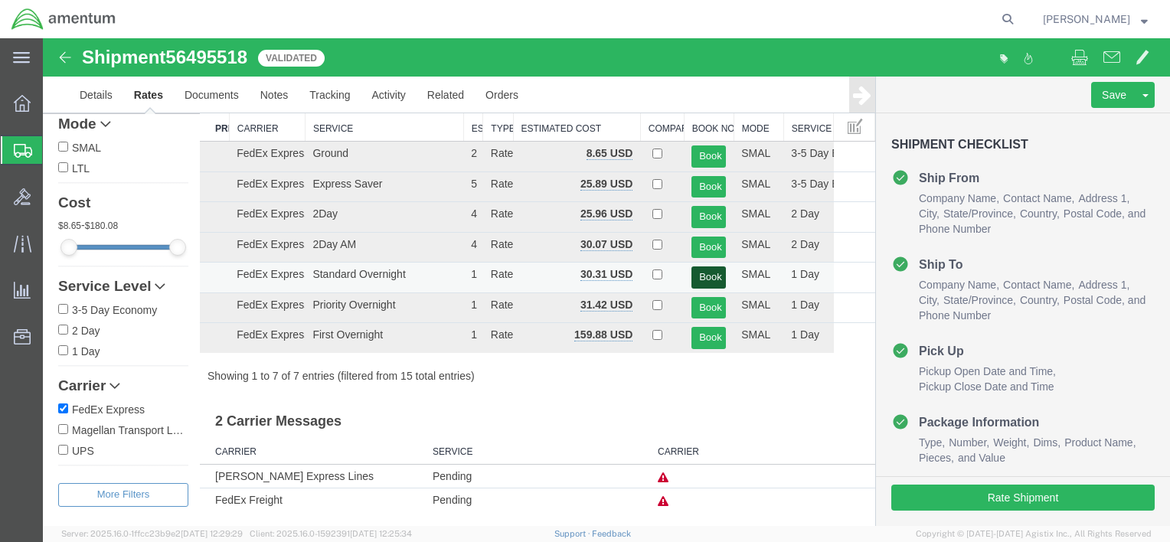
click at [697, 282] on button "Book" at bounding box center [708, 277] width 34 height 22
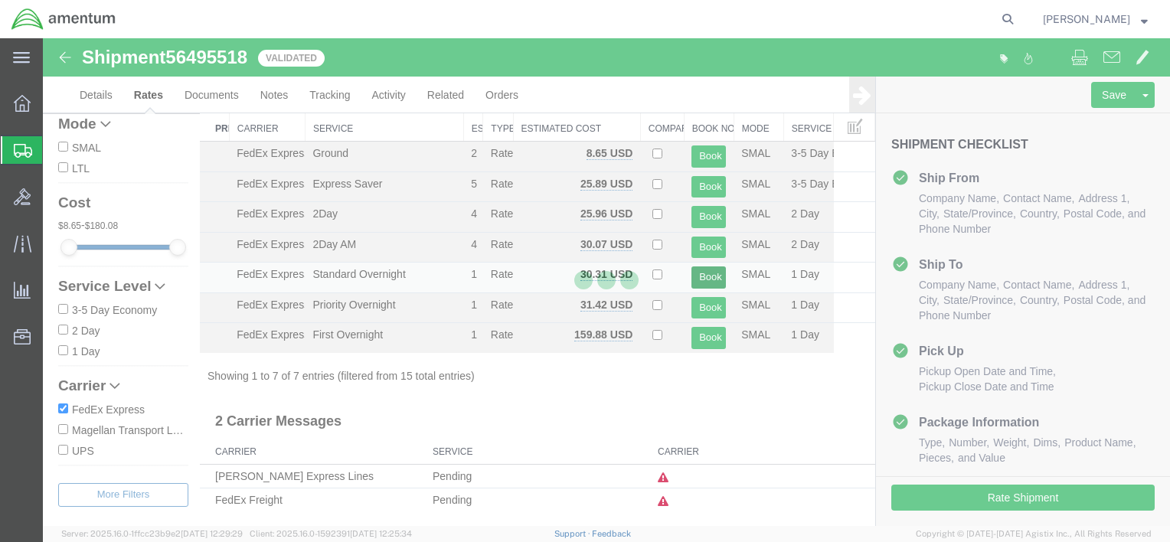
scroll to position [0, 0]
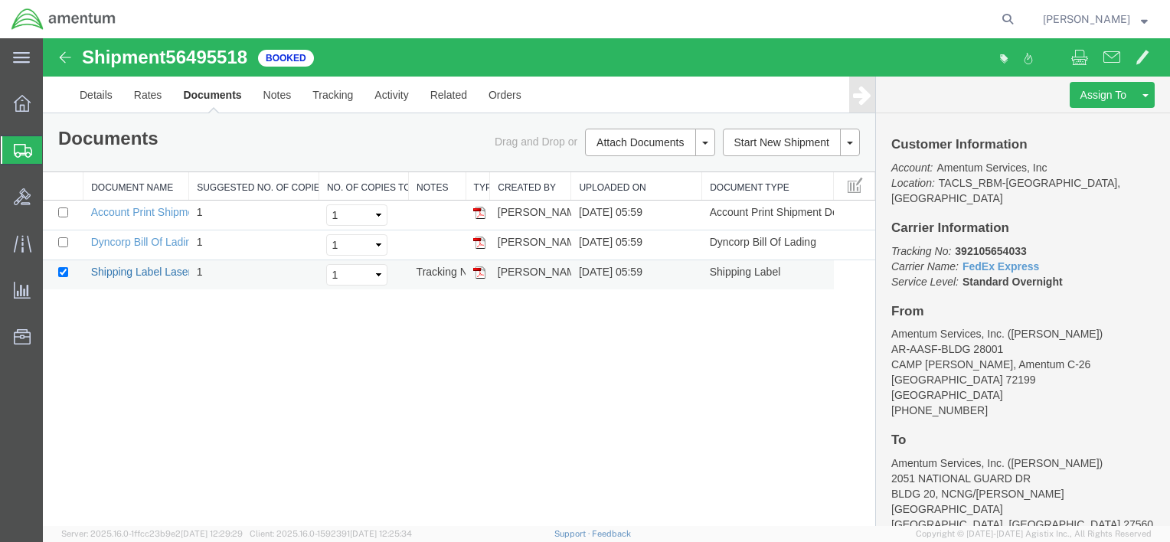
click at [120, 270] on link "Shipping Label Laser" at bounding box center [141, 272] width 101 height 12
click at [0, 0] on span "Create Shipment" at bounding box center [0, 0] width 0 height 0
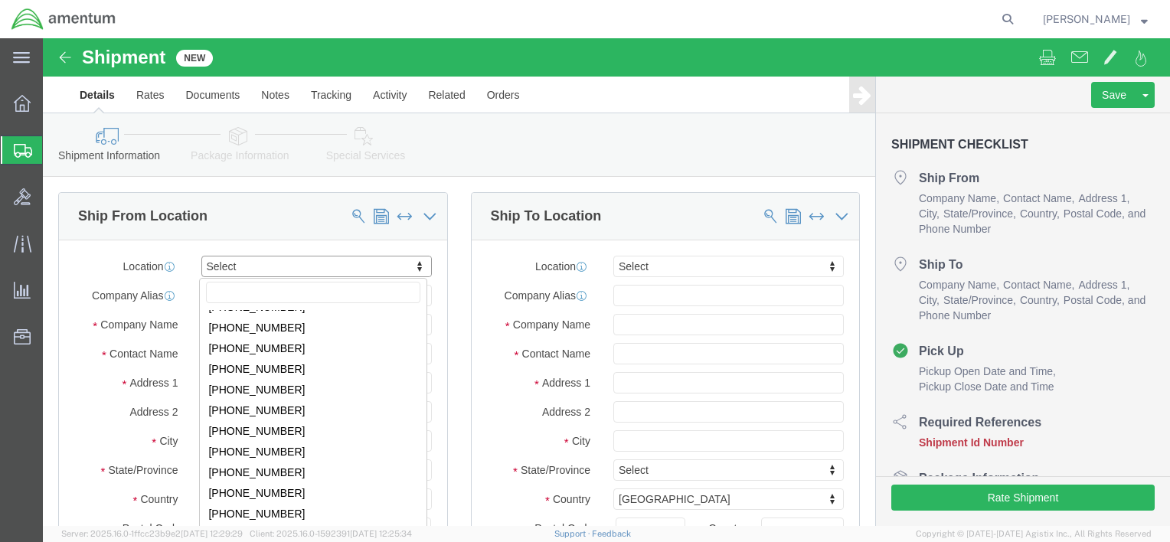
scroll to position [971, 0]
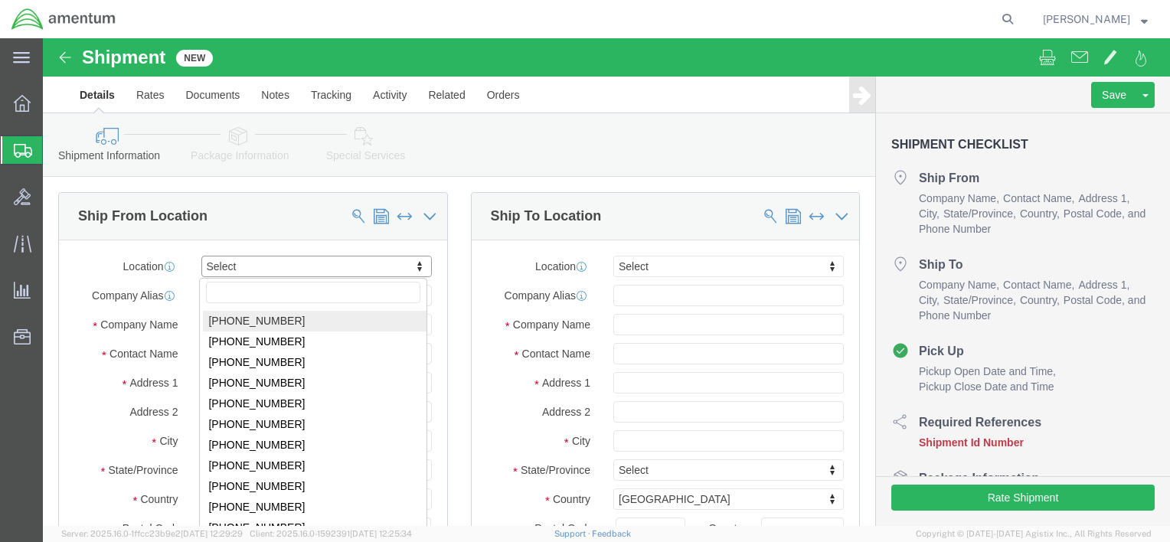
click input "text"
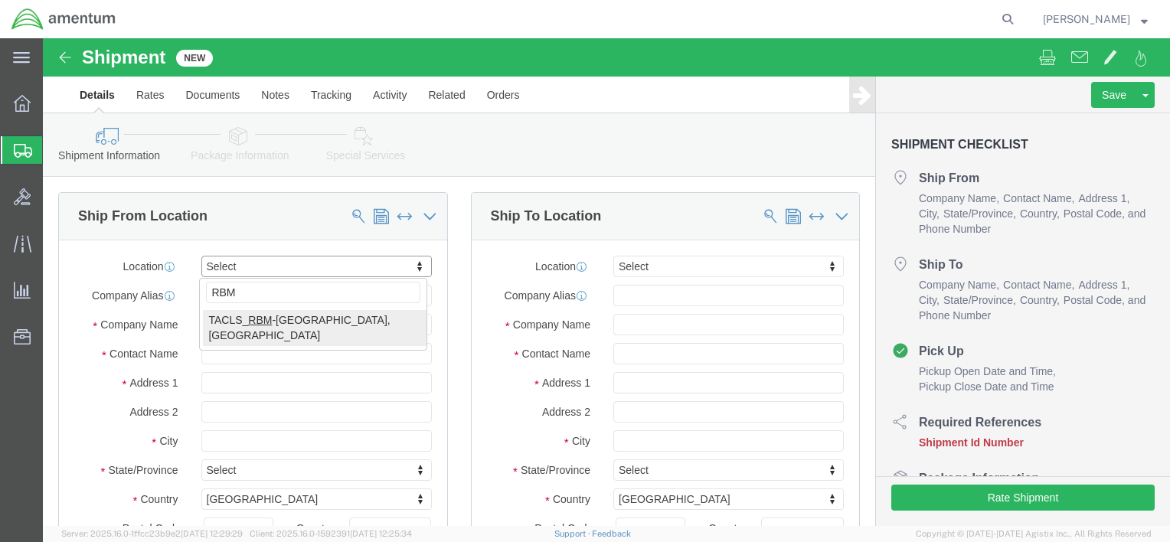
type input "RBM"
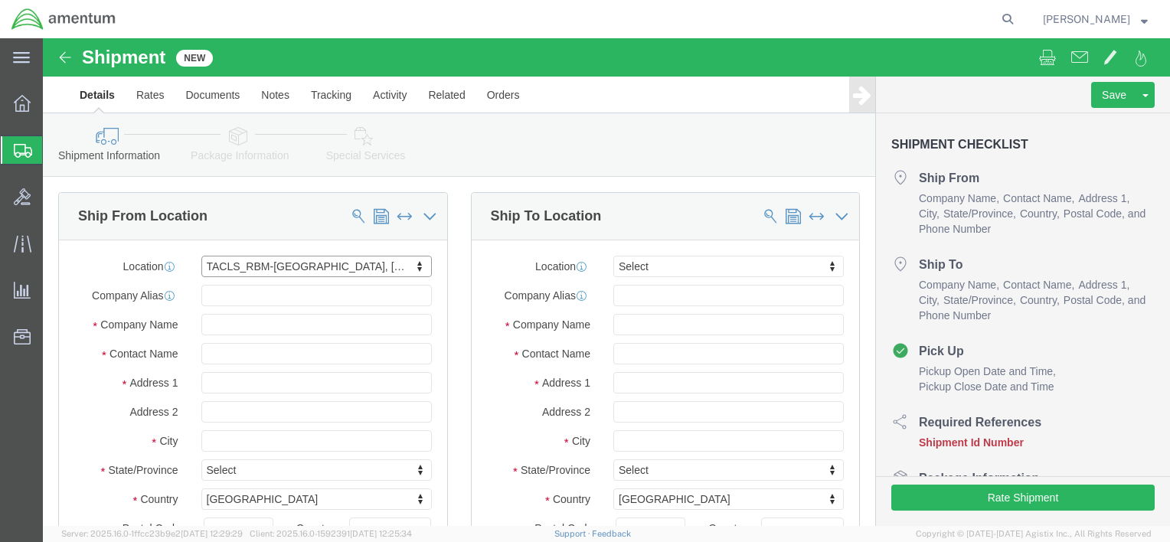
select select "44371"
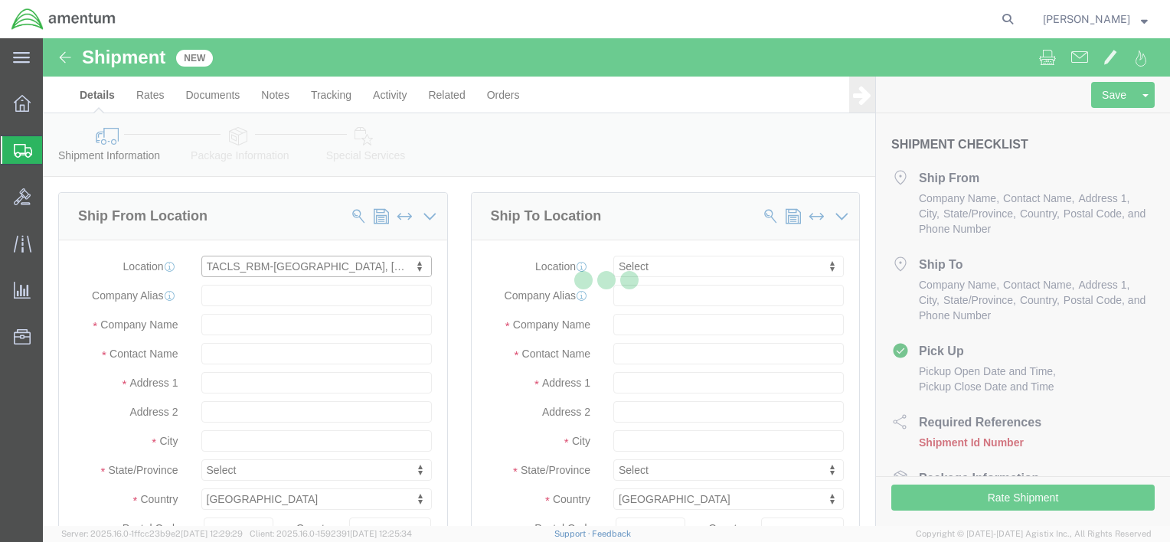
type input "AR-AASF-BLDG 28001"
type input "CAMP [PERSON_NAME], Amentum C-26"
type input "72199"
type input "[PHONE_NUMBER]"
type input "Amentum Services, Inc."
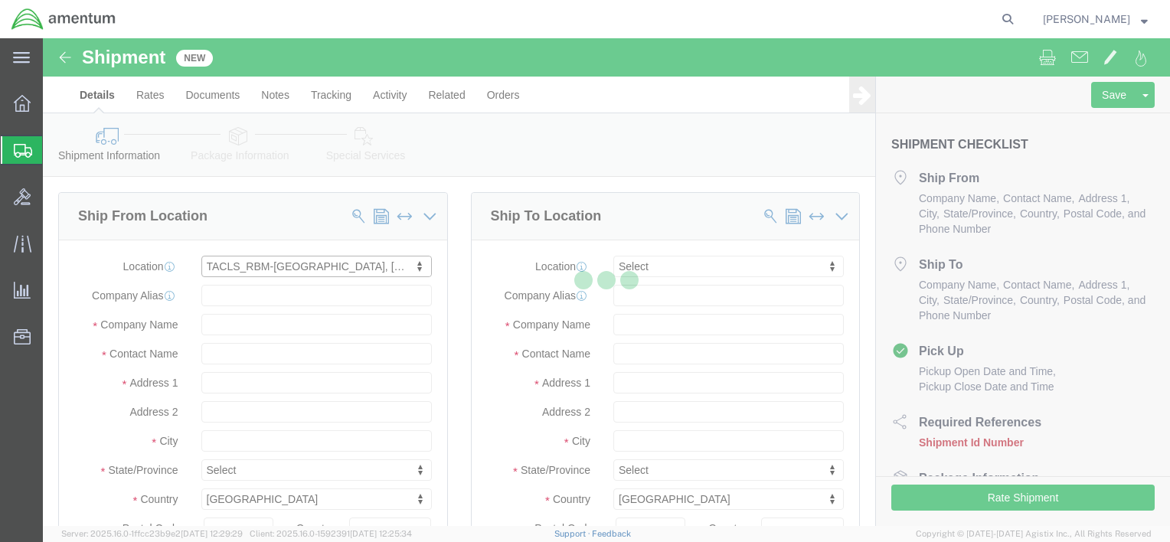
type input "[GEOGRAPHIC_DATA]"
select select "AR"
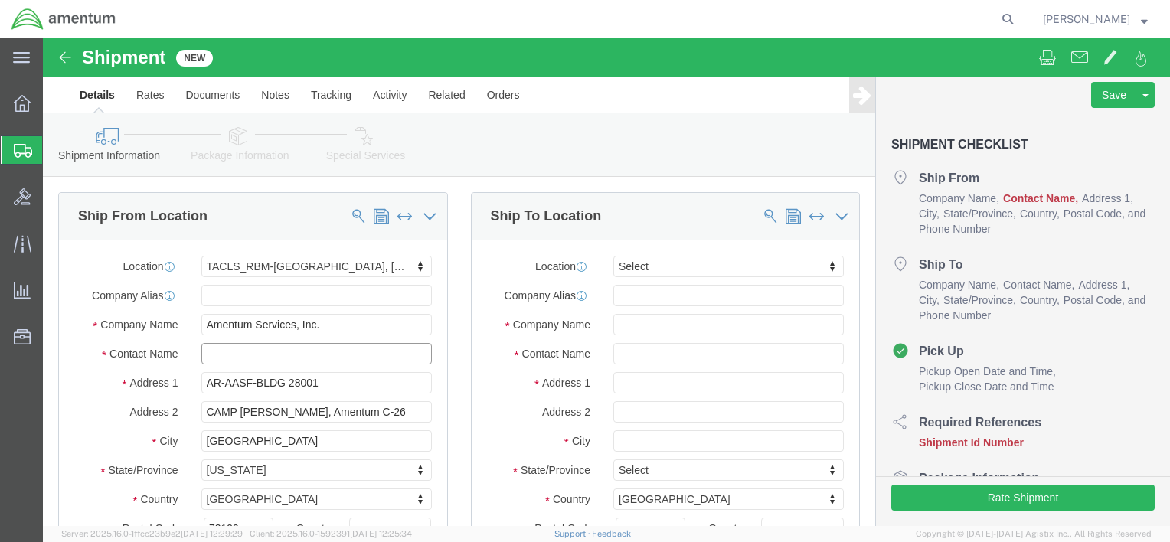
click input "text"
type input "[PERSON_NAME]"
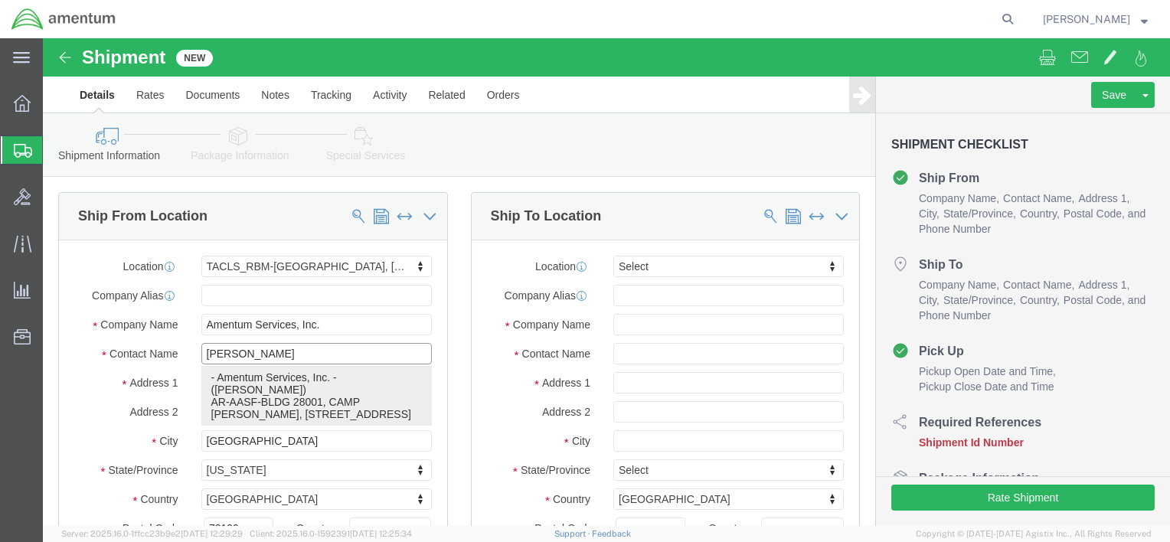
click p "- Amentum Services, Inc. - ([PERSON_NAME]) AR-AASF-BLDG 28001, CAMP [PERSON_NAM…"
select select
type input "[PERSON_NAME]"
select select "AR"
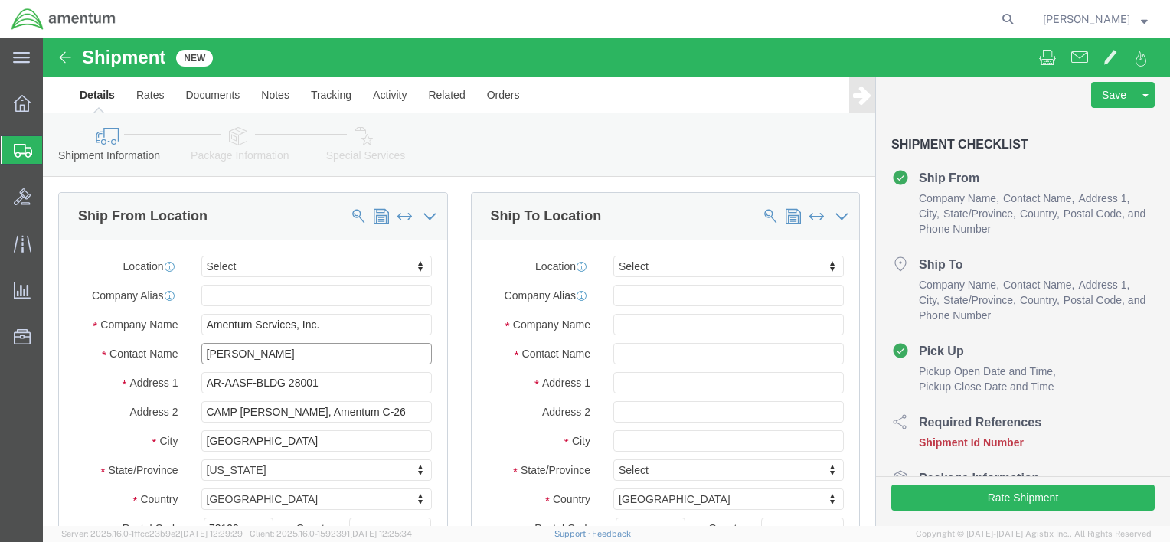
type input "[PERSON_NAME]"
type input "RDU"
select select "44372"
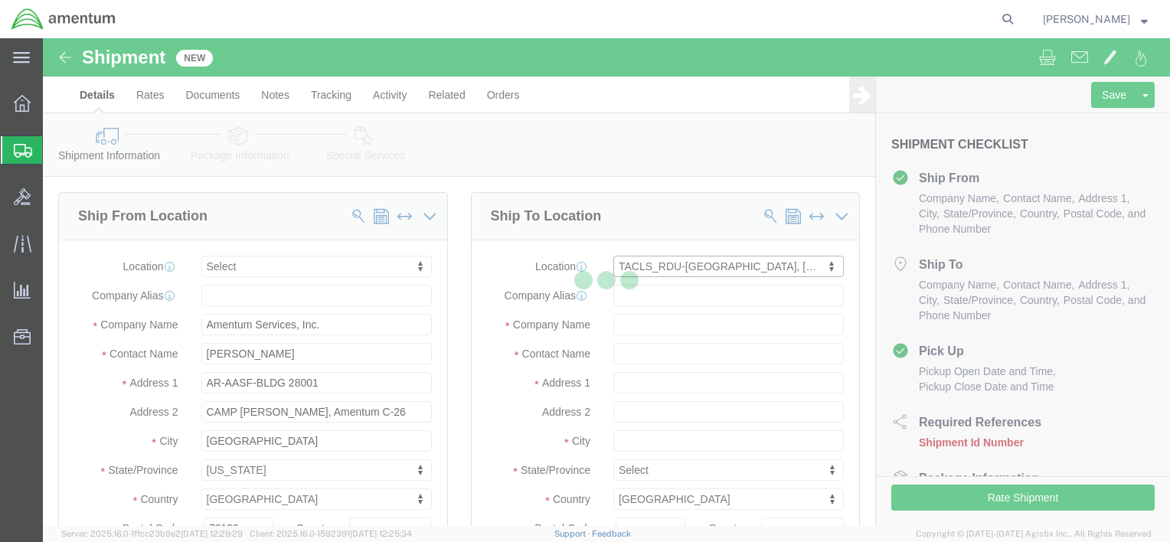
type input "2051 NATIONAL GUARD DR"
type input "BLDG 20, NCNG/[PERSON_NAME][GEOGRAPHIC_DATA]"
type input "27560"
type input "Amentum Services, Inc."
type input "MORRISVILLE"
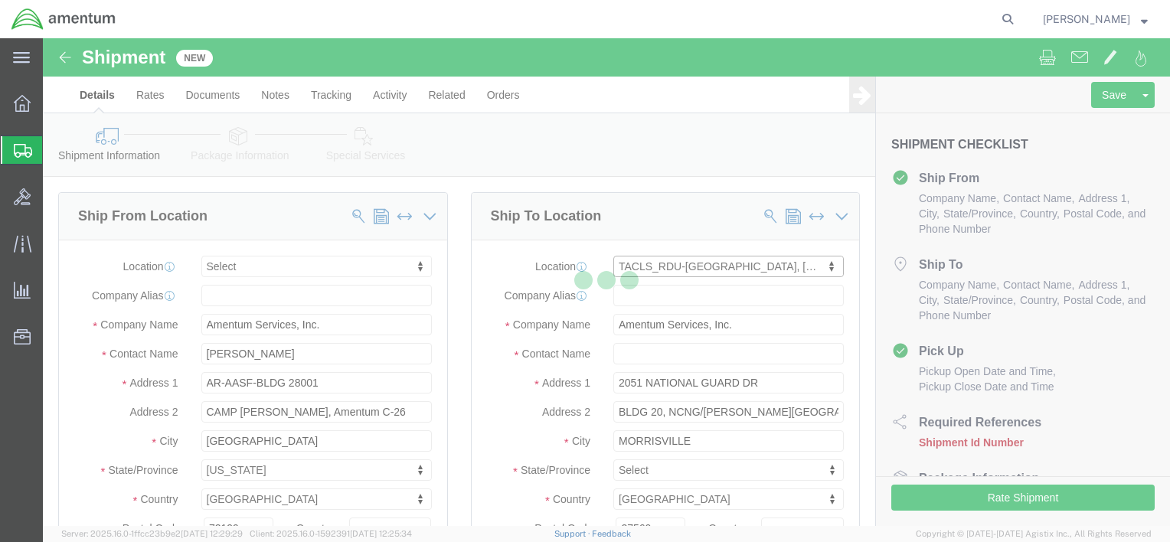
select select "NC"
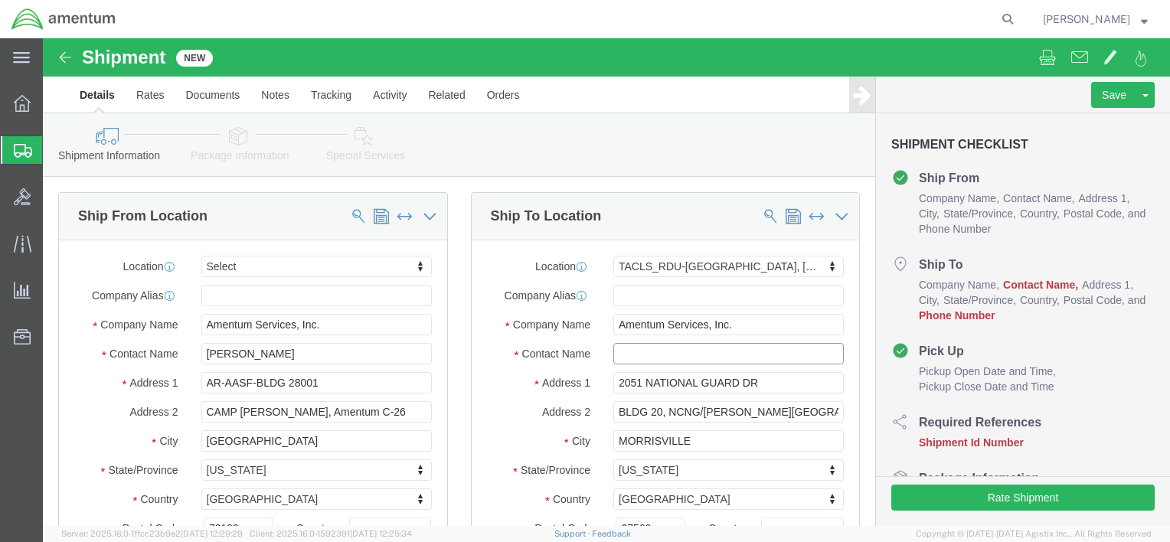
click input "text"
click input "[PERSON_NAME]"
type input "[PERSON_NAME]"
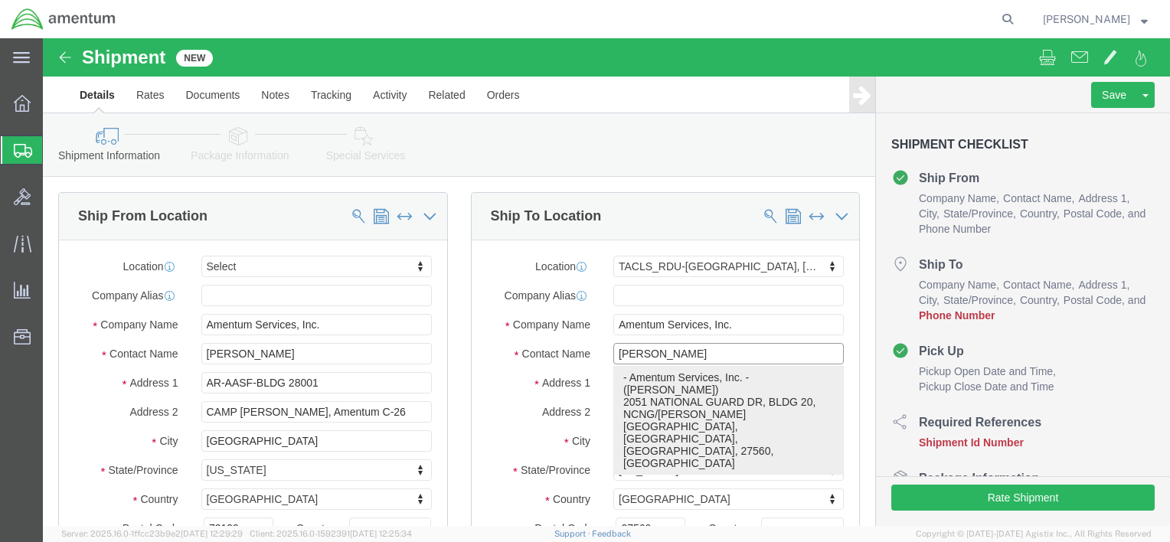
click p "- Amentum Services, Inc. - ([PERSON_NAME]) [STREET_ADDRESS]/[PERSON_NAME][GEOGR…"
select select
type input "[PHONE_NUMBER]"
type input "[PERSON_NAME]"
select select "NC"
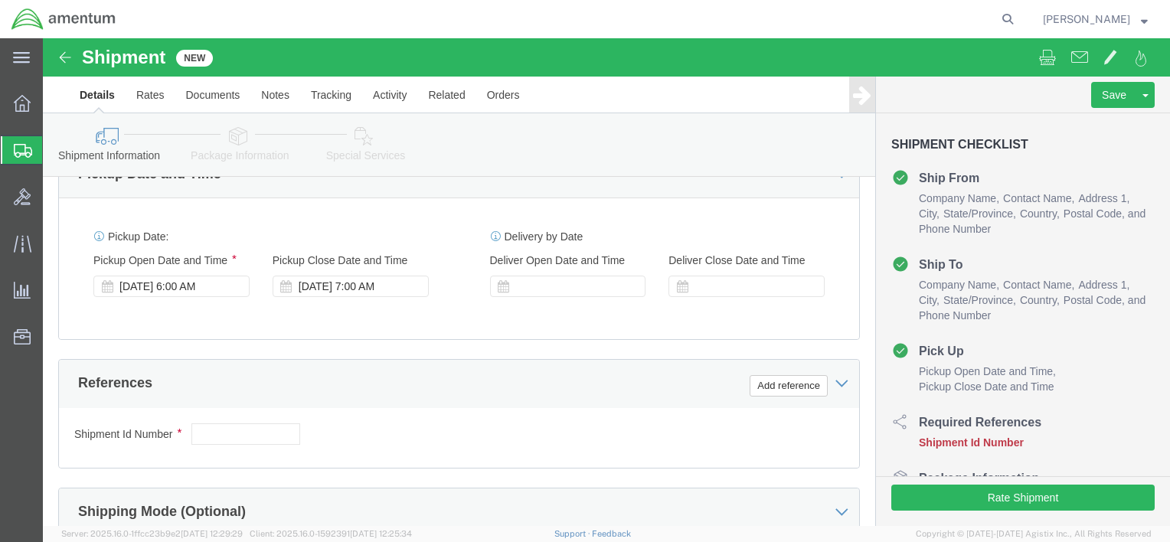
scroll to position [689, 0]
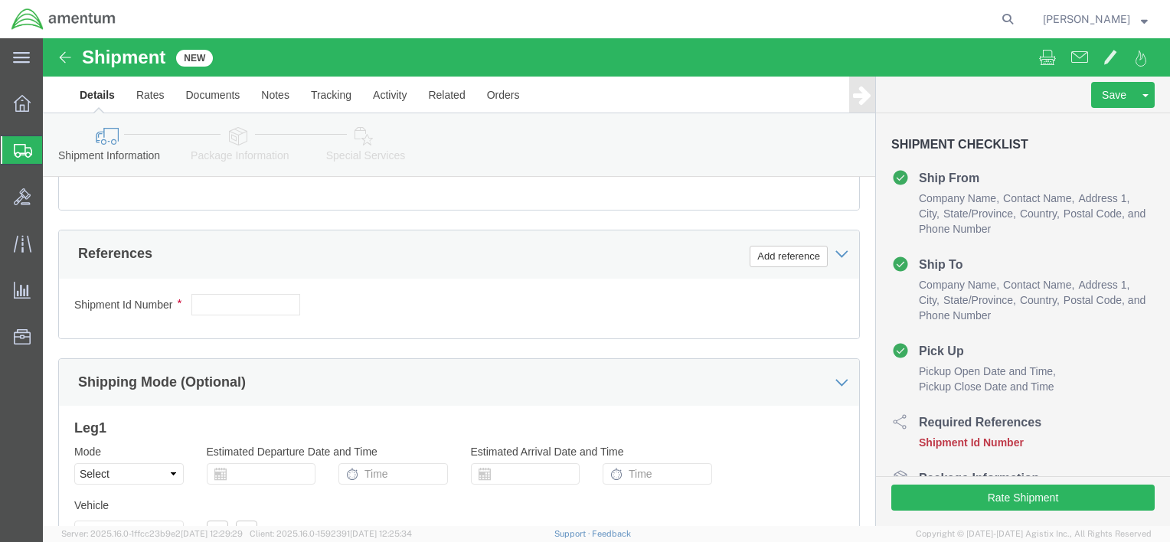
type input "[PERSON_NAME]"
click input "text"
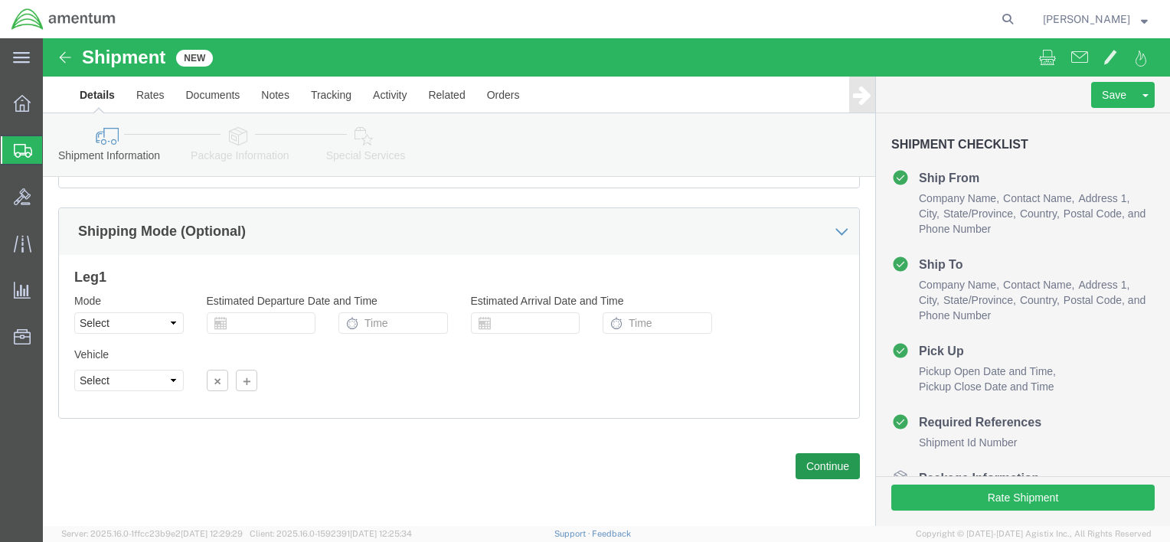
type input "4"
click button "Continue"
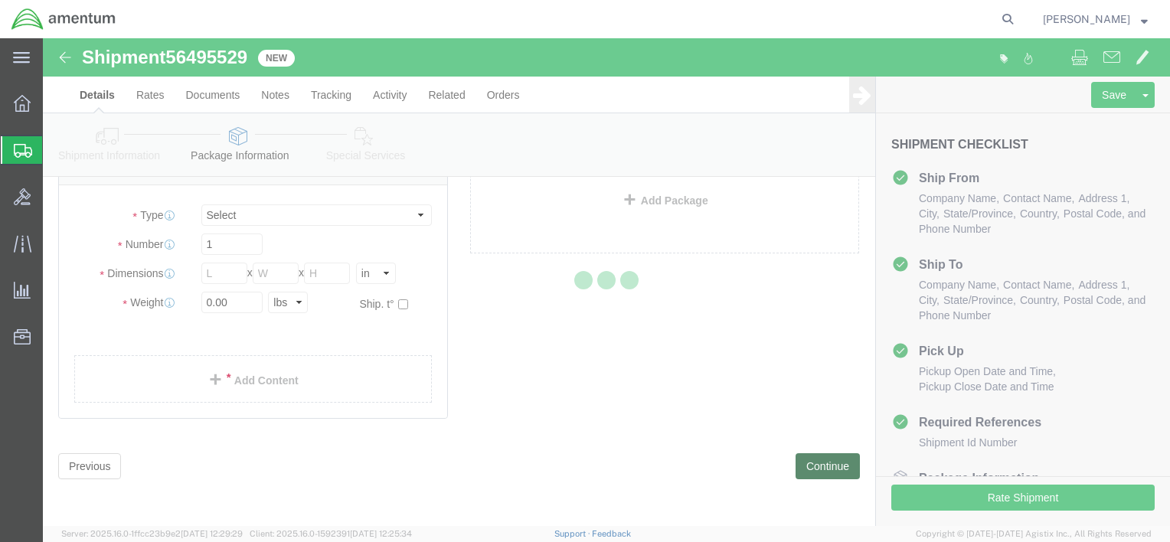
scroll to position [28, 0]
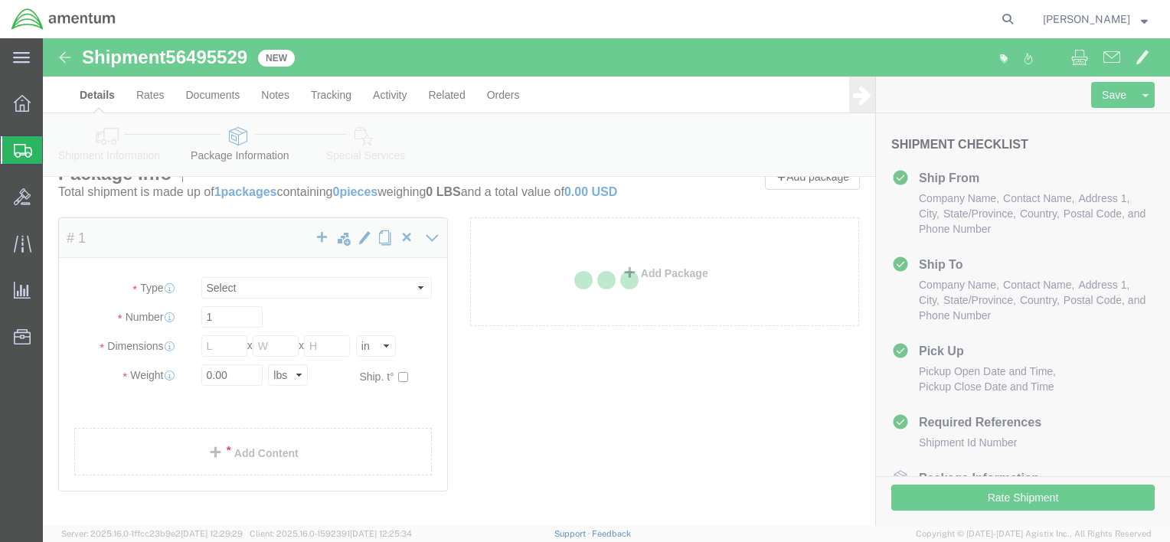
select select "CBOX"
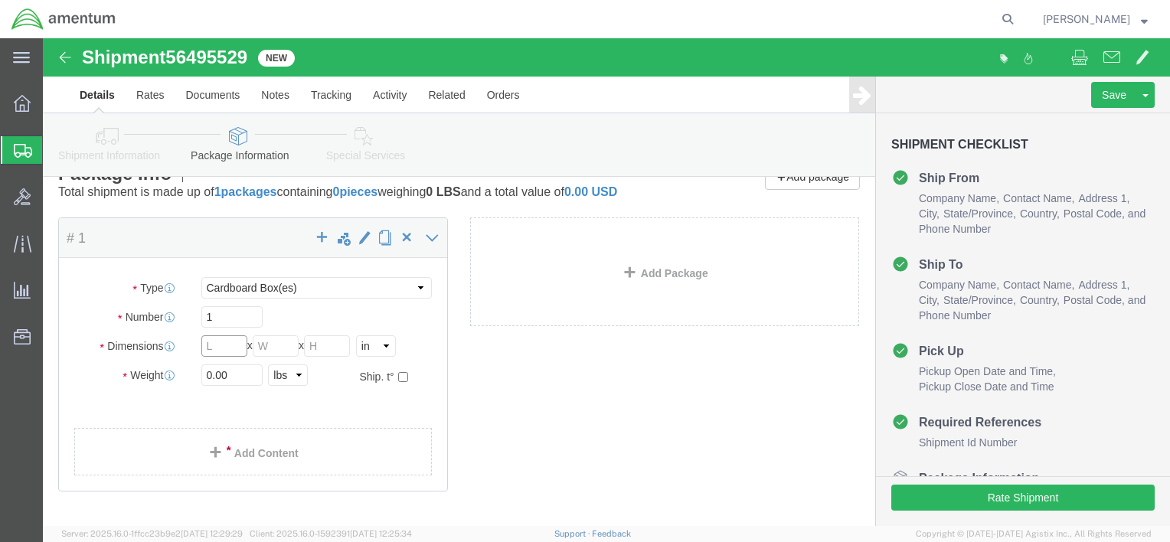
click input "text"
type input "16"
type input "13"
click input "0.00"
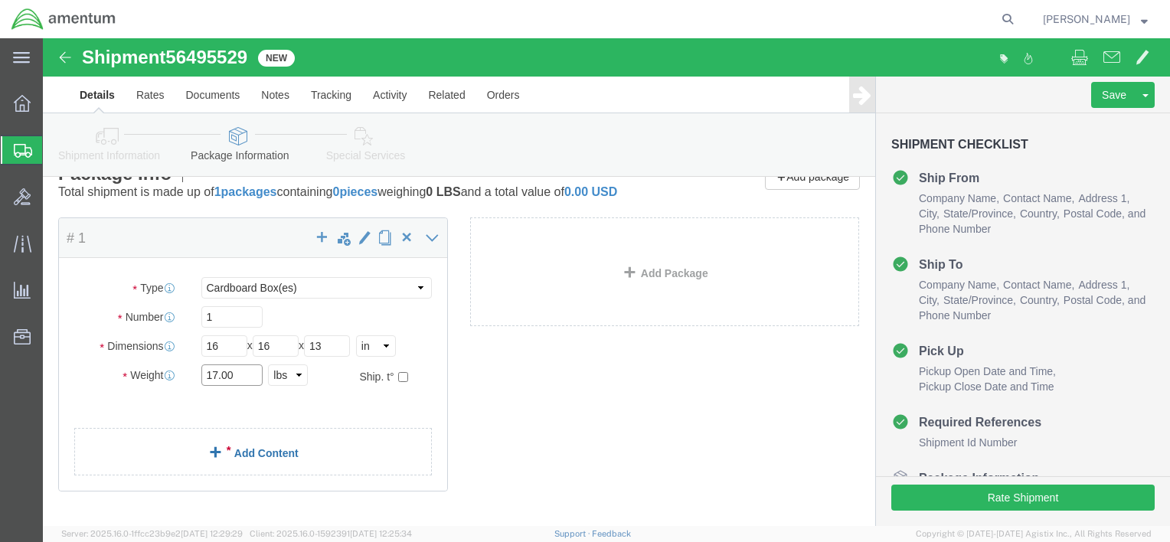
type input "17.00"
click link "Add Content"
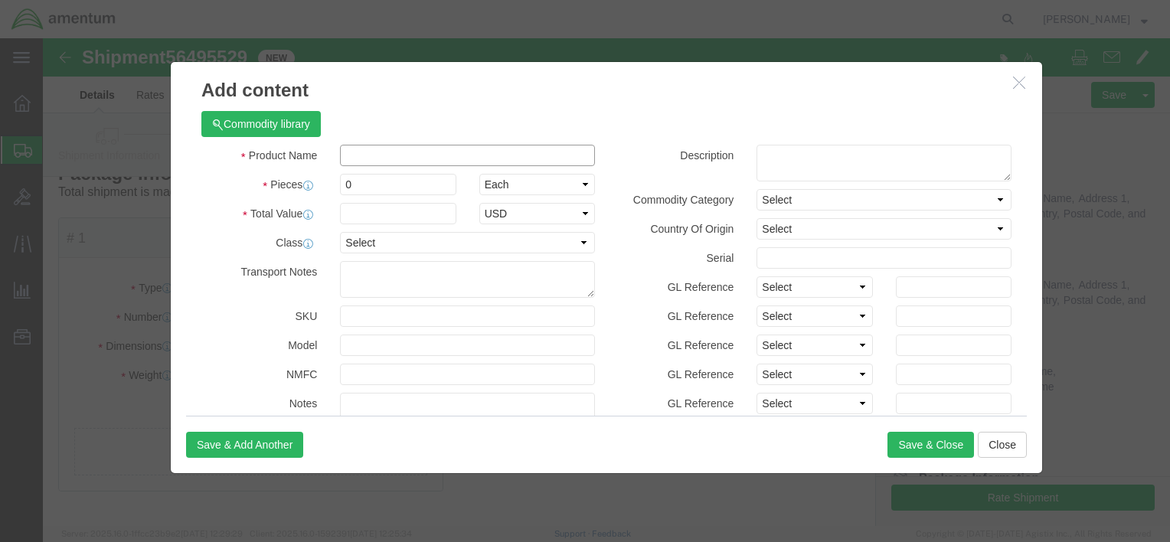
click input "text"
type input "6 MONTH FILE"
click input "0"
type input "1"
click div "Transport Notes"
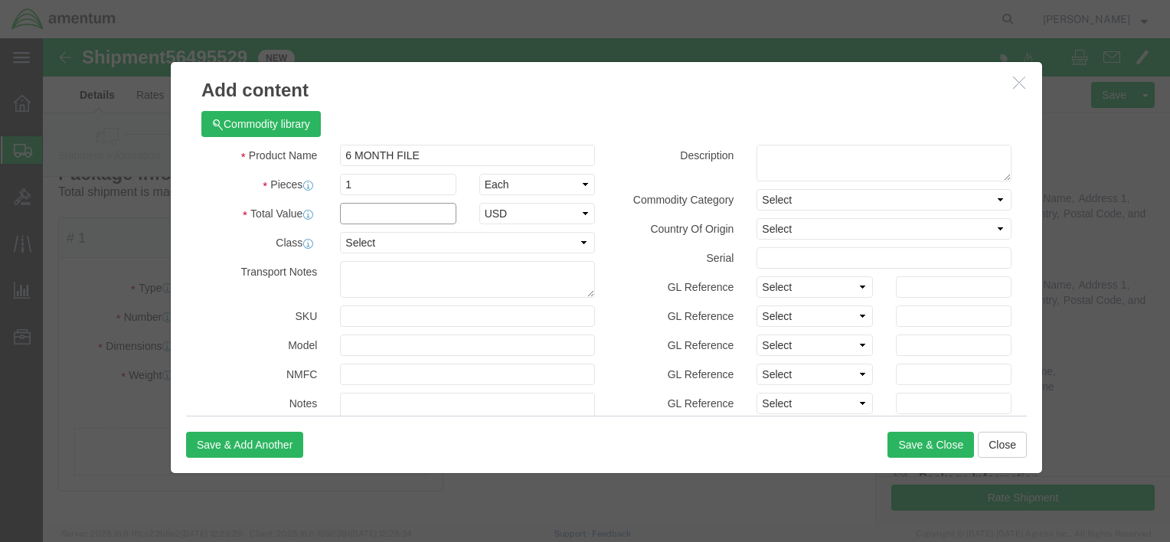
click input "text"
type input "1000"
click button "Save & Close"
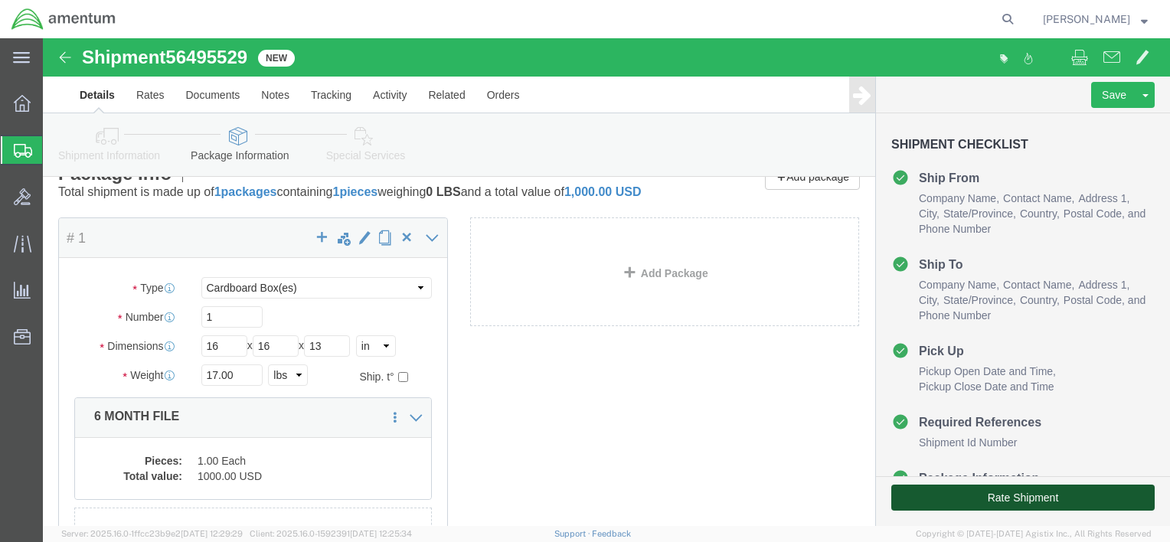
click button "Rate Shipment"
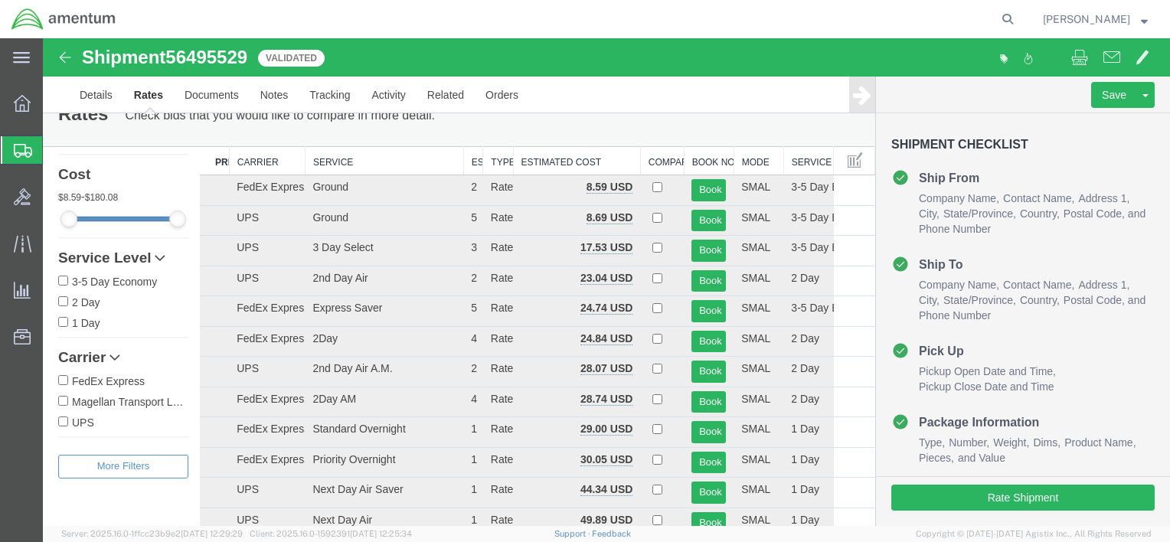
scroll to position [97, 0]
click at [67, 377] on input "FedEx Express" at bounding box center [63, 380] width 10 height 10
checkbox input "true"
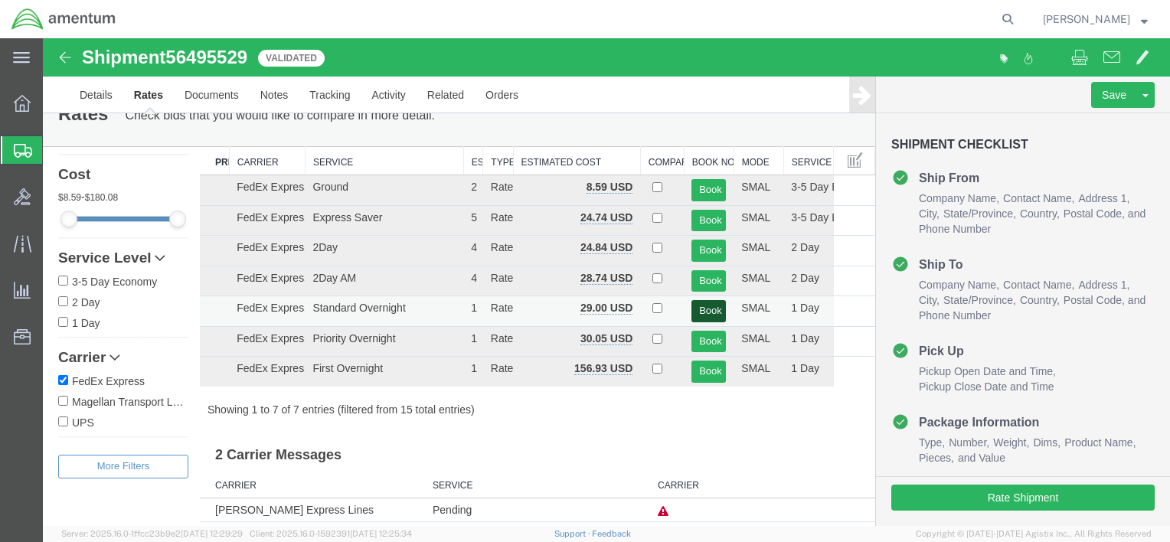
click at [701, 315] on button "Book" at bounding box center [708, 311] width 34 height 22
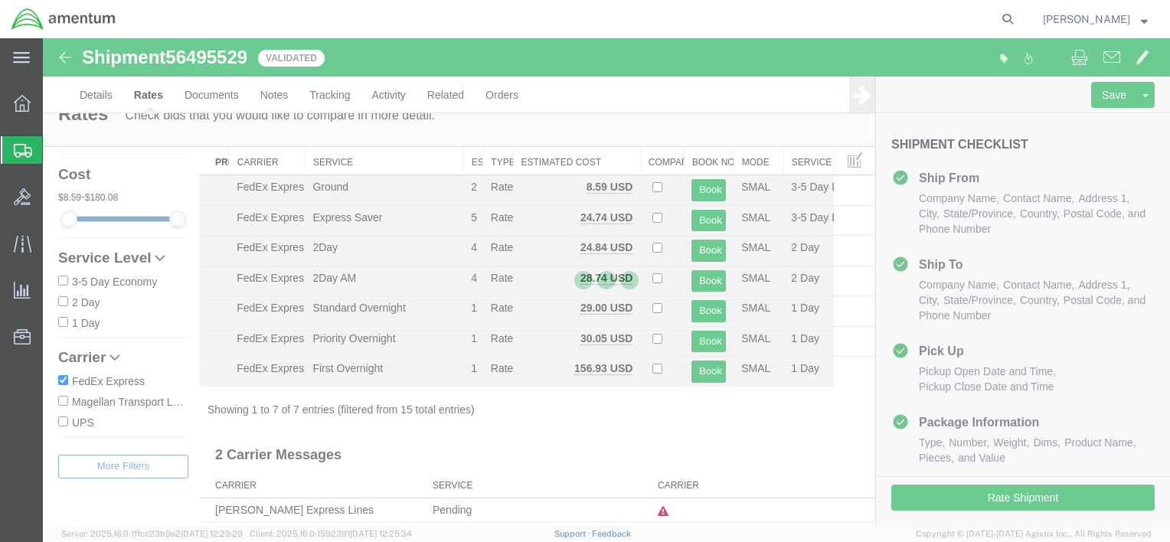
scroll to position [0, 0]
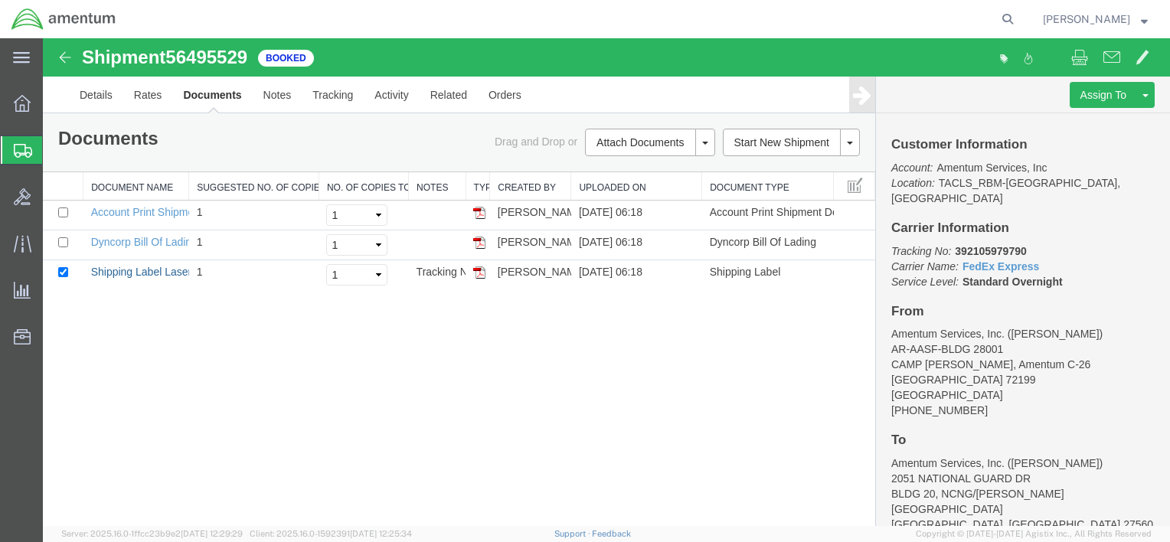
drag, startPoint x: 135, startPoint y: 270, endPoint x: 879, endPoint y: 350, distance: 748.5
click at [135, 270] on link "Shipping Label Laser" at bounding box center [141, 272] width 101 height 12
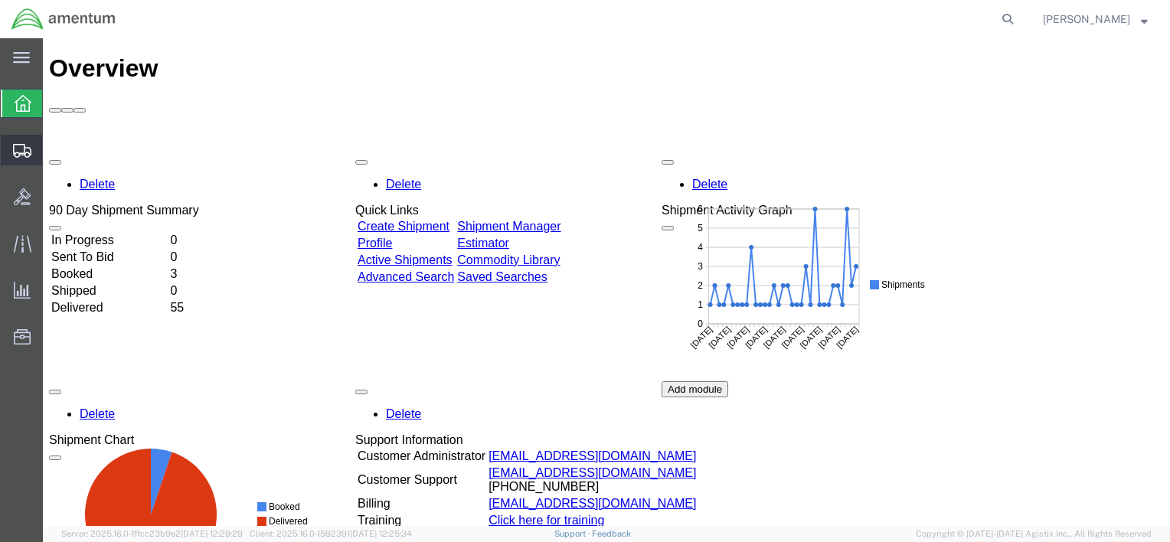
click at [53, 158] on span "Shipments" at bounding box center [47, 150] width 11 height 31
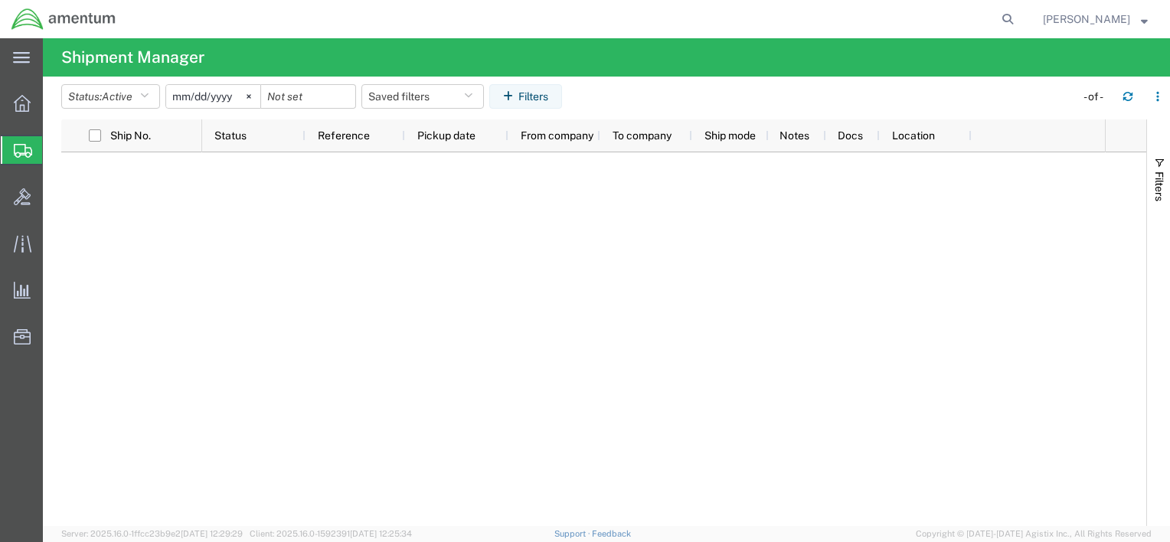
click at [0, 0] on span "Shipment Manager" at bounding box center [0, 0] width 0 height 0
click at [21, 95] on icon at bounding box center [22, 103] width 17 height 17
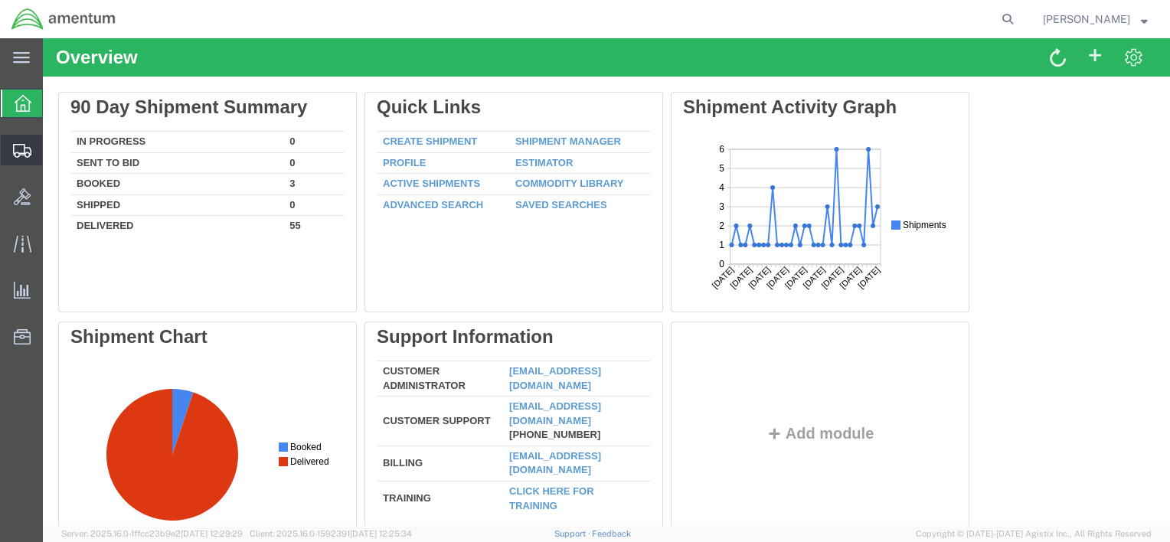
click at [28, 153] on icon at bounding box center [22, 151] width 18 height 14
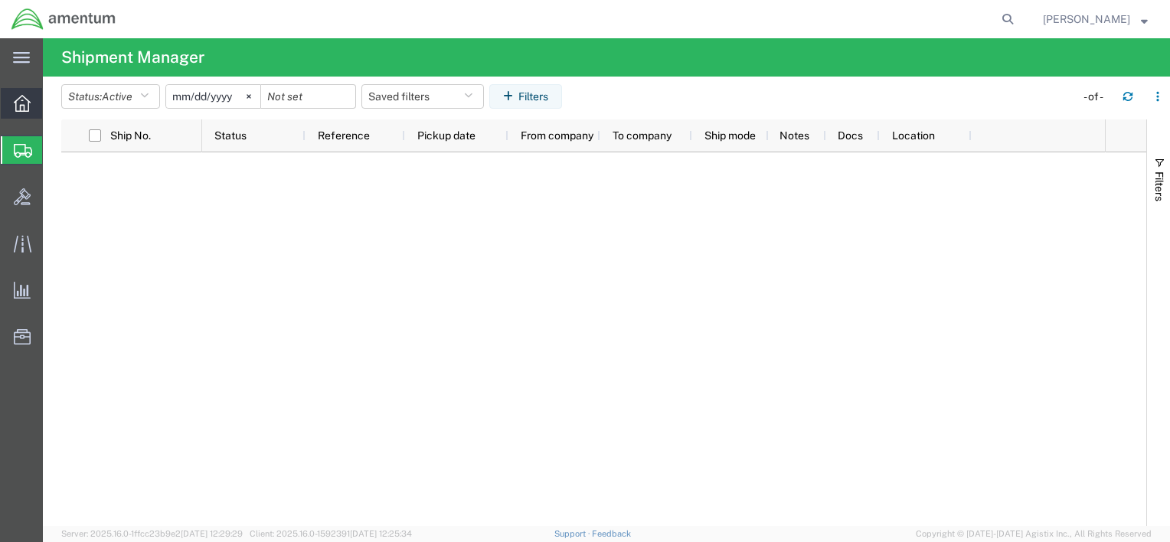
click at [8, 112] on div at bounding box center [22, 103] width 43 height 31
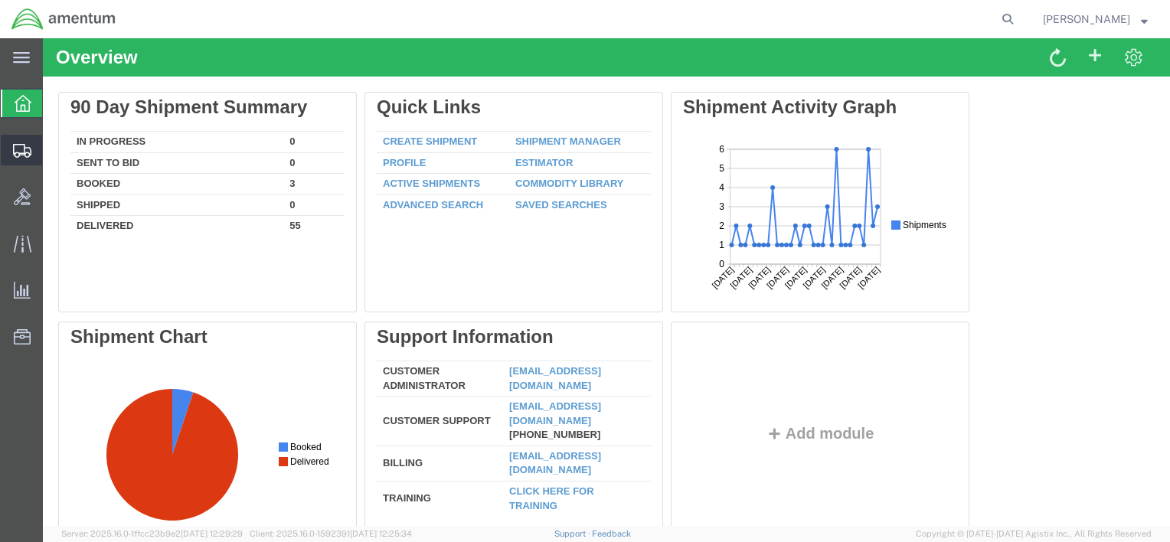
click at [0, 0] on span "Shipment Manager" at bounding box center [0, 0] width 0 height 0
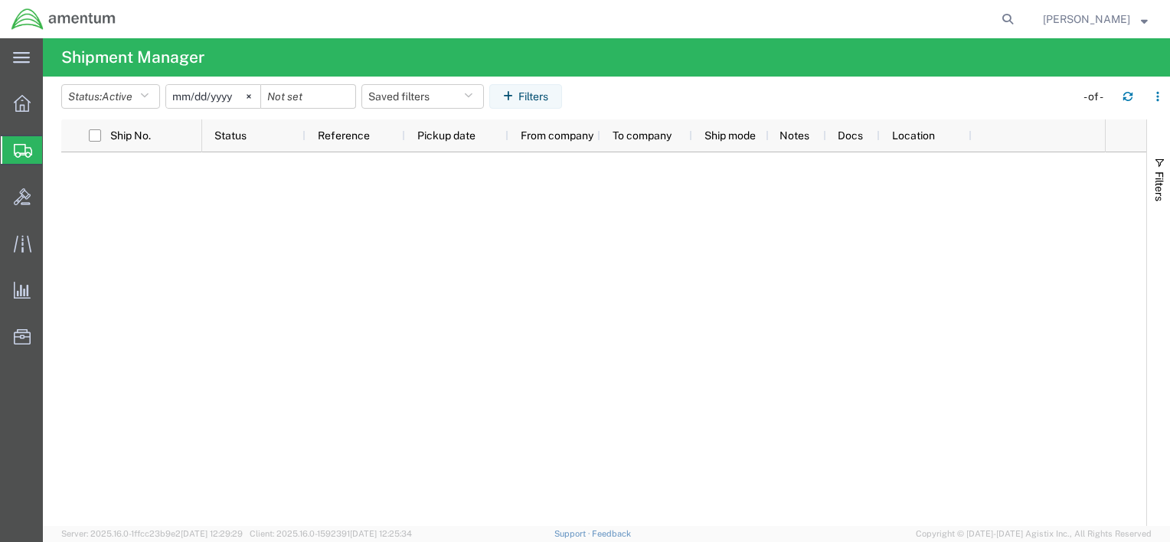
click at [0, 0] on span "Shipment Manager" at bounding box center [0, 0] width 0 height 0
click at [20, 109] on icon at bounding box center [22, 103] width 17 height 17
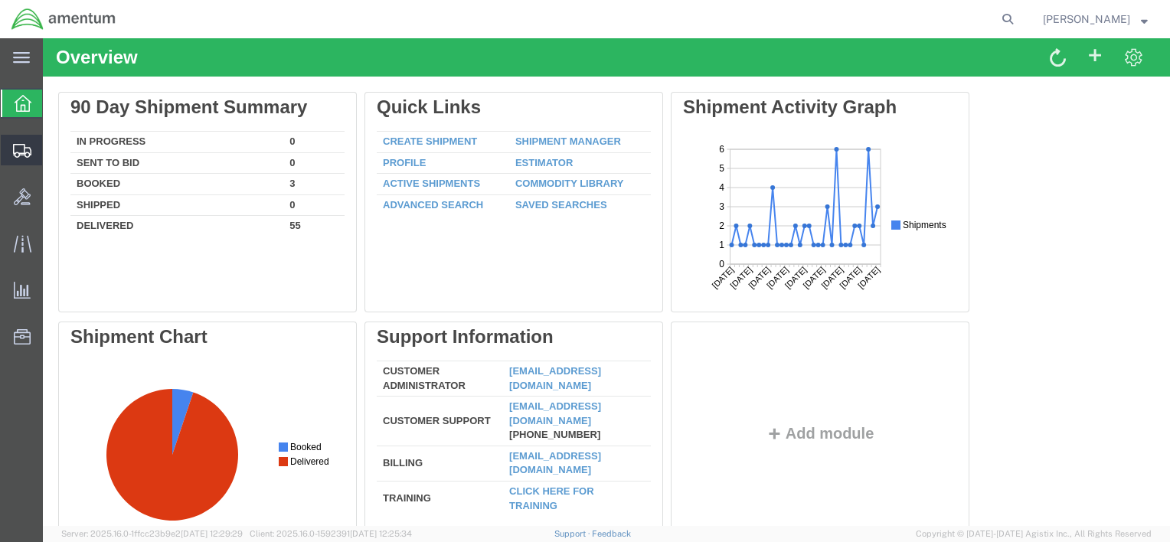
click at [0, 0] on span "Shipment Manager" at bounding box center [0, 0] width 0 height 0
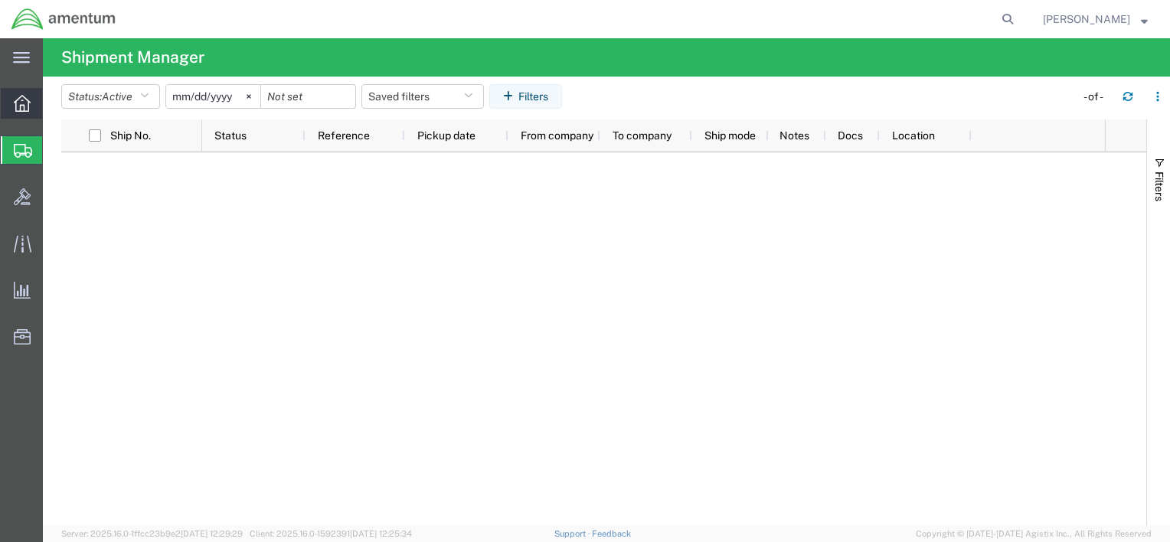
click at [30, 114] on div at bounding box center [22, 103] width 43 height 31
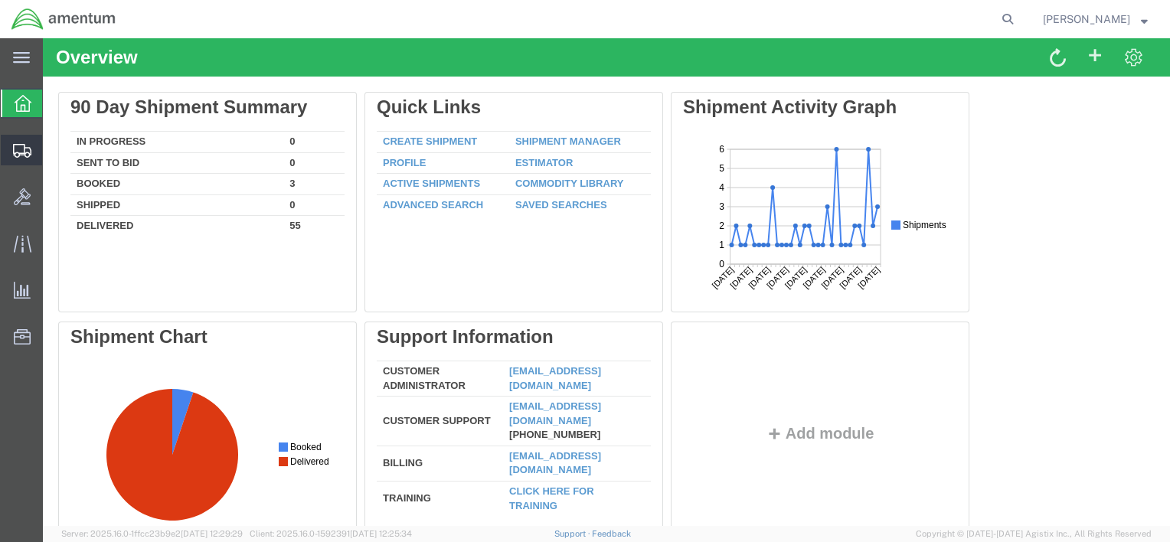
click at [0, 0] on span "Shipment Manager" at bounding box center [0, 0] width 0 height 0
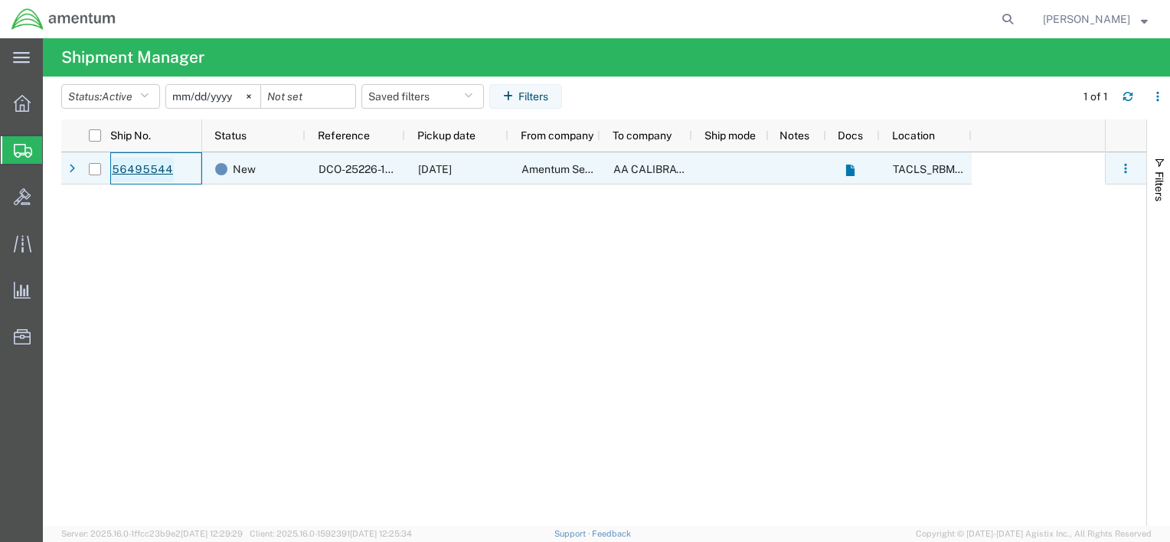
click at [139, 162] on link "56495544" at bounding box center [142, 170] width 63 height 25
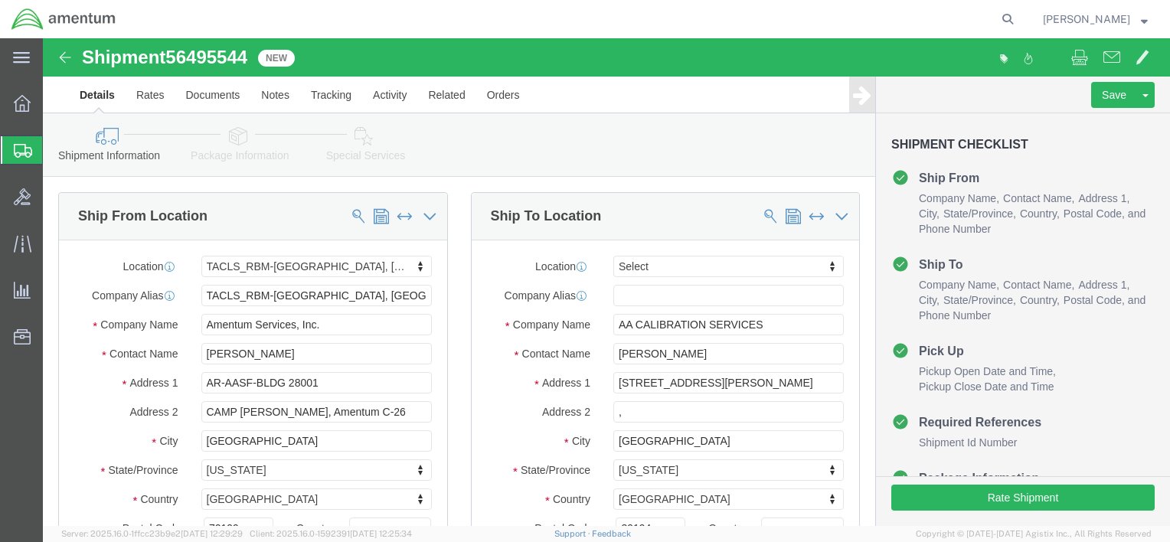
select select "44371"
select select
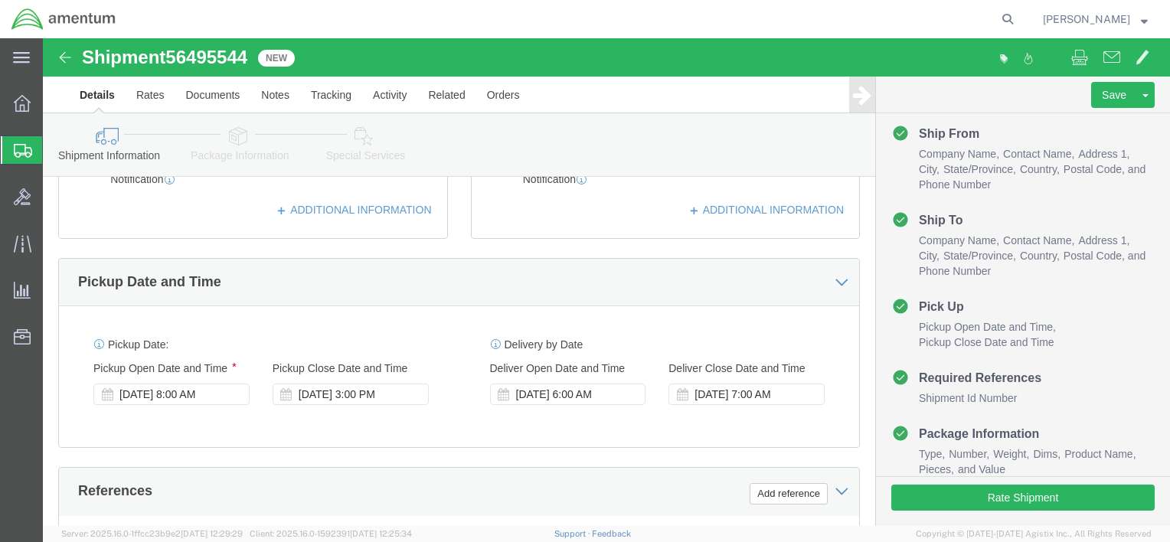
scroll to position [459, 0]
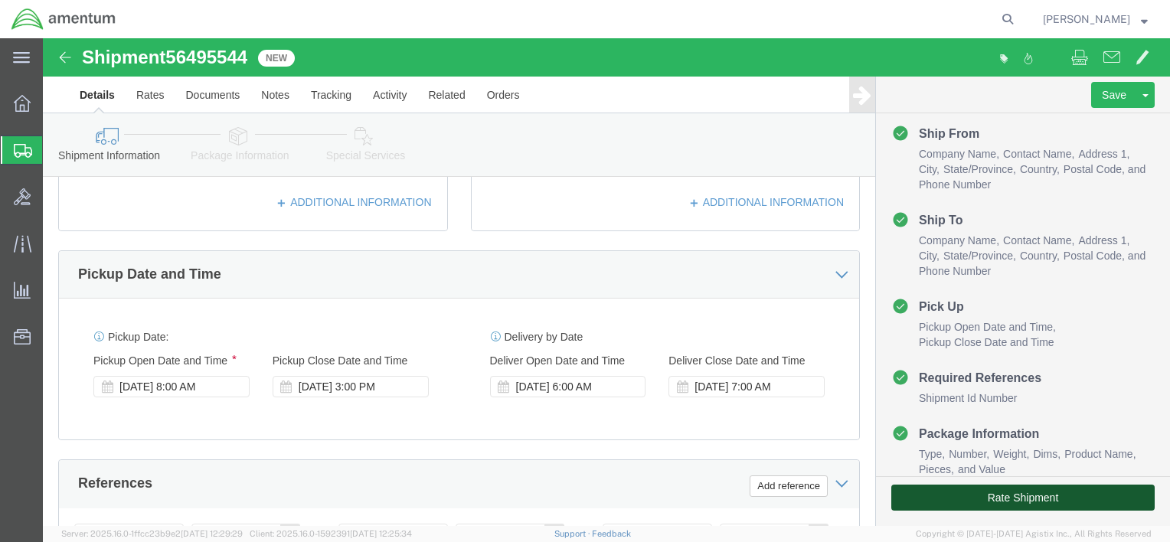
click button "Rate Shipment"
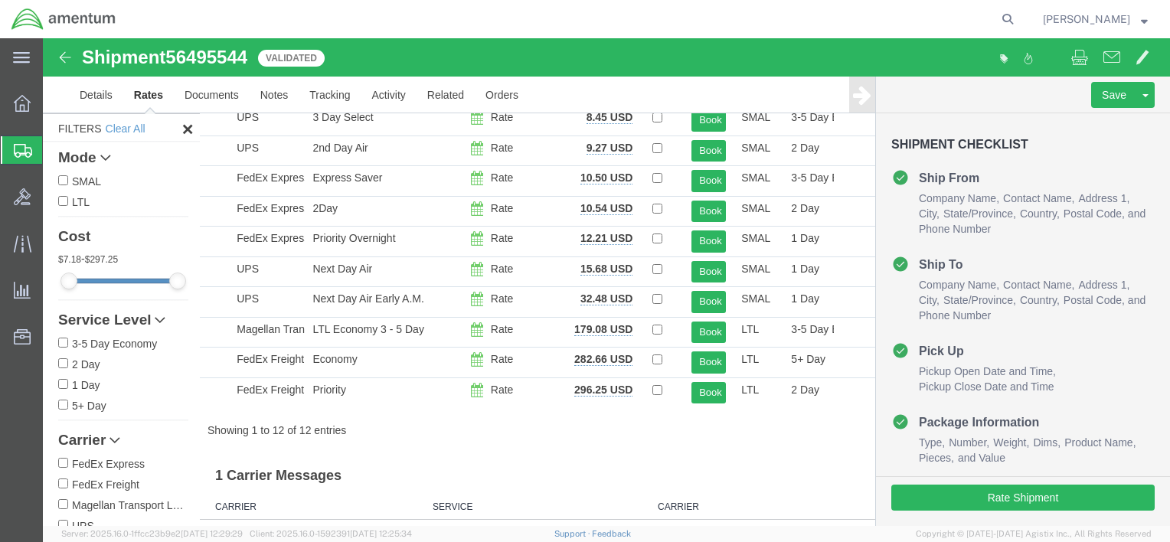
scroll to position [78, 0]
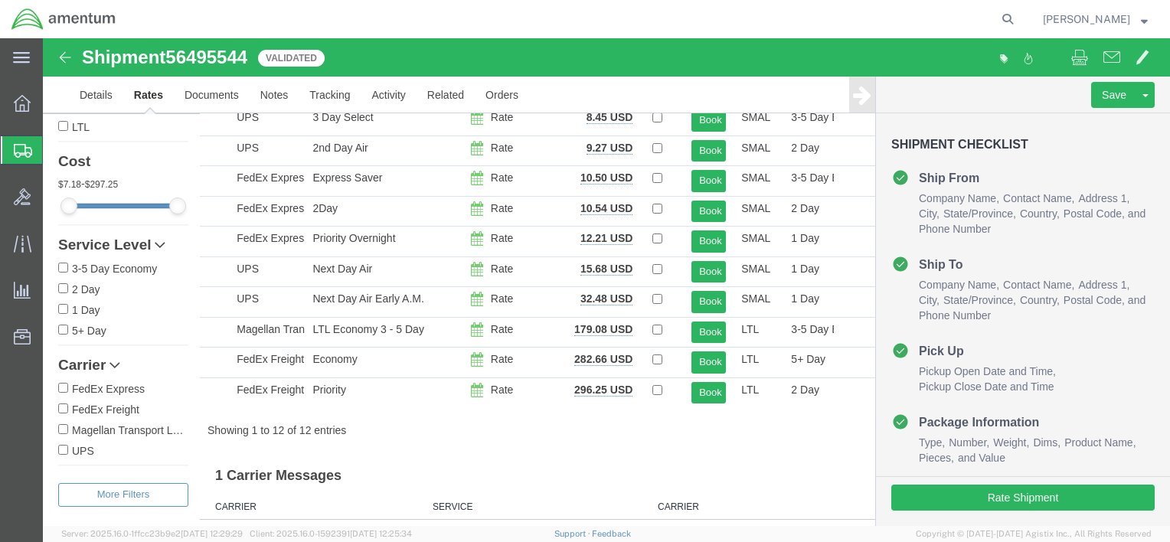
click at [63, 383] on input "FedEx Express" at bounding box center [63, 388] width 10 height 10
checkbox input "true"
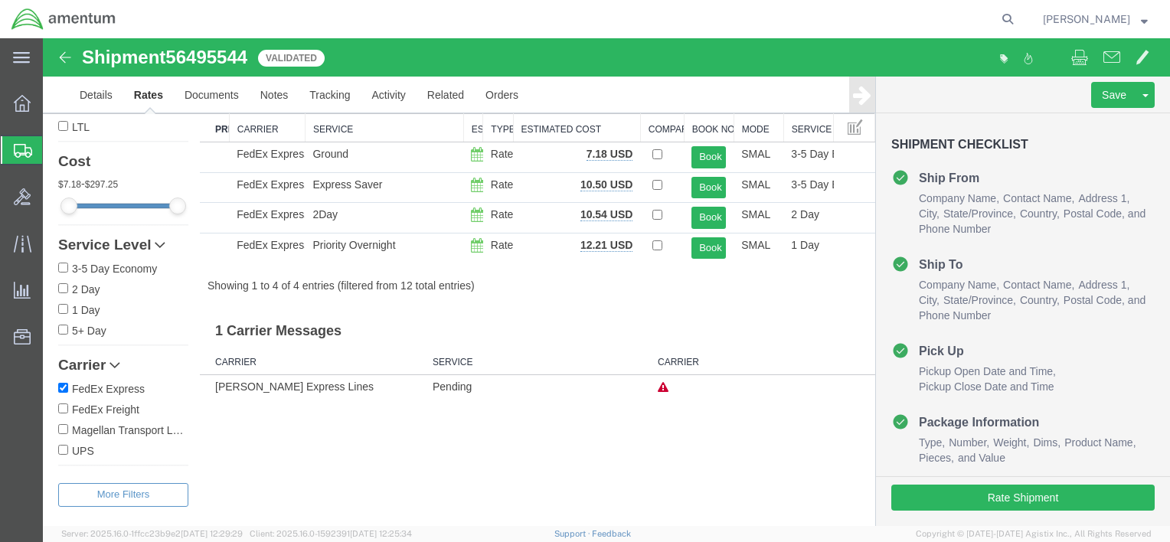
scroll to position [0, 0]
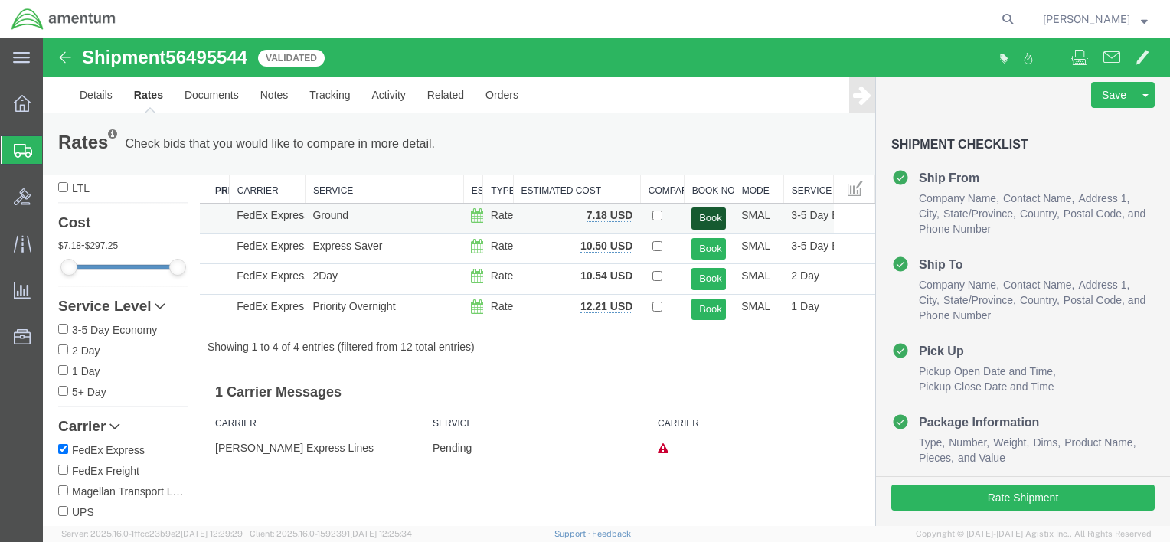
click at [697, 221] on button "Book" at bounding box center [708, 219] width 34 height 22
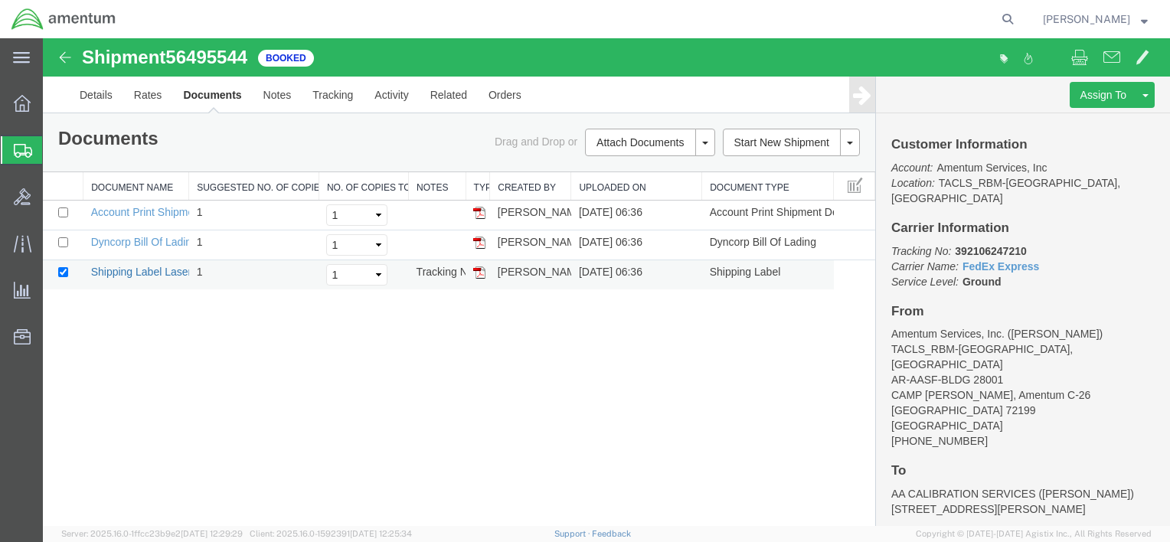
click at [137, 273] on link "Shipping Label Laser" at bounding box center [141, 272] width 101 height 12
click at [18, 111] on icon at bounding box center [22, 103] width 17 height 17
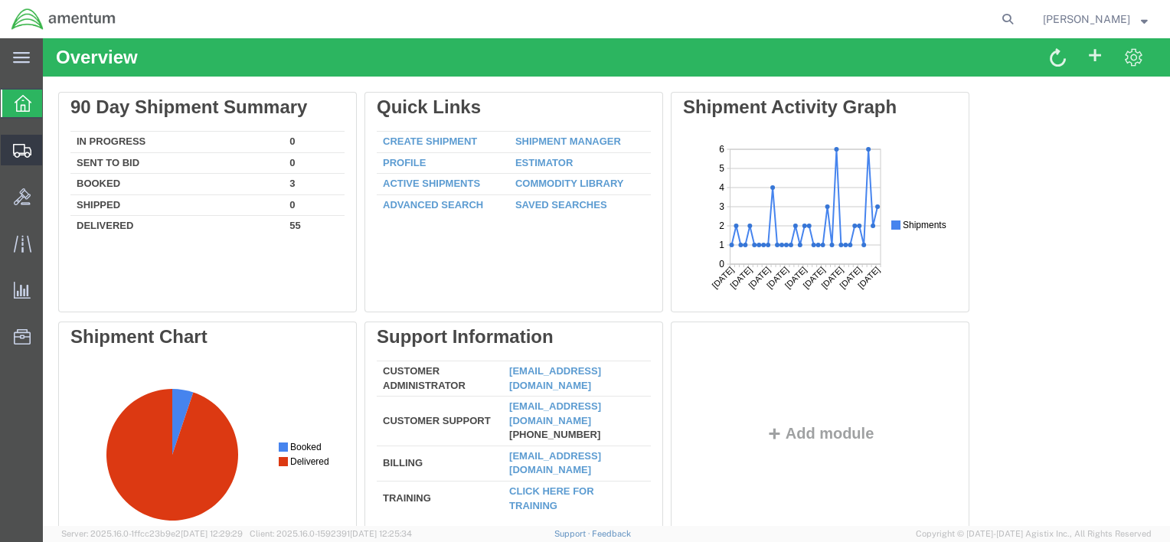
click at [0, 0] on span "Shipment Manager" at bounding box center [0, 0] width 0 height 0
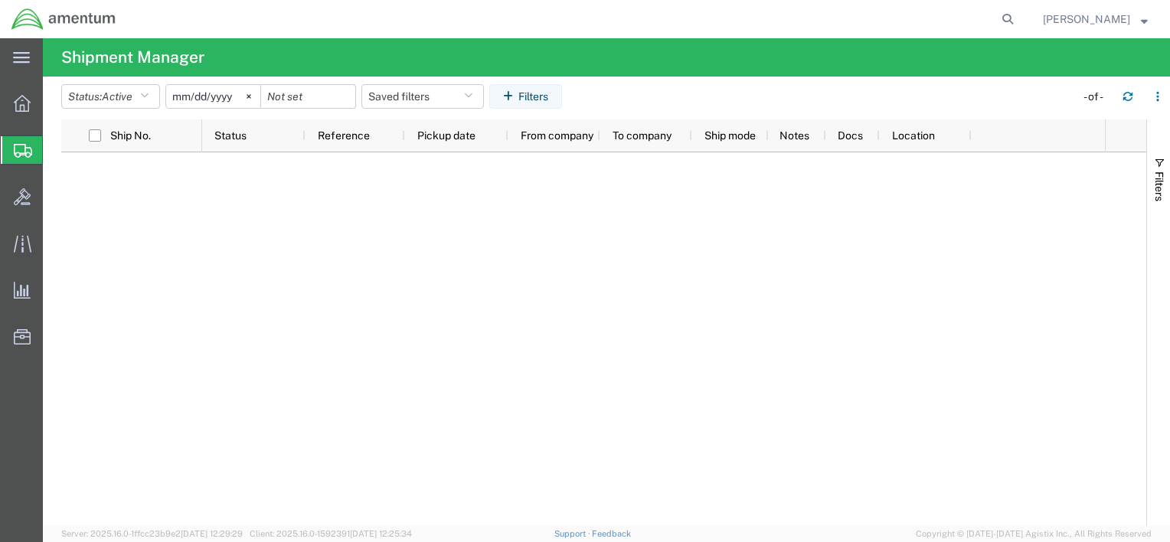
click at [0, 0] on span "Shipment Manager" at bounding box center [0, 0] width 0 height 0
click at [25, 106] on icon at bounding box center [22, 103] width 17 height 17
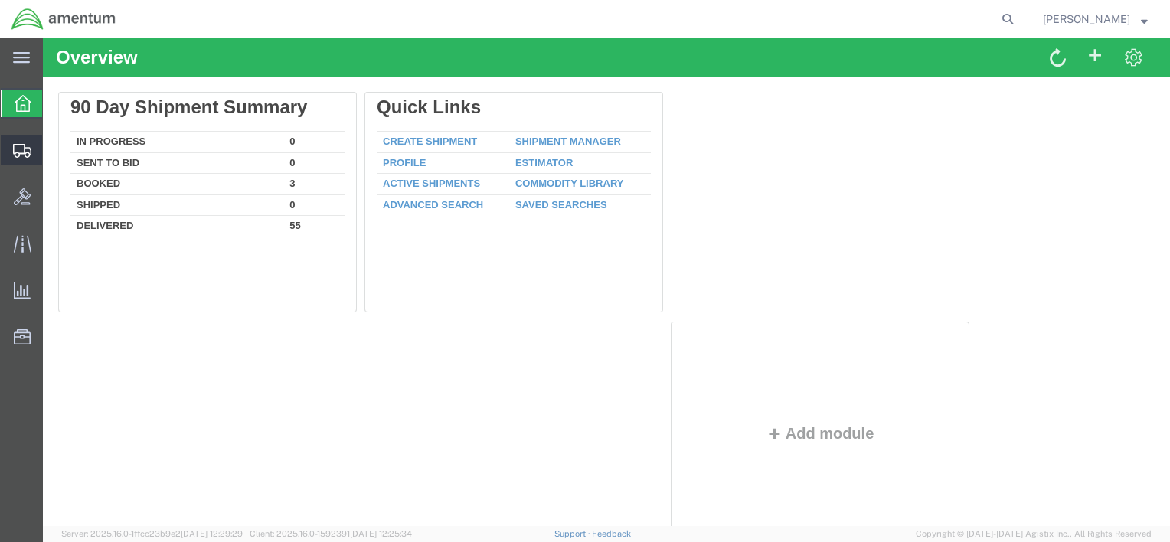
click at [0, 0] on span "Shipment Manager" at bounding box center [0, 0] width 0 height 0
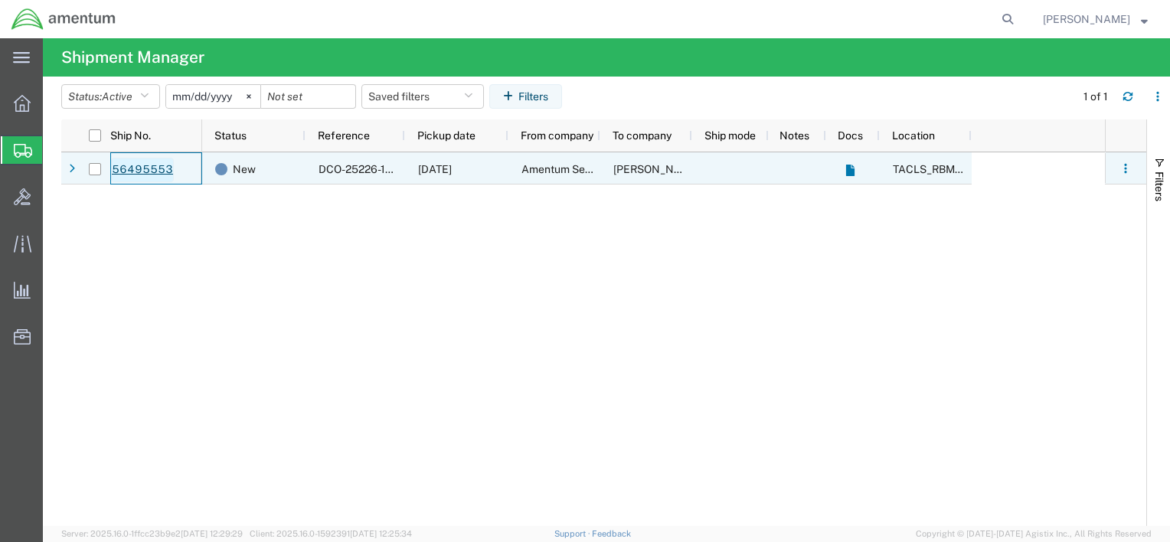
click at [142, 162] on link "56495553" at bounding box center [142, 170] width 63 height 25
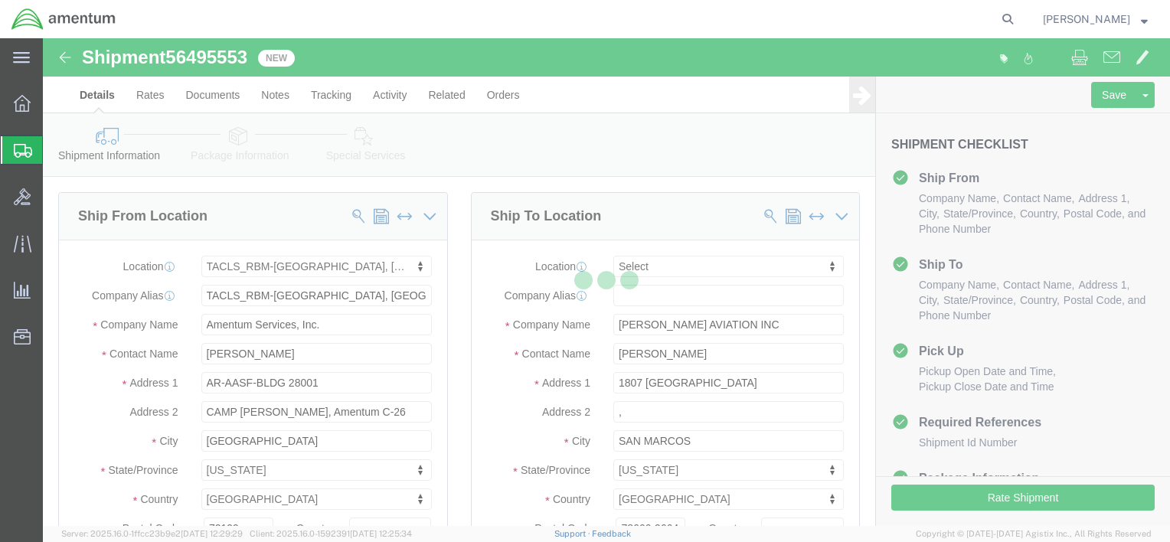
select select "44371"
select select
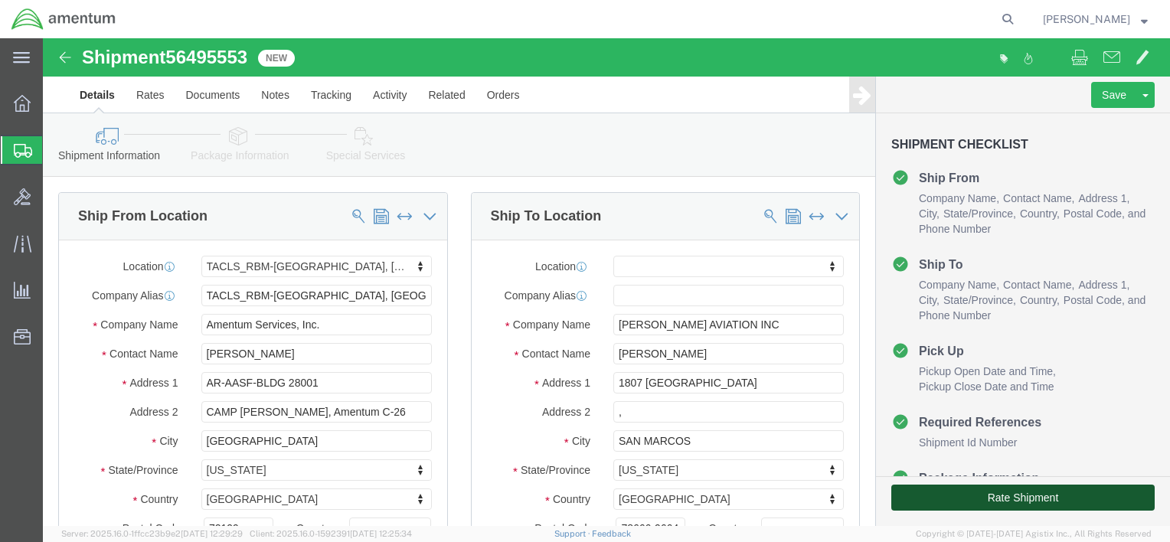
click button "Rate Shipment"
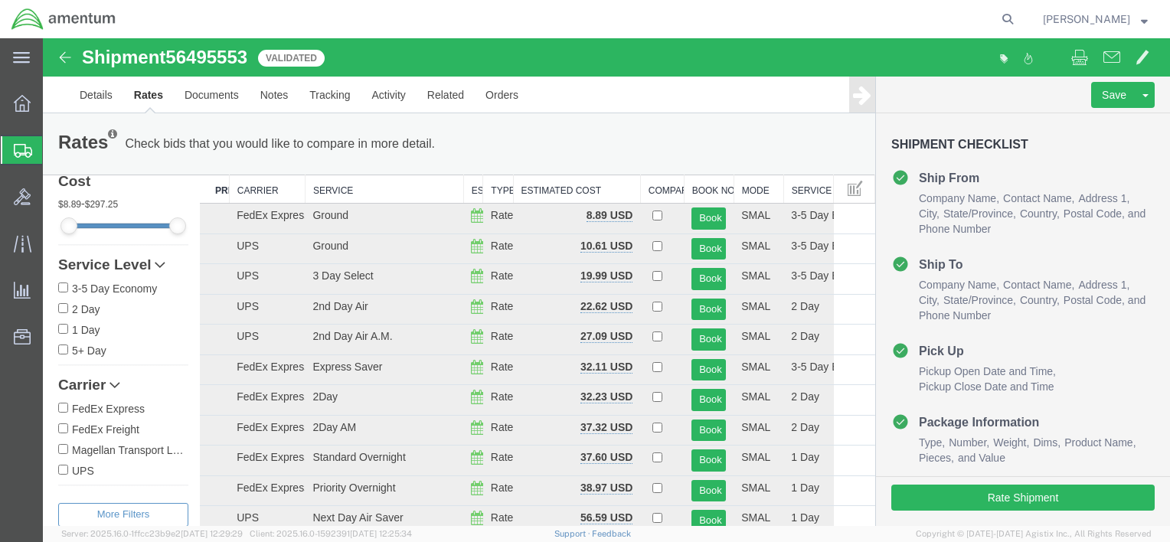
scroll to position [139, 0]
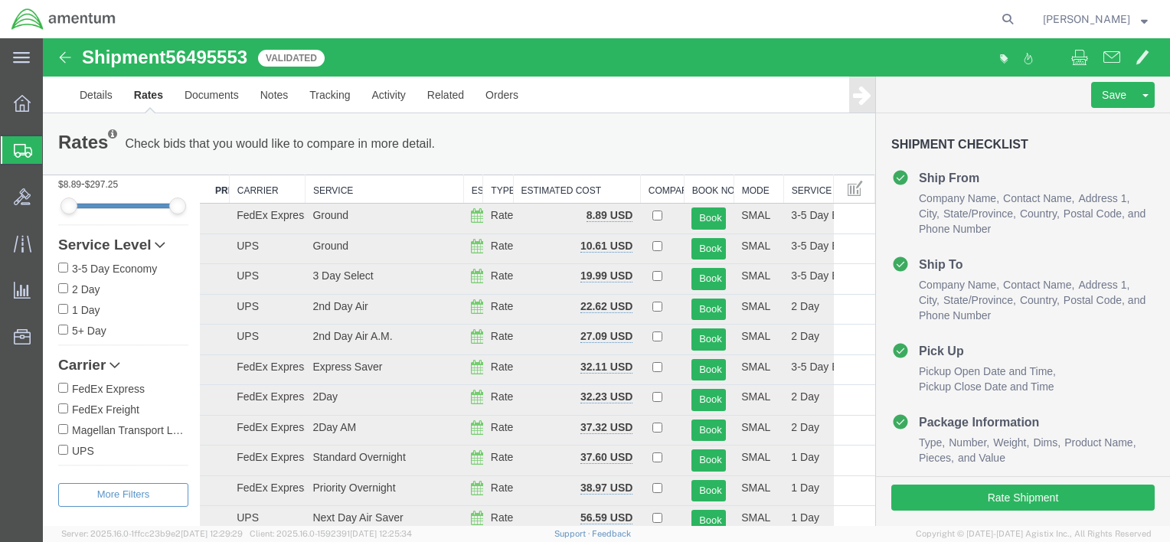
click at [61, 383] on input "FedEx Express" at bounding box center [63, 388] width 10 height 10
checkbox input "true"
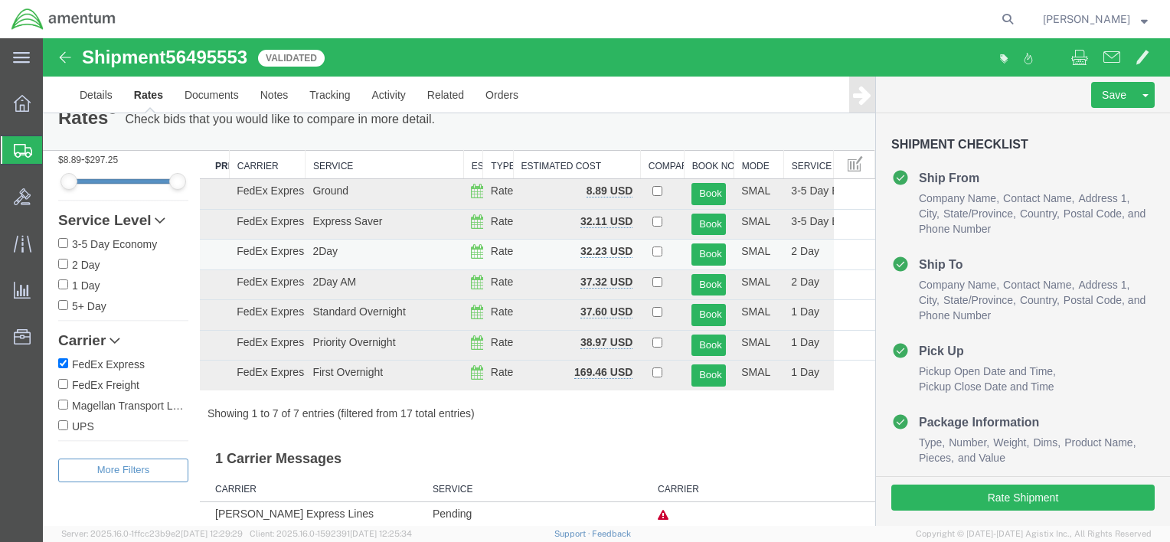
scroll to position [39, 0]
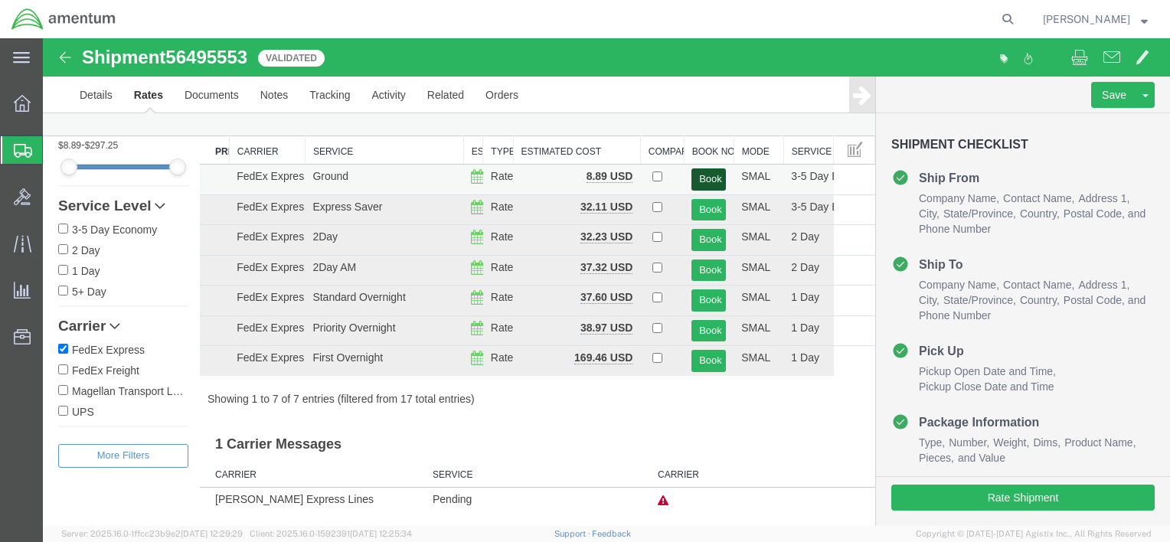
click at [708, 177] on button "Book" at bounding box center [708, 179] width 34 height 22
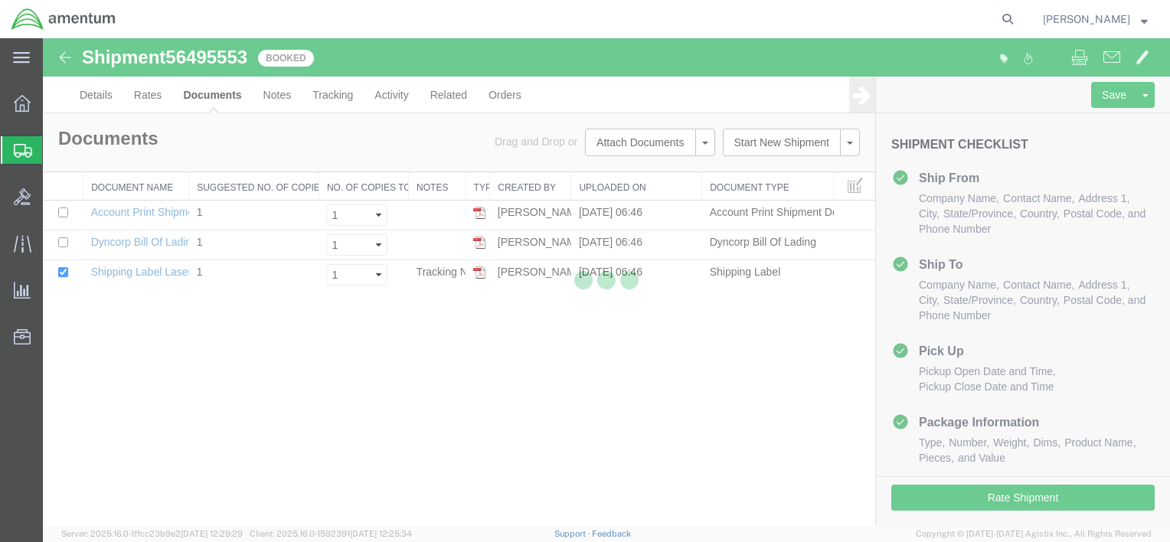
scroll to position [0, 0]
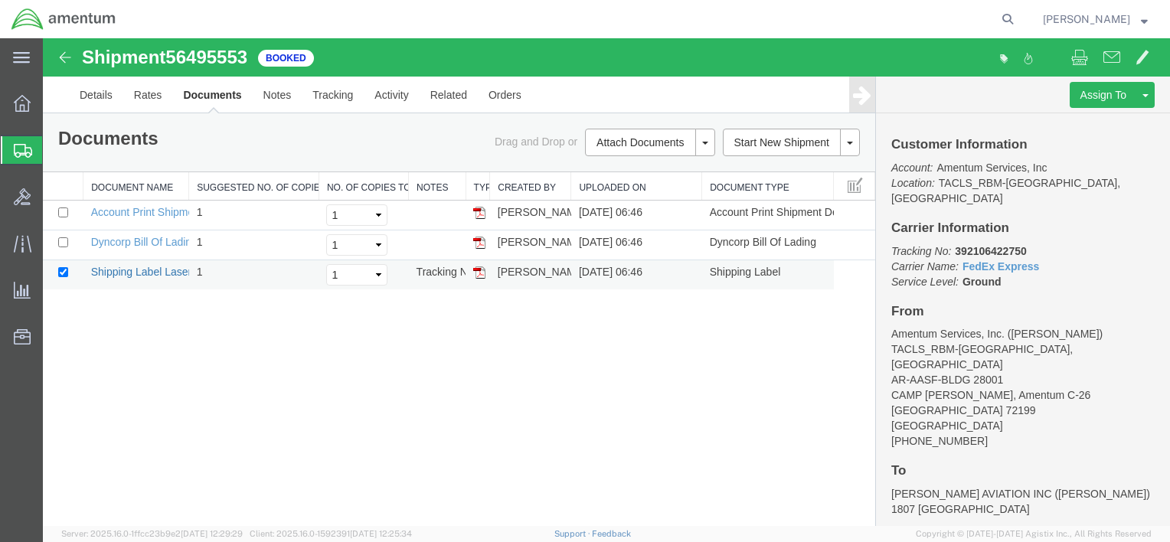
click at [100, 275] on link "Shipping Label Laser" at bounding box center [141, 272] width 101 height 12
